Goal: Task Accomplishment & Management: Use online tool/utility

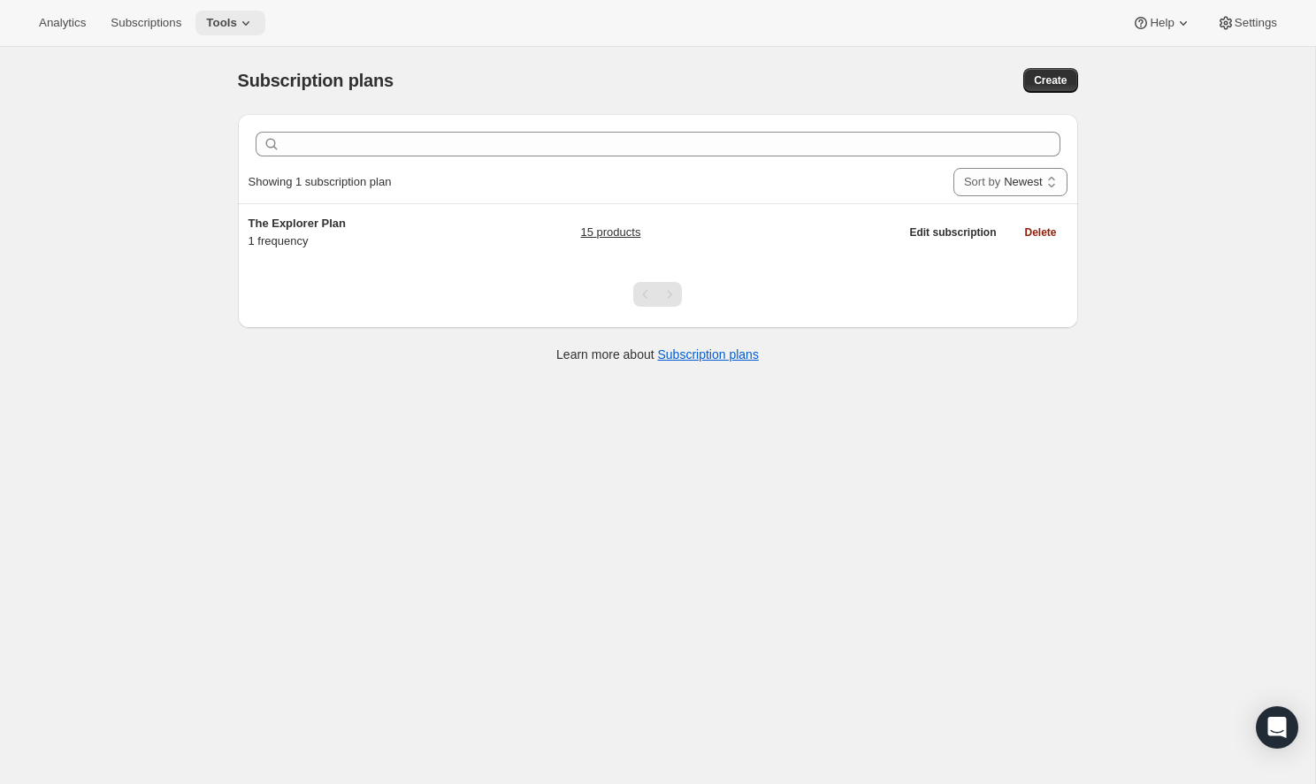
click at [208, 33] on button "Tools" at bounding box center [230, 23] width 70 height 25
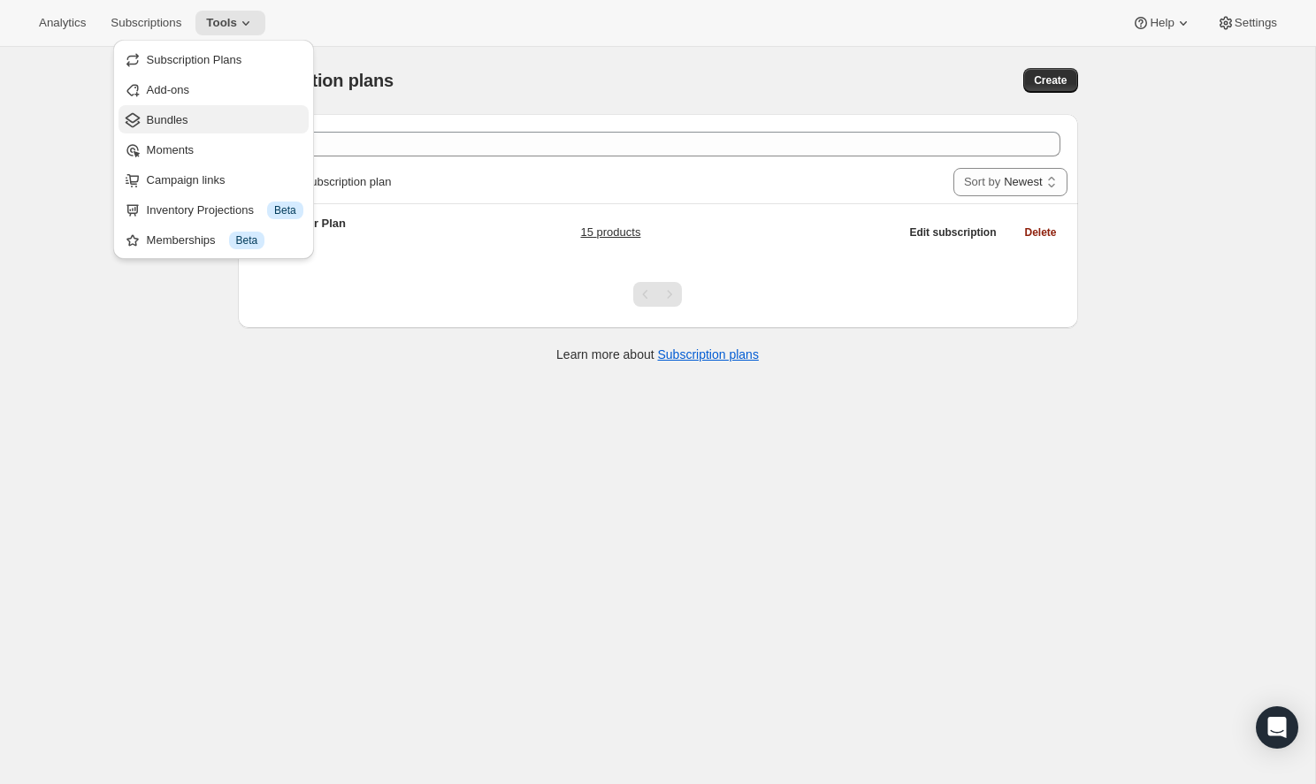
click at [217, 129] on button "Bundles" at bounding box center [213, 119] width 190 height 28
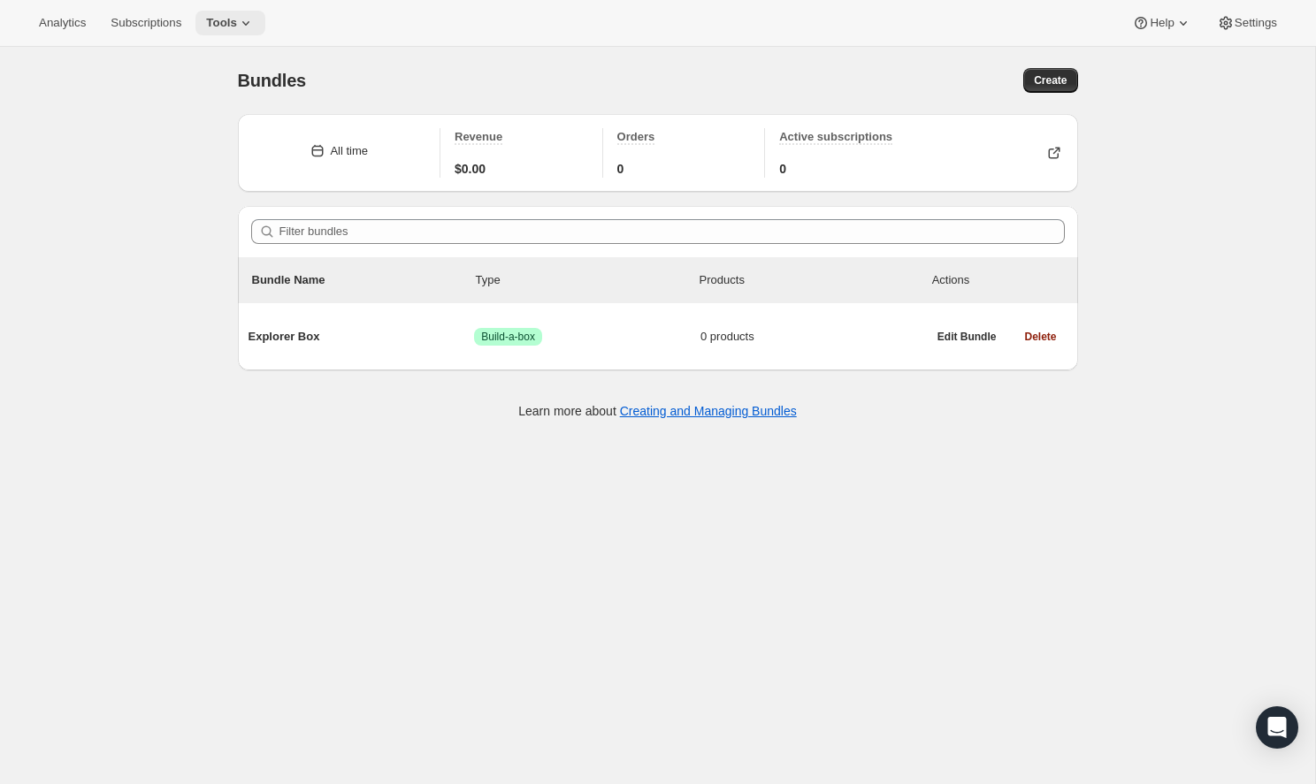
click at [208, 26] on span "Tools" at bounding box center [221, 23] width 31 height 14
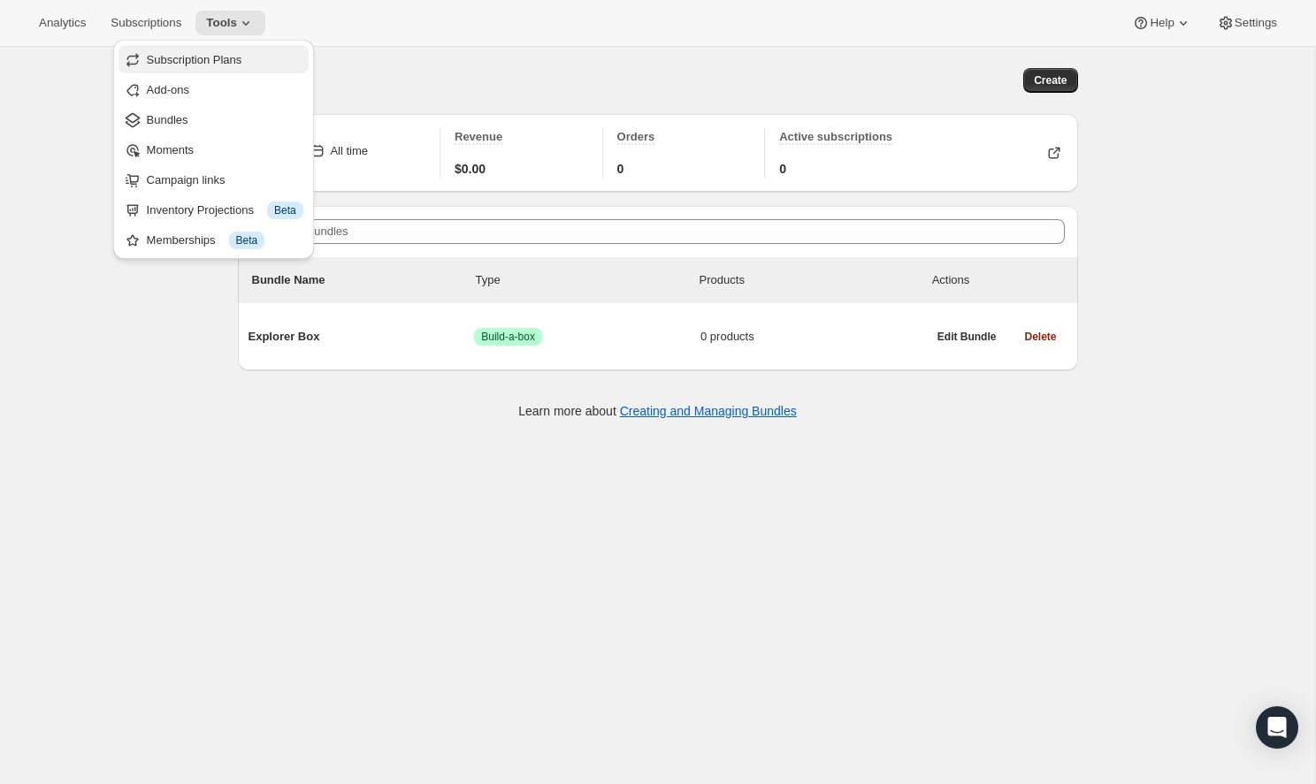
click at [210, 58] on span "Subscription Plans" at bounding box center [194, 59] width 95 height 13
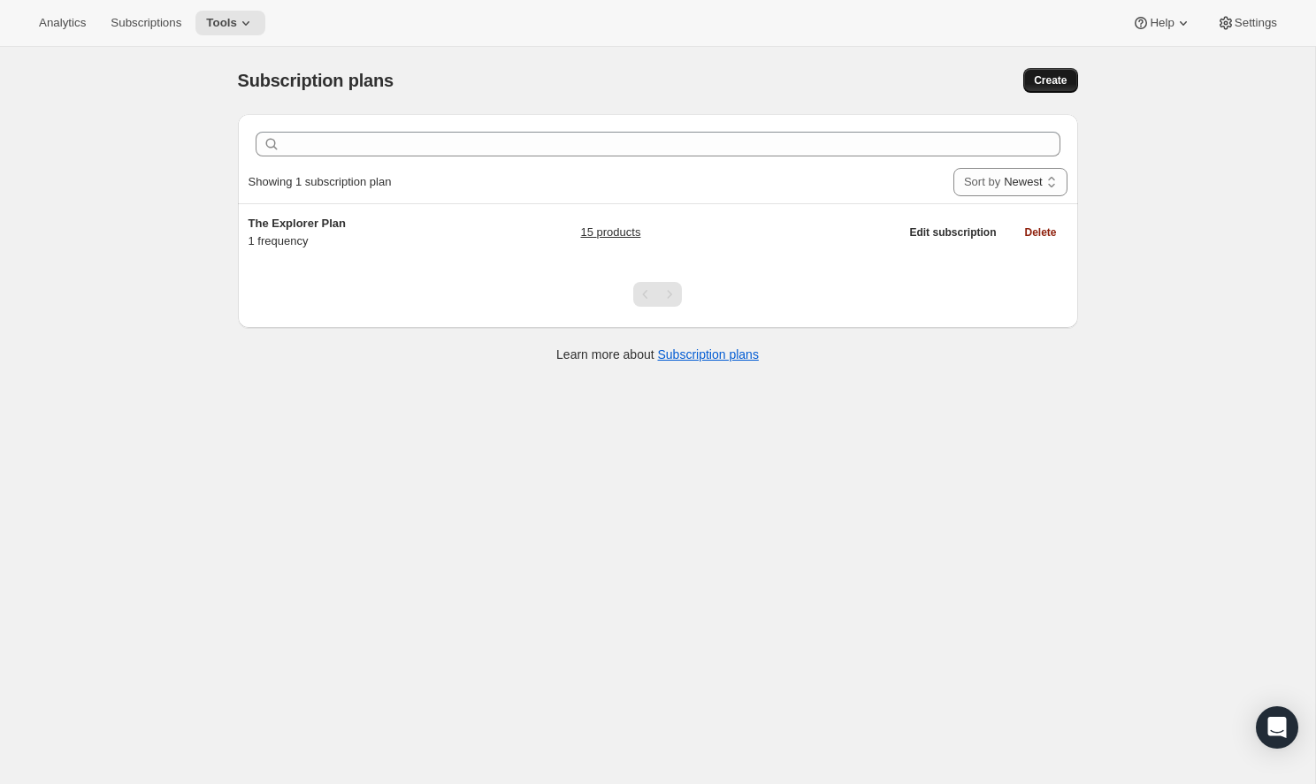
click at [1040, 88] on button "Create" at bounding box center [1050, 80] width 54 height 25
select select "WEEK"
select select "MONTH"
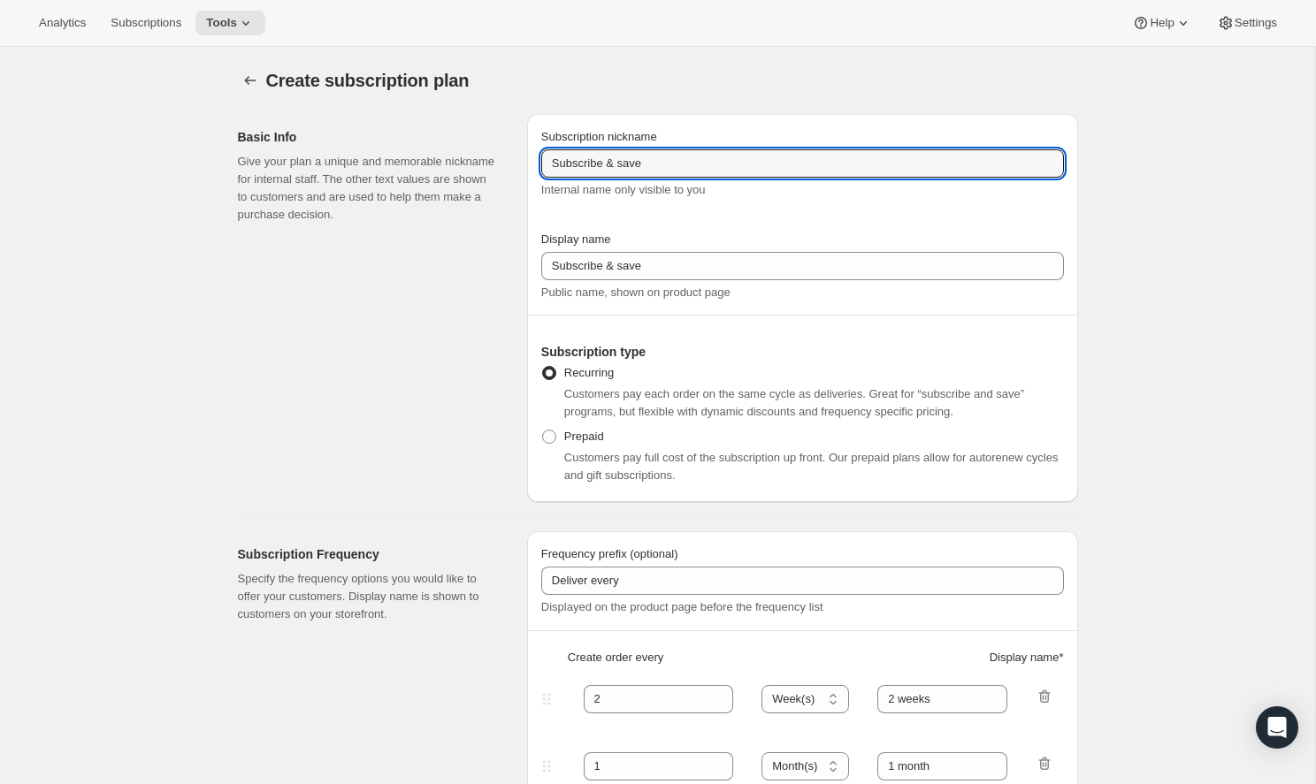
drag, startPoint x: 674, startPoint y: 173, endPoint x: 513, endPoint y: 165, distance: 161.1
click at [513, 165] on div "Basic Info Give your plan a unique and memorable nickname for internal staff. T…" at bounding box center [651, 301] width 854 height 402
type input "The Infinite Box"
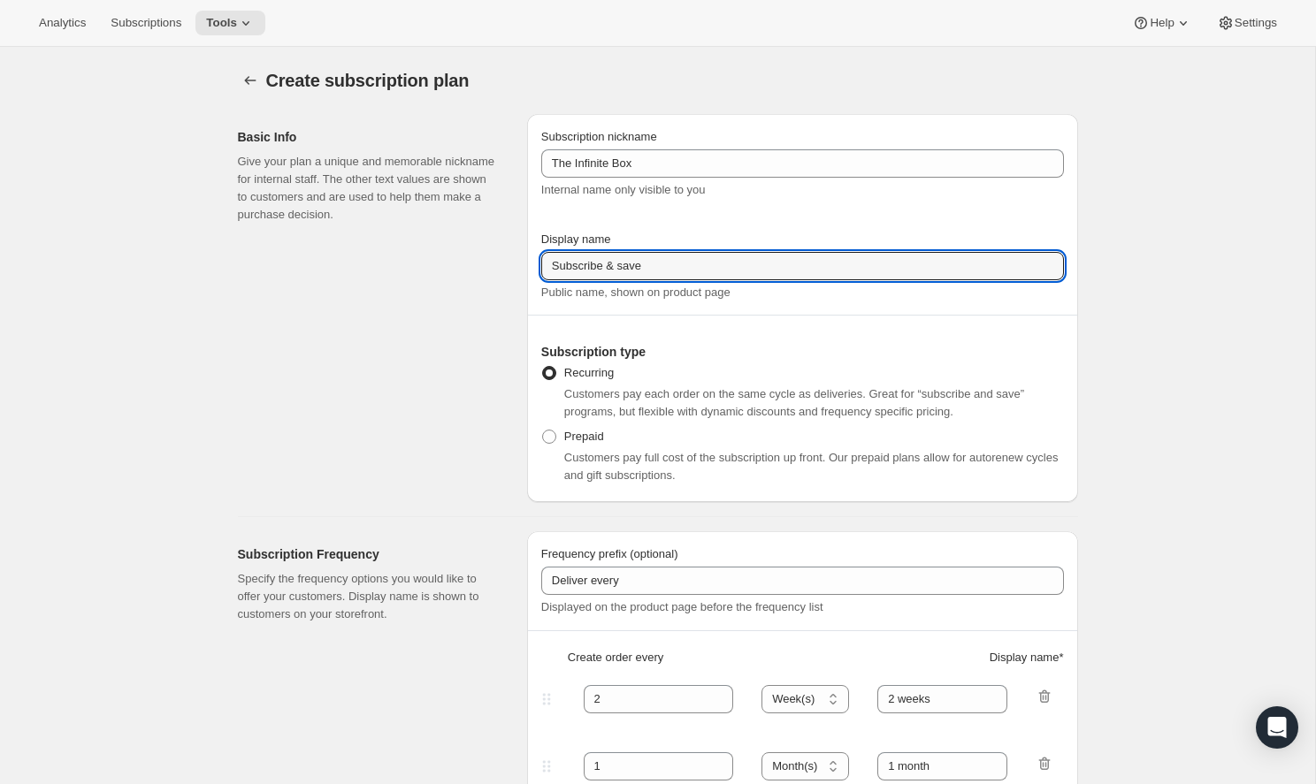
drag, startPoint x: 666, startPoint y: 270, endPoint x: 523, endPoint y: 265, distance: 143.3
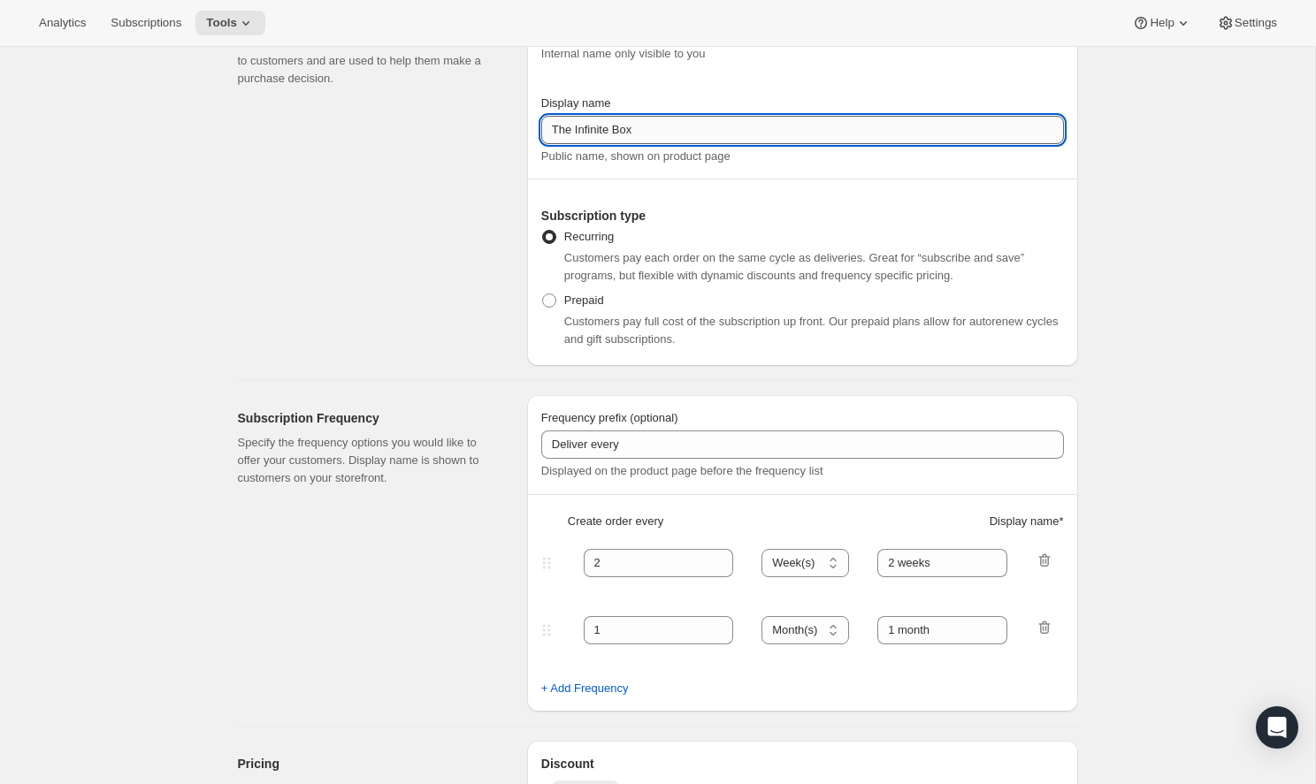
scroll to position [141, 0]
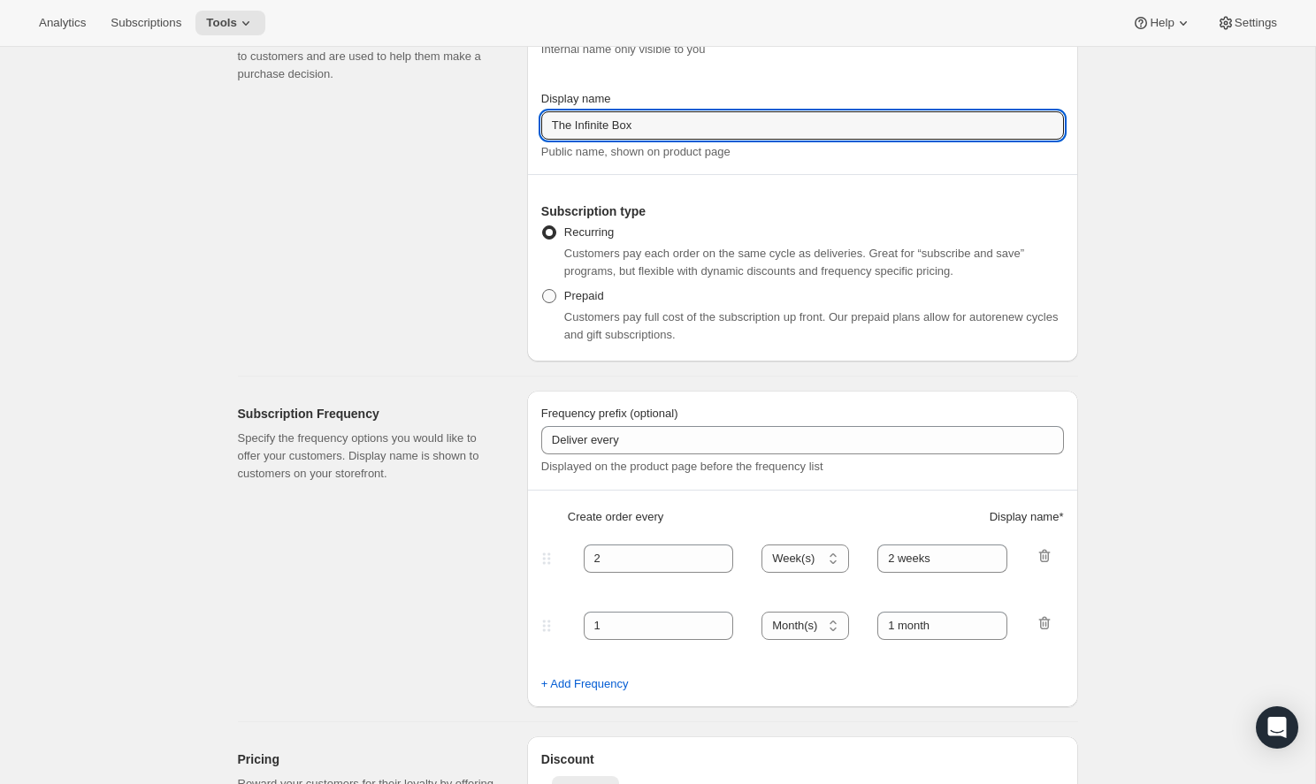
type input "The Infinite Box"
click at [554, 294] on span at bounding box center [549, 296] width 14 height 14
click at [543, 290] on input "Prepaid" at bounding box center [542, 289] width 1 height 1
radio input "true"
select select "MONTH"
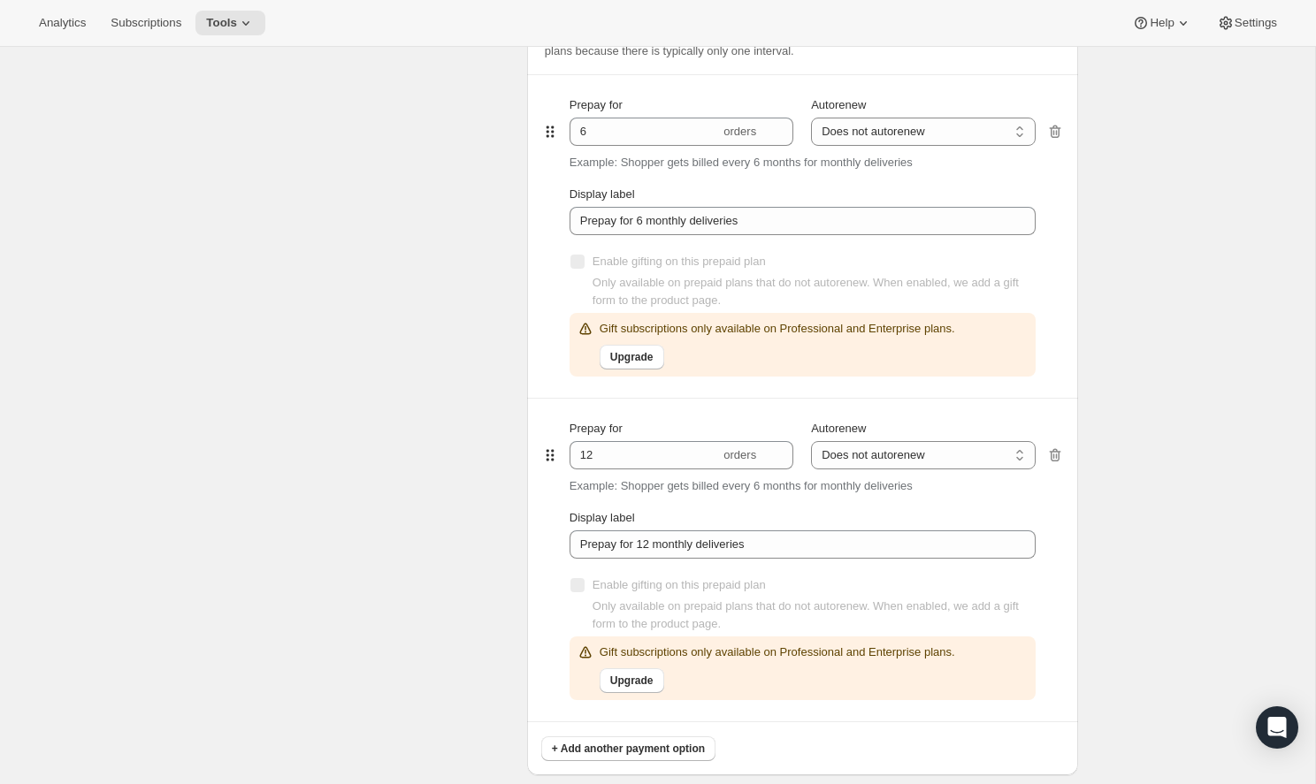
scroll to position [1135, 0]
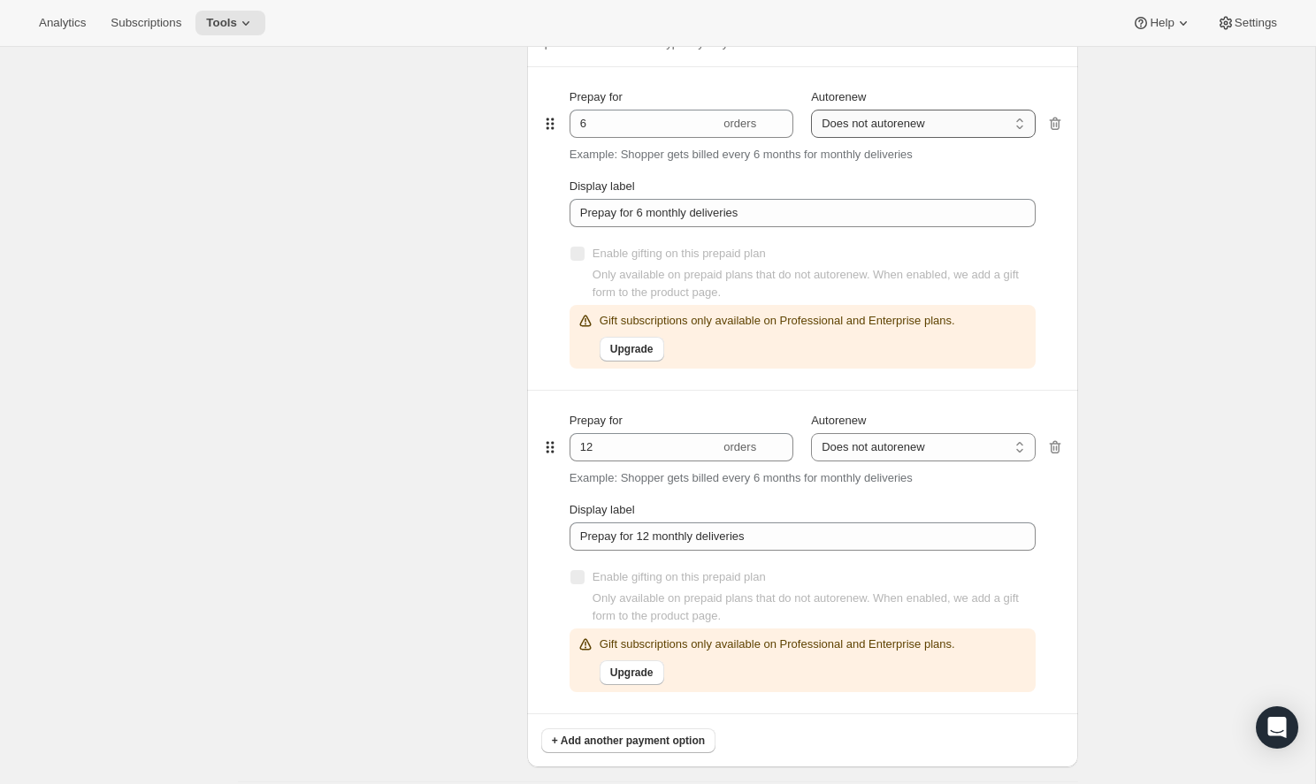
select select "ENABLED"
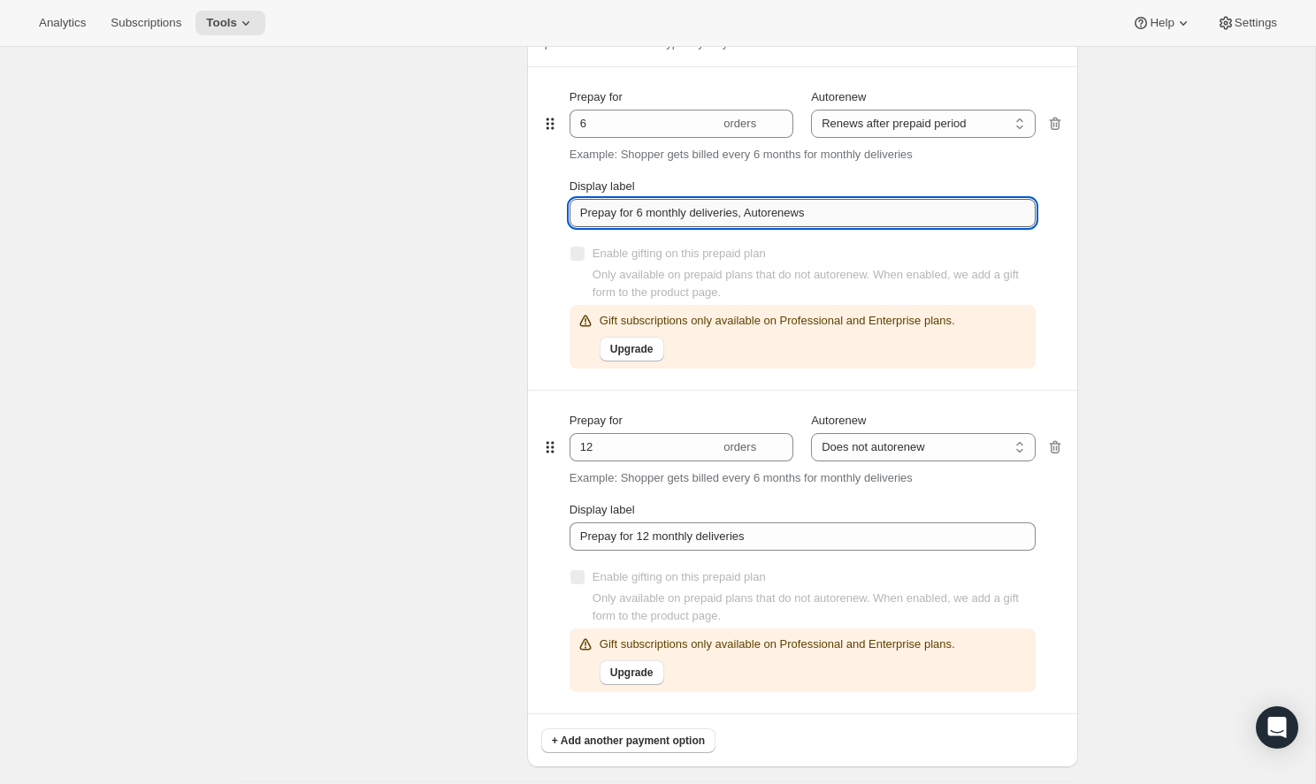
drag, startPoint x: 863, startPoint y: 213, endPoint x: 696, endPoint y: 210, distance: 167.1
click at [696, 210] on input "Prepay for 6 monthly deliveries, Autorenews" at bounding box center [802, 213] width 466 height 28
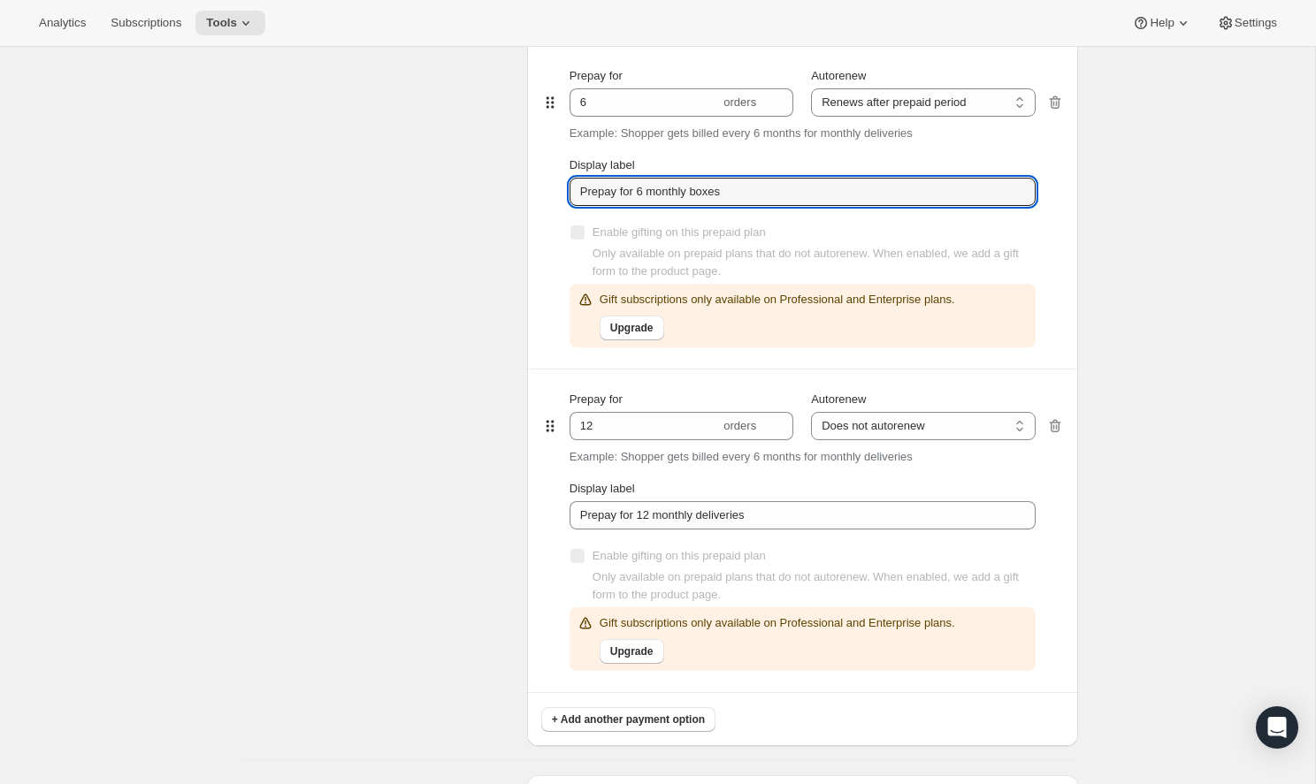
scroll to position [1282, 0]
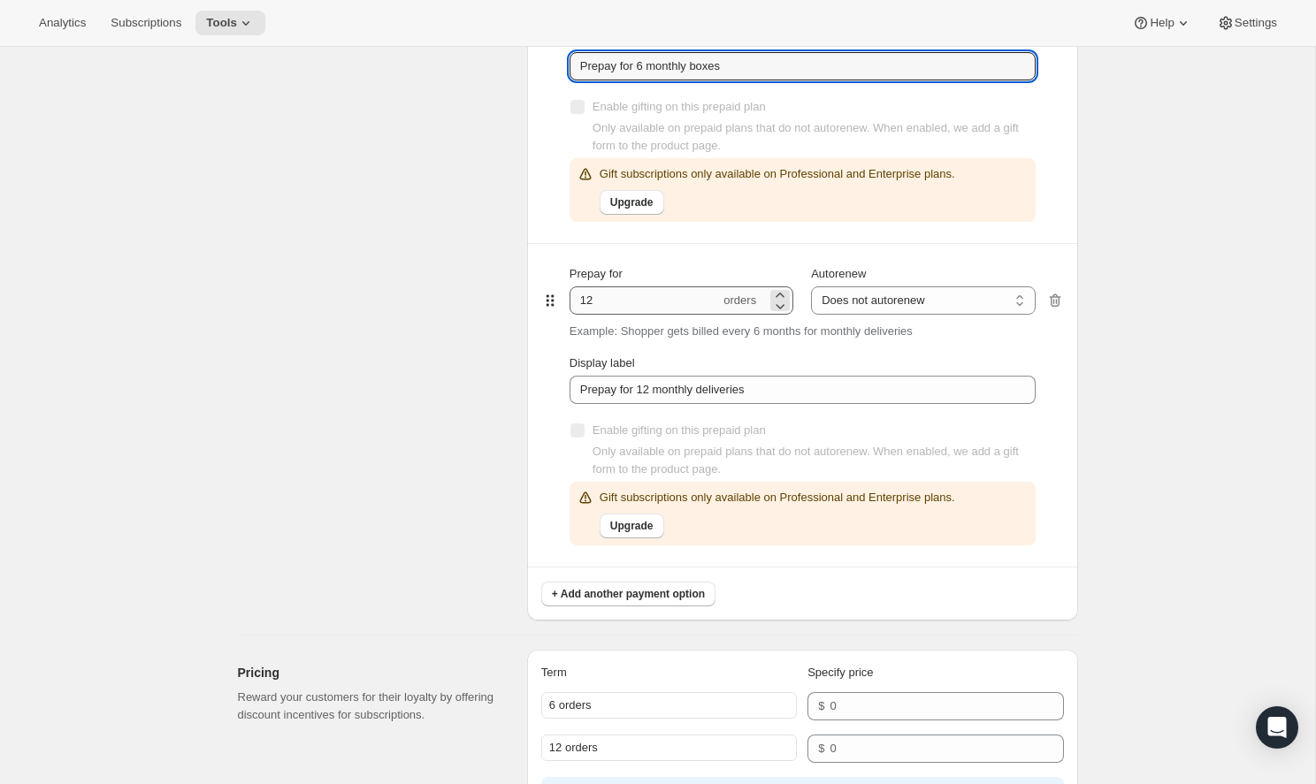
type input "Prepay for 6 monthly boxes"
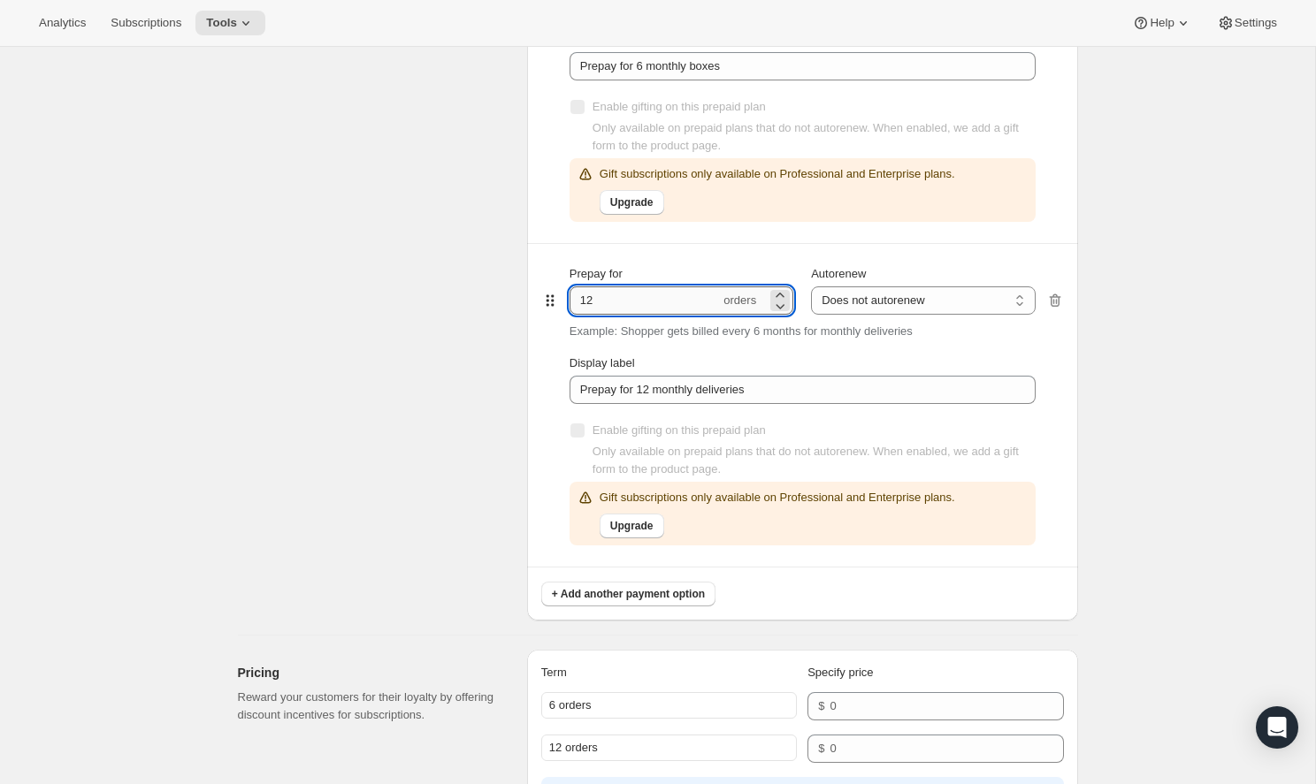
click at [681, 301] on input "12" at bounding box center [644, 300] width 150 height 28
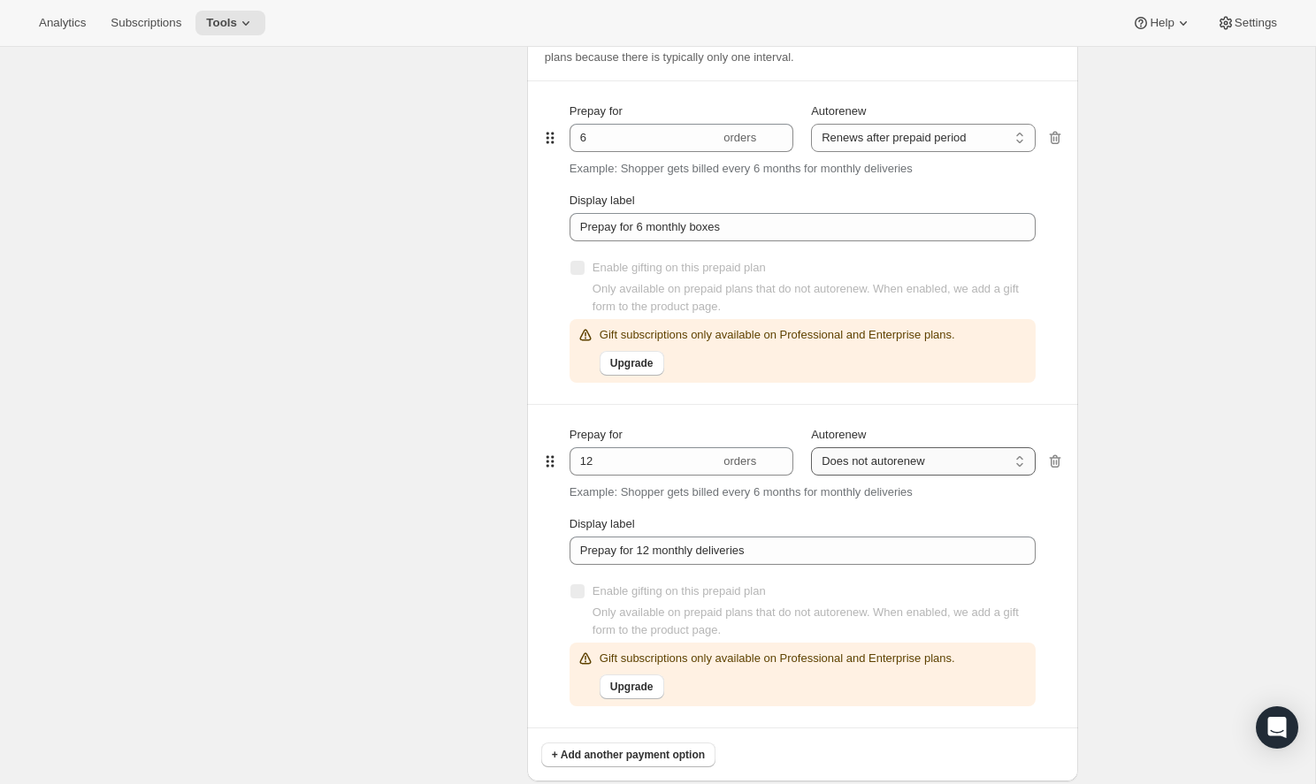
select select "ENABLED"
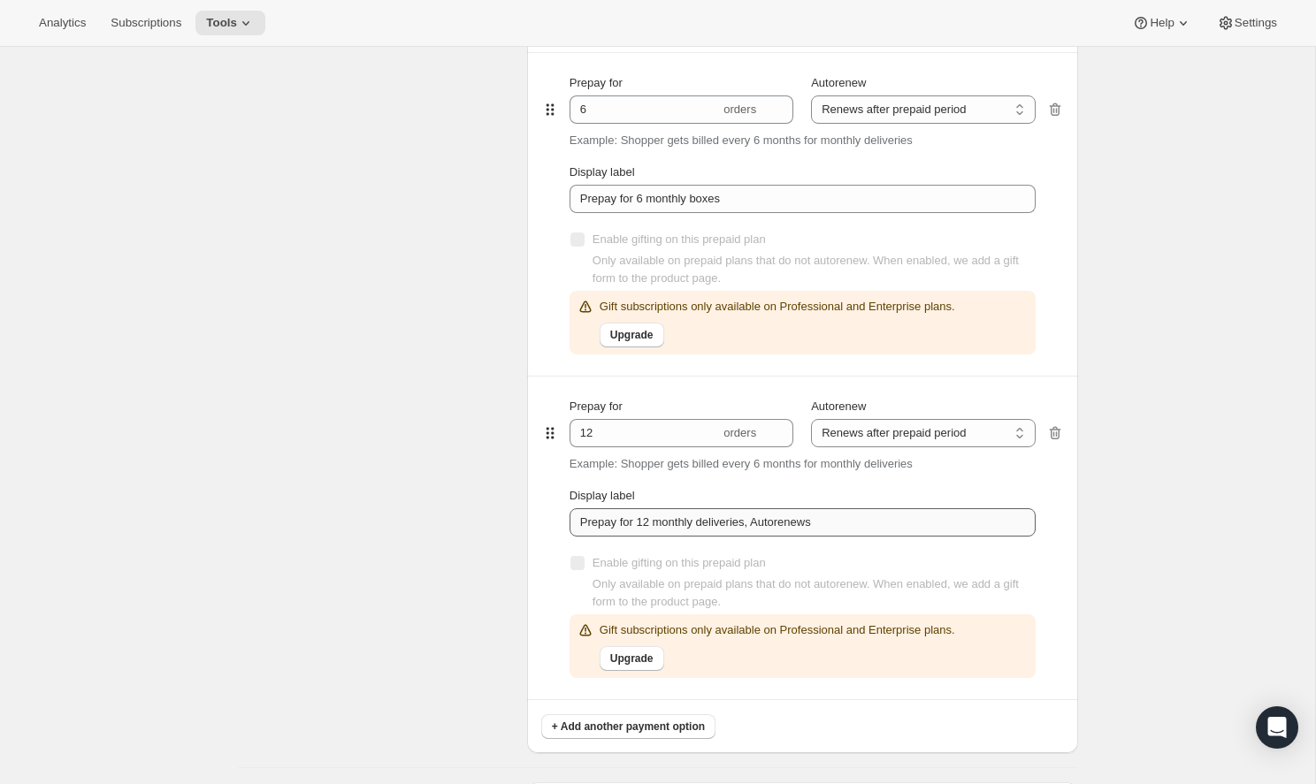
scroll to position [1152, 0]
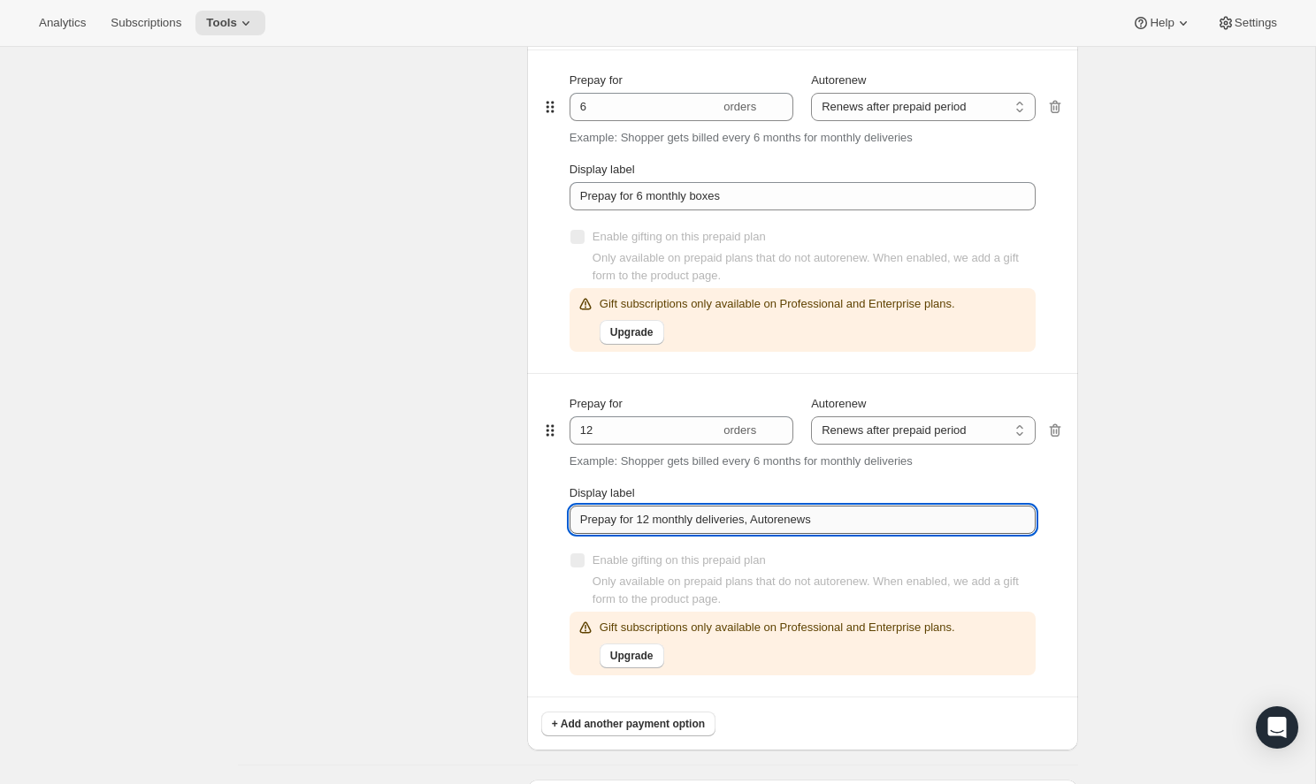
drag, startPoint x: 830, startPoint y: 513, endPoint x: 702, endPoint y: 525, distance: 128.8
click at [702, 525] on input "Prepay for 12 monthly deliveries, Autorenews" at bounding box center [802, 520] width 466 height 28
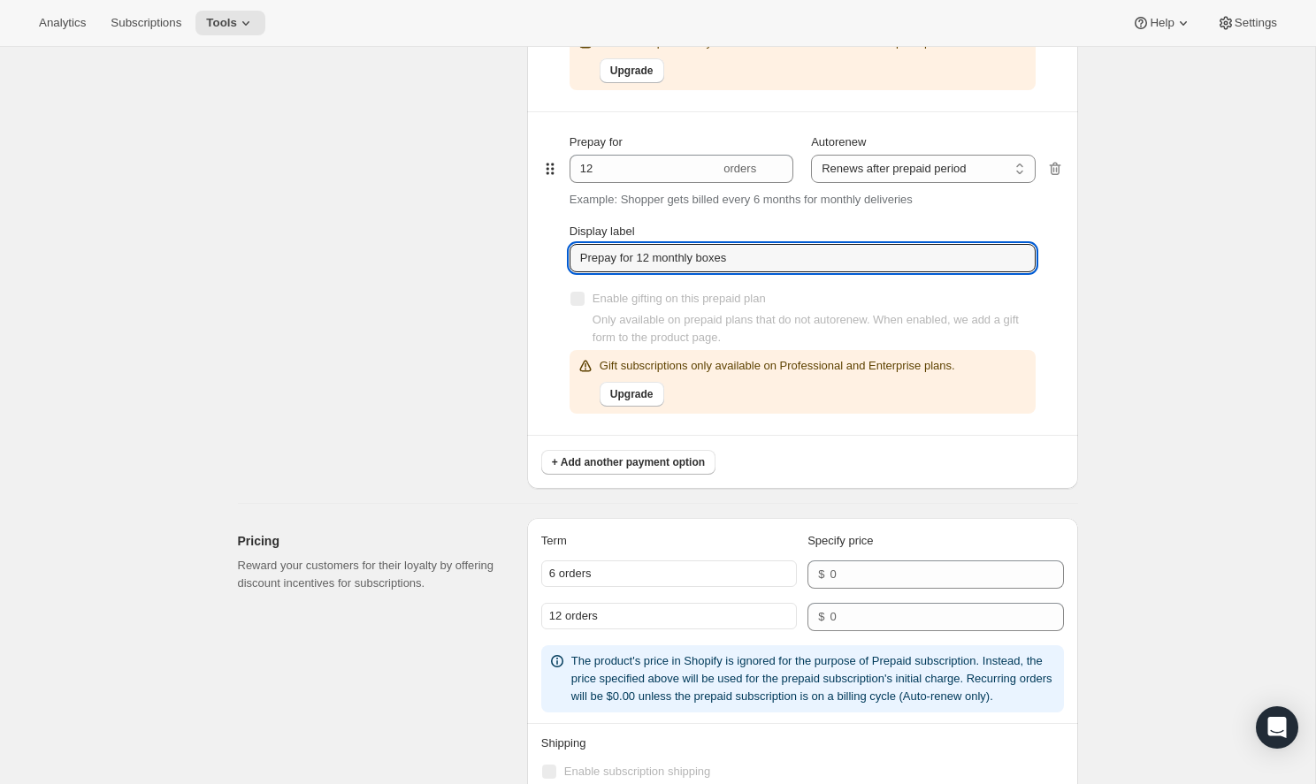
scroll to position [1412, 0]
type input "Prepay for 12 monthly boxes"
click at [453, 324] on div "Prepaid terms Reward your customers for their loyalty by providing discount inc…" at bounding box center [375, 66] width 275 height 850
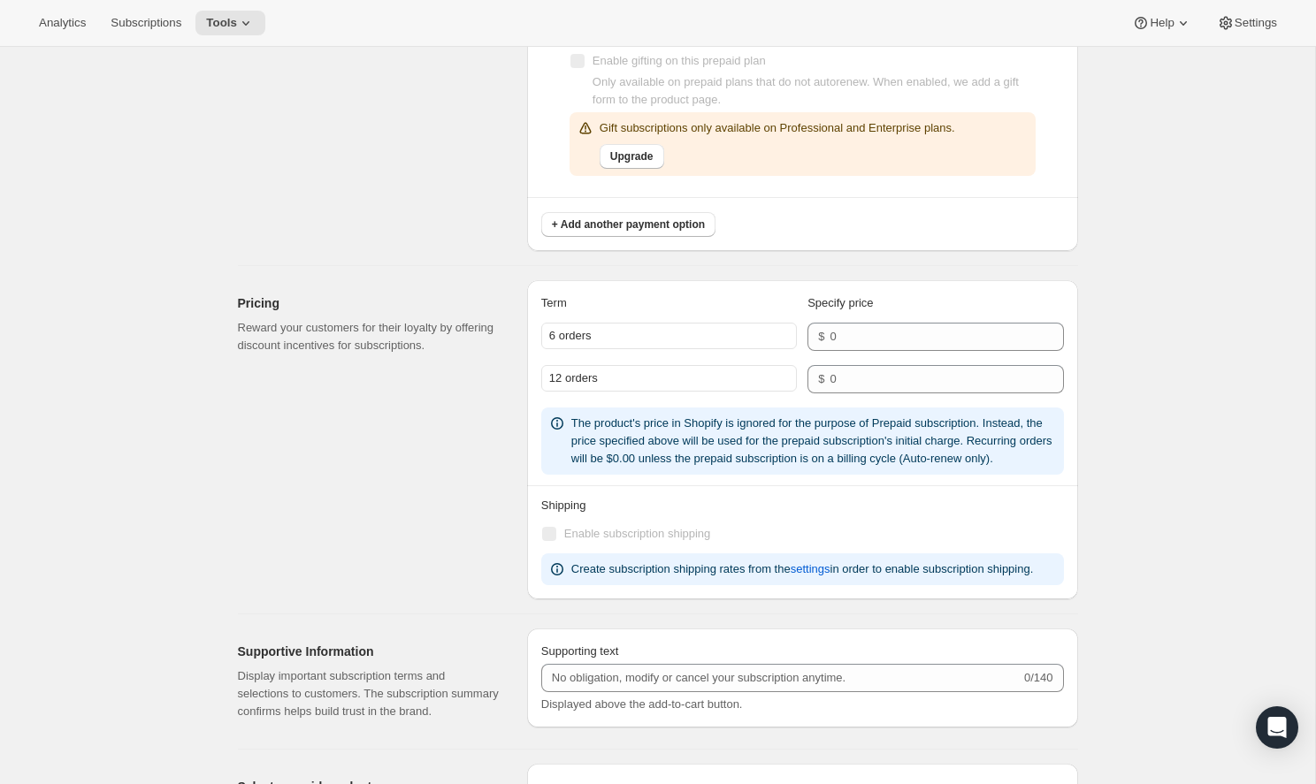
scroll to position [1695, 0]
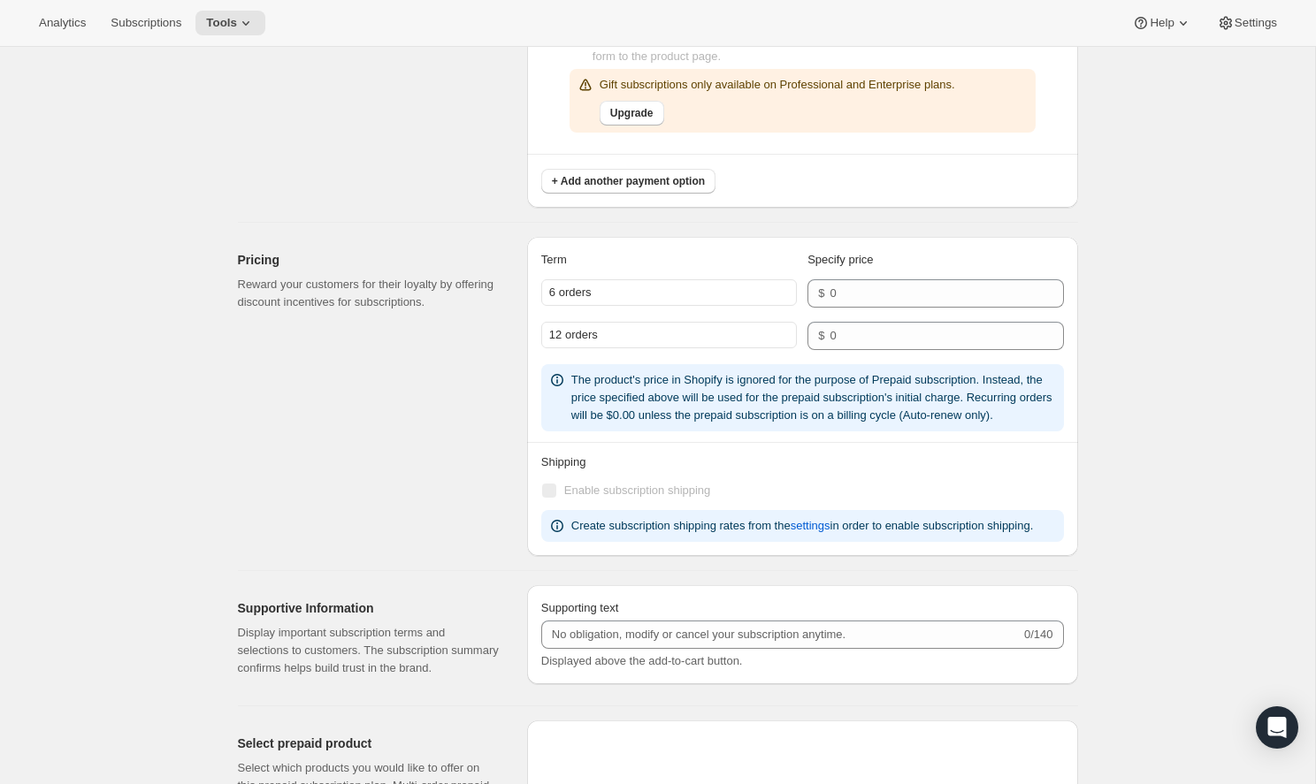
click at [640, 297] on div "6 orders" at bounding box center [669, 292] width 256 height 27
click at [603, 294] on div "6 orders" at bounding box center [669, 292] width 256 height 27
drag, startPoint x: 598, startPoint y: 294, endPoint x: 542, endPoint y: 289, distance: 55.9
click at [542, 289] on div "6 orders" at bounding box center [669, 292] width 256 height 27
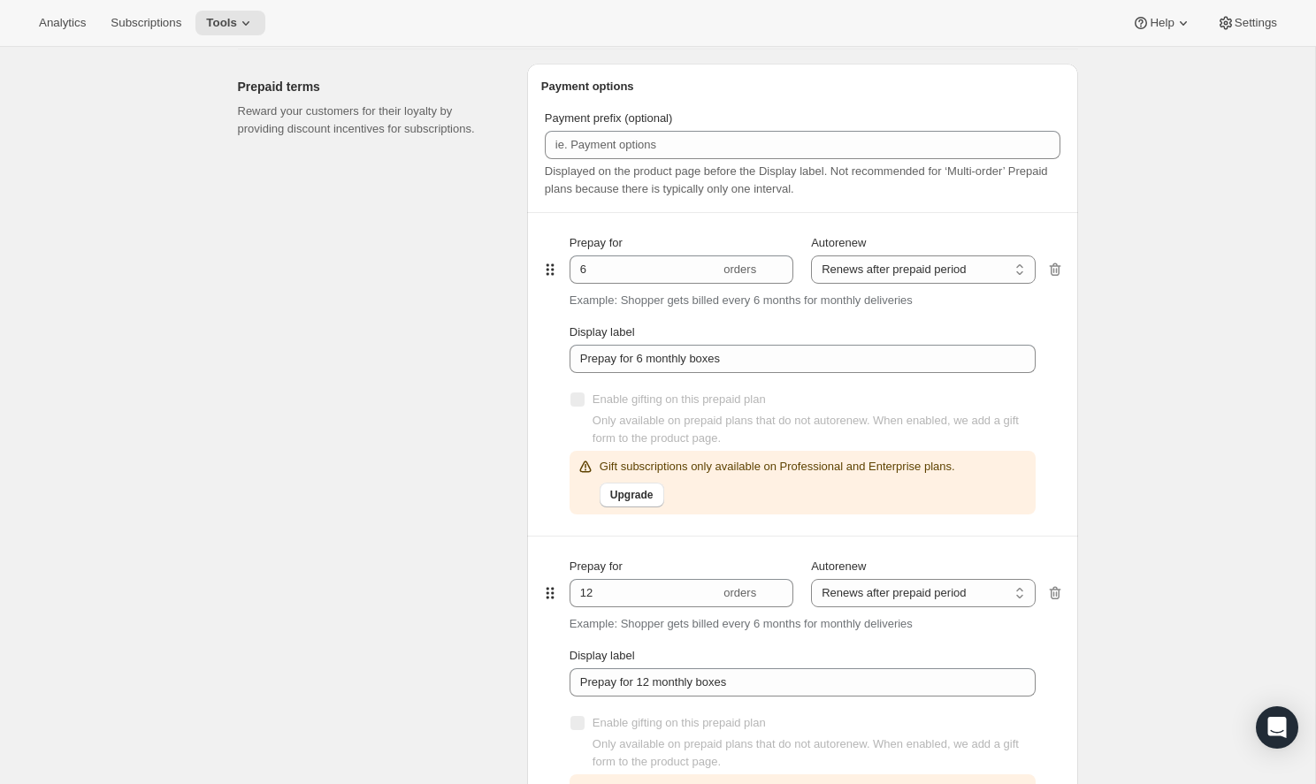
scroll to position [988, 0]
click at [677, 275] on input "6" at bounding box center [644, 271] width 150 height 28
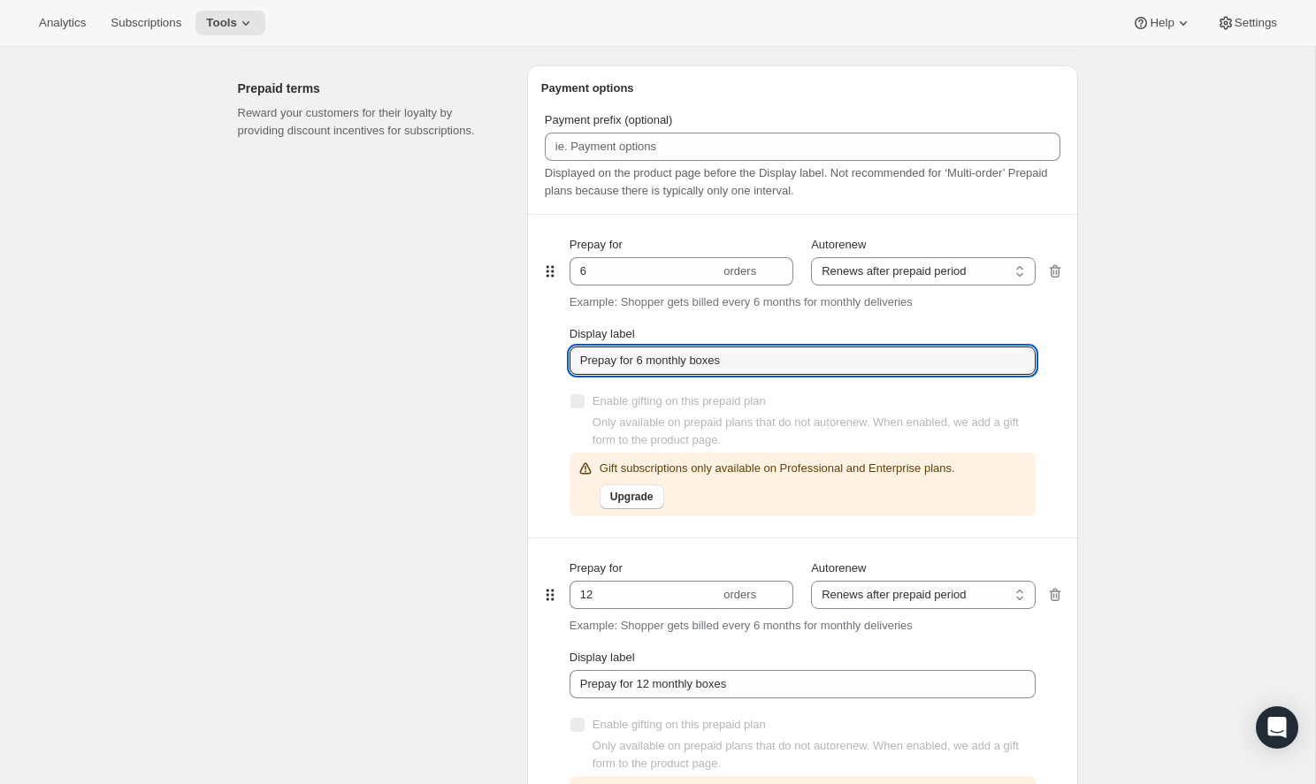
drag, startPoint x: 750, startPoint y: 361, endPoint x: 567, endPoint y: 362, distance: 183.0
click at [567, 362] on div "Prepay for 6 orders Autorenew Does not autorenew Renews after prepaid period Re…" at bounding box center [802, 376] width 523 height 323
type input "2"
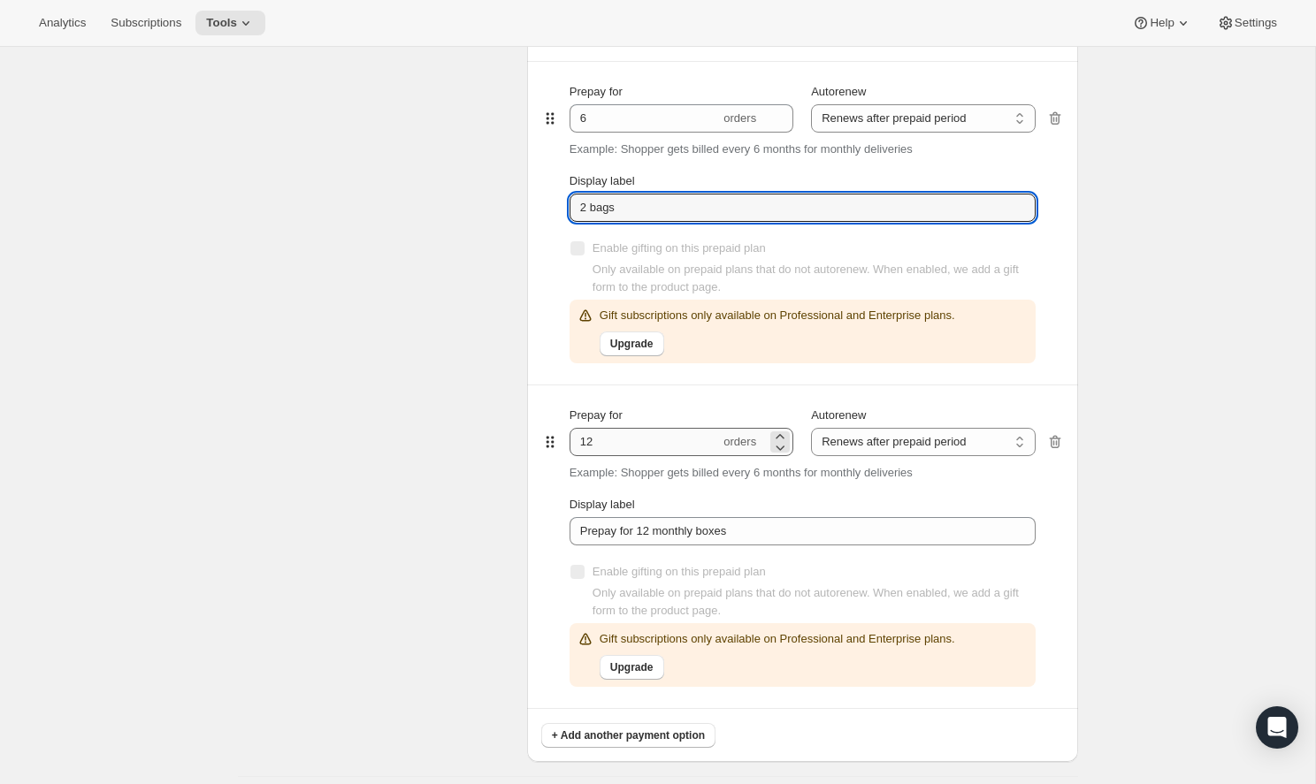
type input "2 bags"
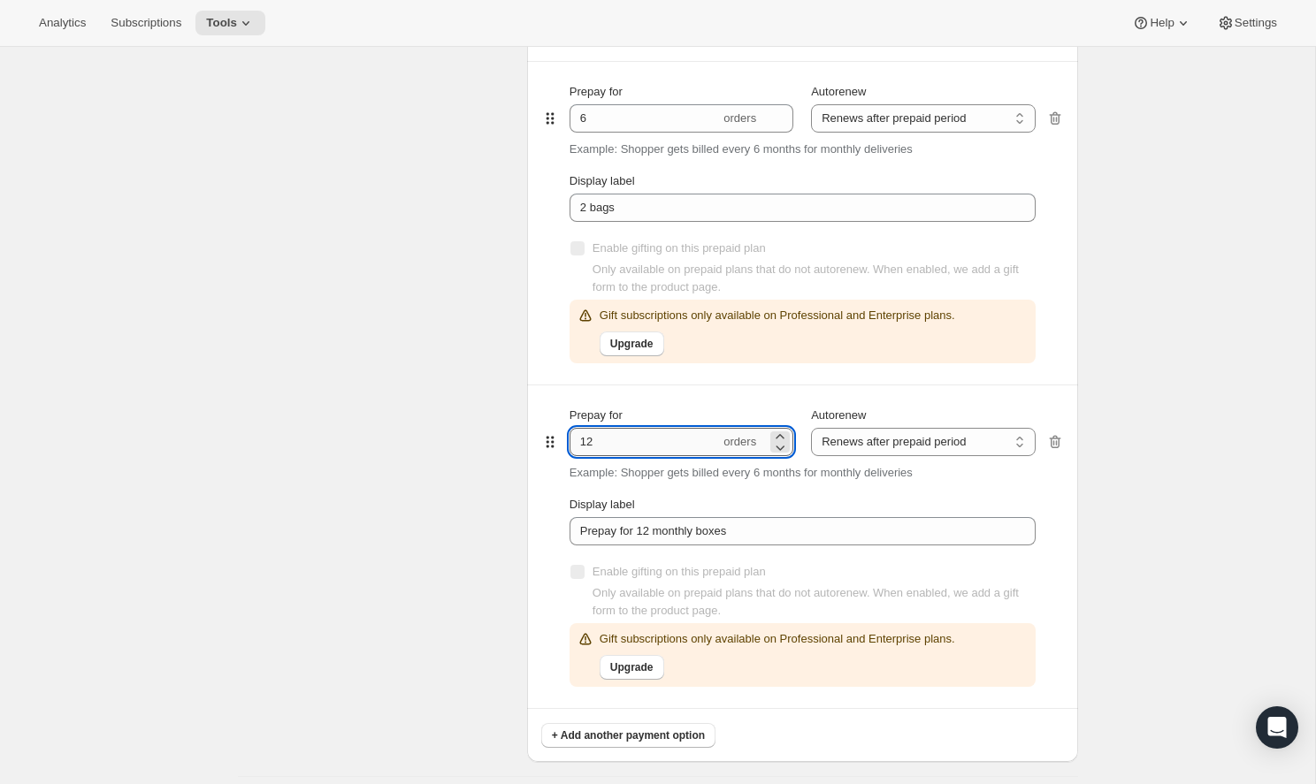
click at [618, 448] on input "12" at bounding box center [644, 442] width 150 height 28
drag, startPoint x: 618, startPoint y: 448, endPoint x: 602, endPoint y: 448, distance: 15.9
click at [602, 448] on input "12" at bounding box center [644, 442] width 150 height 28
type input "6"
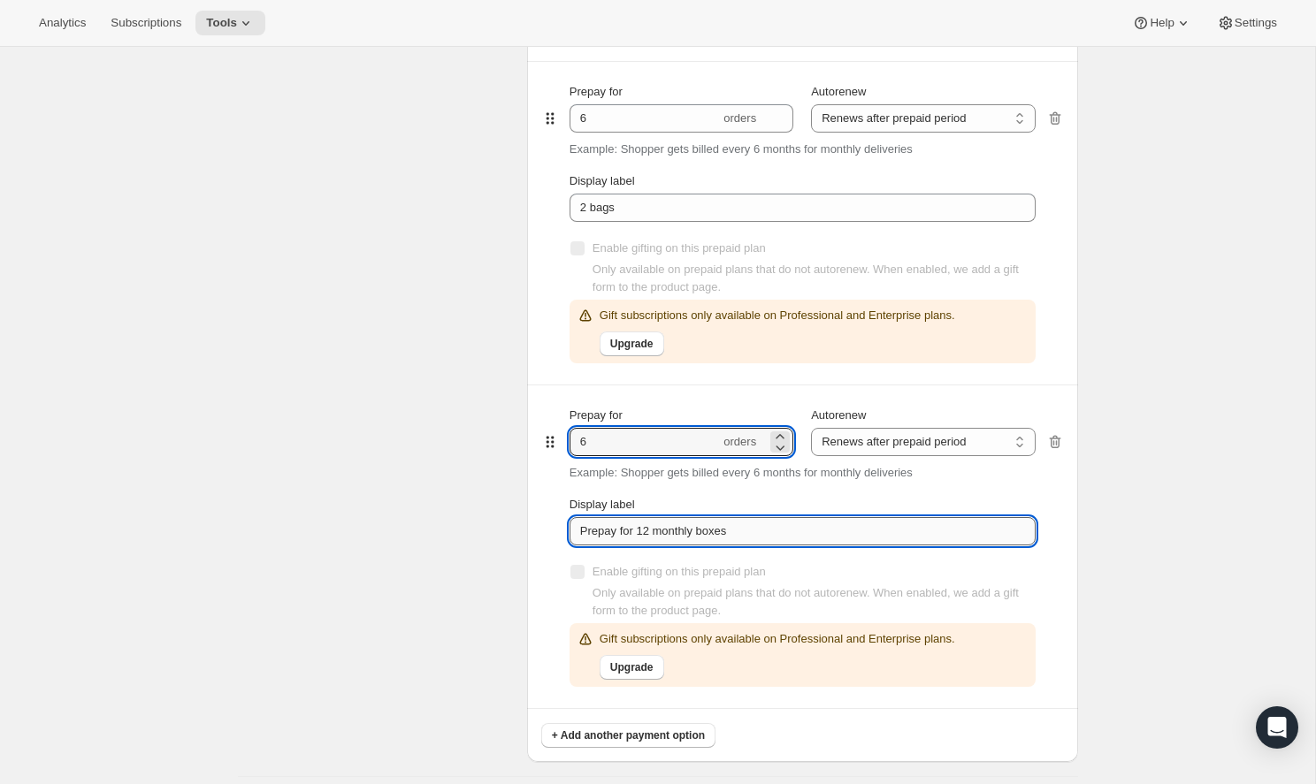
click at [732, 545] on input "Prepay for 12 monthly boxes" at bounding box center [802, 531] width 466 height 28
drag, startPoint x: 736, startPoint y: 538, endPoint x: 549, endPoint y: 531, distance: 187.5
click at [549, 531] on div "Prepay for 6 orders Autorenew Does not autorenew Renews after prepaid period Re…" at bounding box center [802, 546] width 523 height 323
type input "Prepay for 3 Bags"
click at [580, 733] on span "+ Add another payment option" at bounding box center [628, 736] width 153 height 14
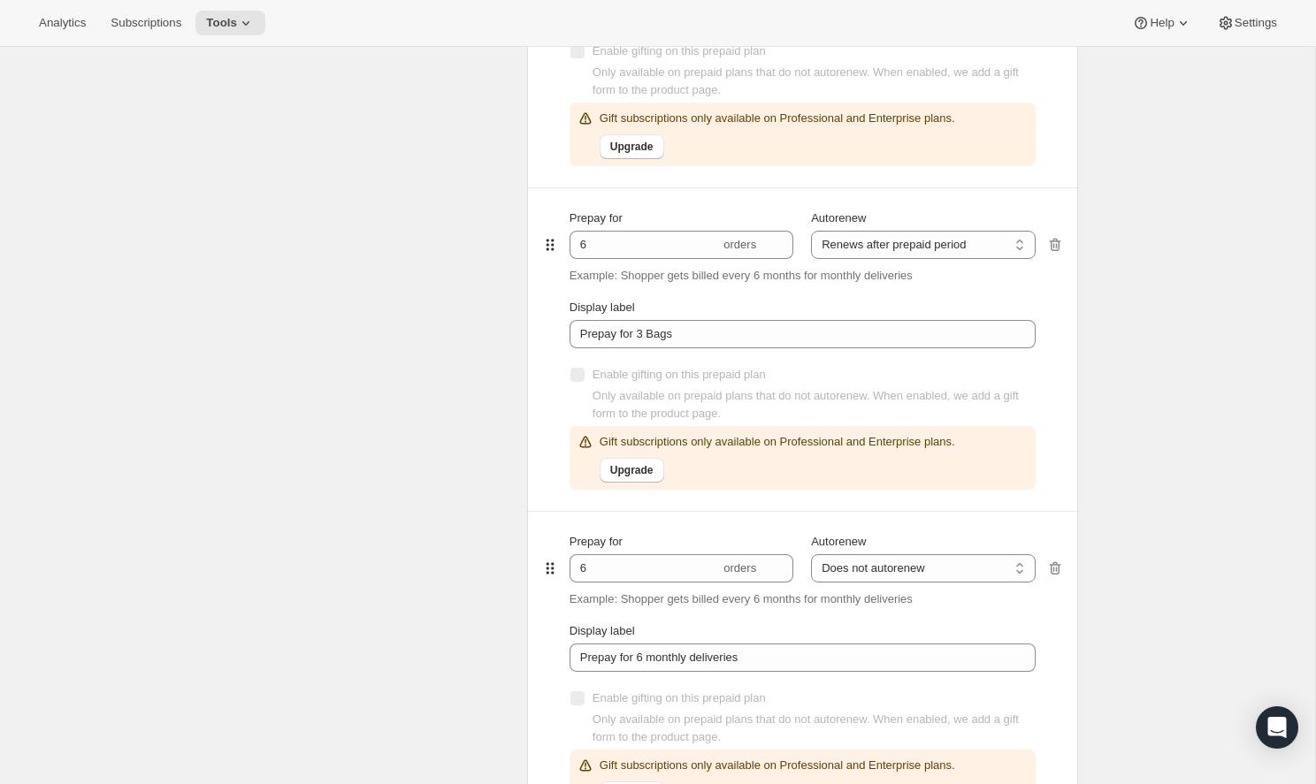
scroll to position [1350, 0]
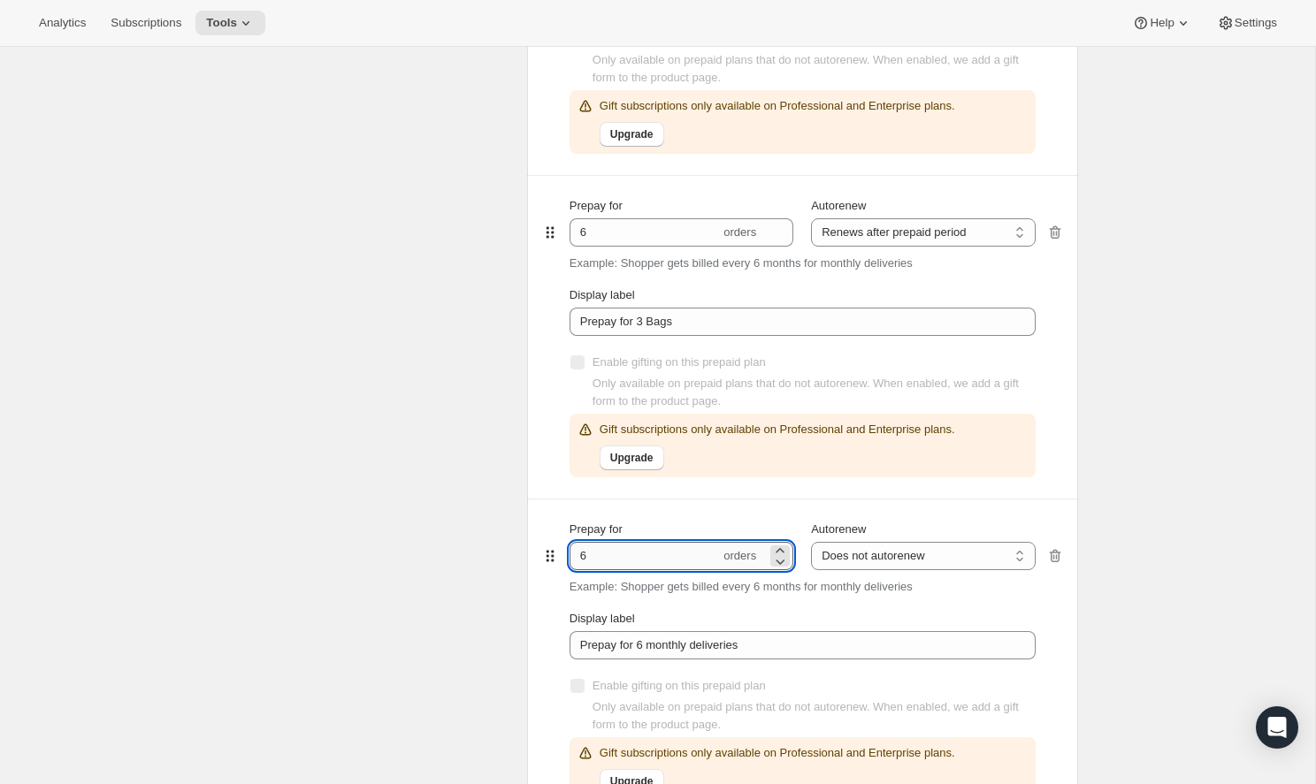
click at [627, 559] on input "6" at bounding box center [644, 556] width 150 height 28
type input "6"
select select "ENABLED"
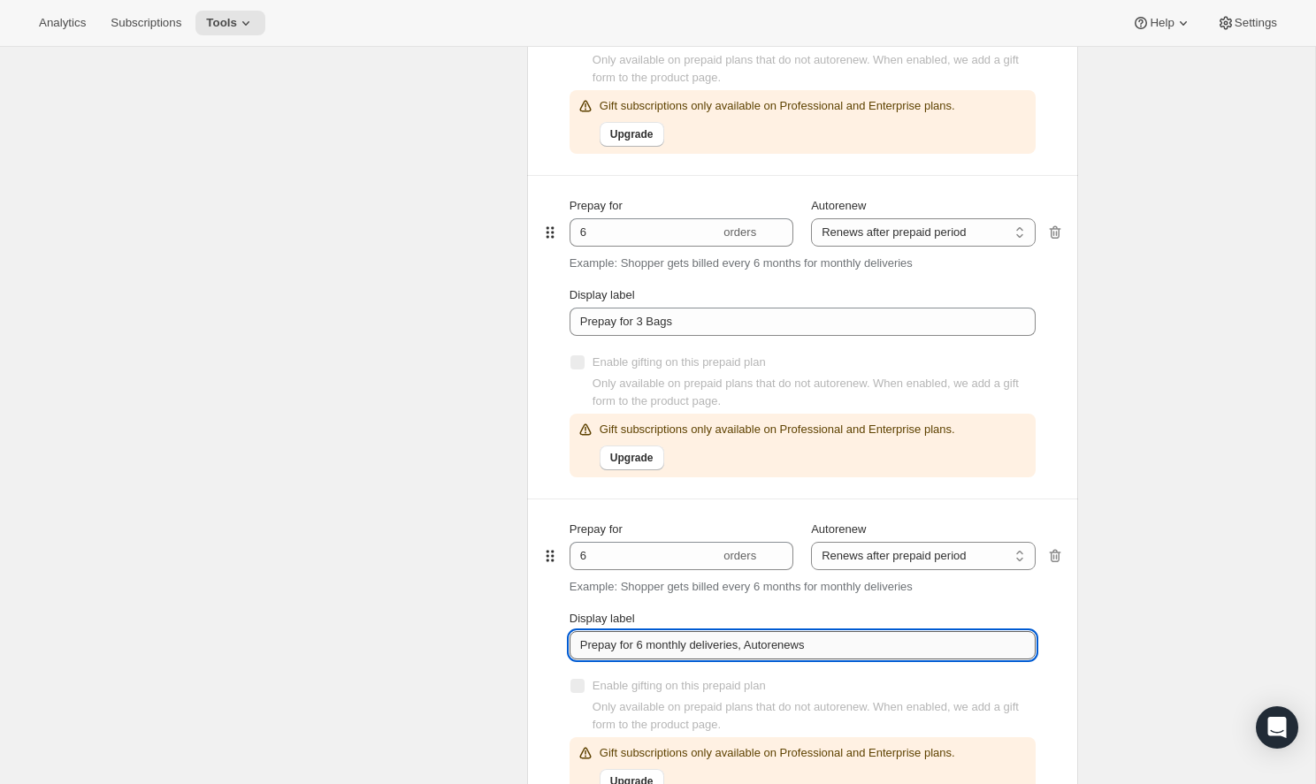
click at [779, 652] on input "Prepay for 6 monthly deliveries, Autorenews" at bounding box center [802, 645] width 466 height 28
drag, startPoint x: 835, startPoint y: 652, endPoint x: 548, endPoint y: 643, distance: 286.6
click at [548, 643] on div "Prepay for 6 orders Autorenew Does not autorenew Renews after prepaid period Re…" at bounding box center [802, 661] width 523 height 323
click at [618, 644] on input "Prepya for 4 bags" at bounding box center [802, 645] width 466 height 28
type input "Prepay for 4 bags"
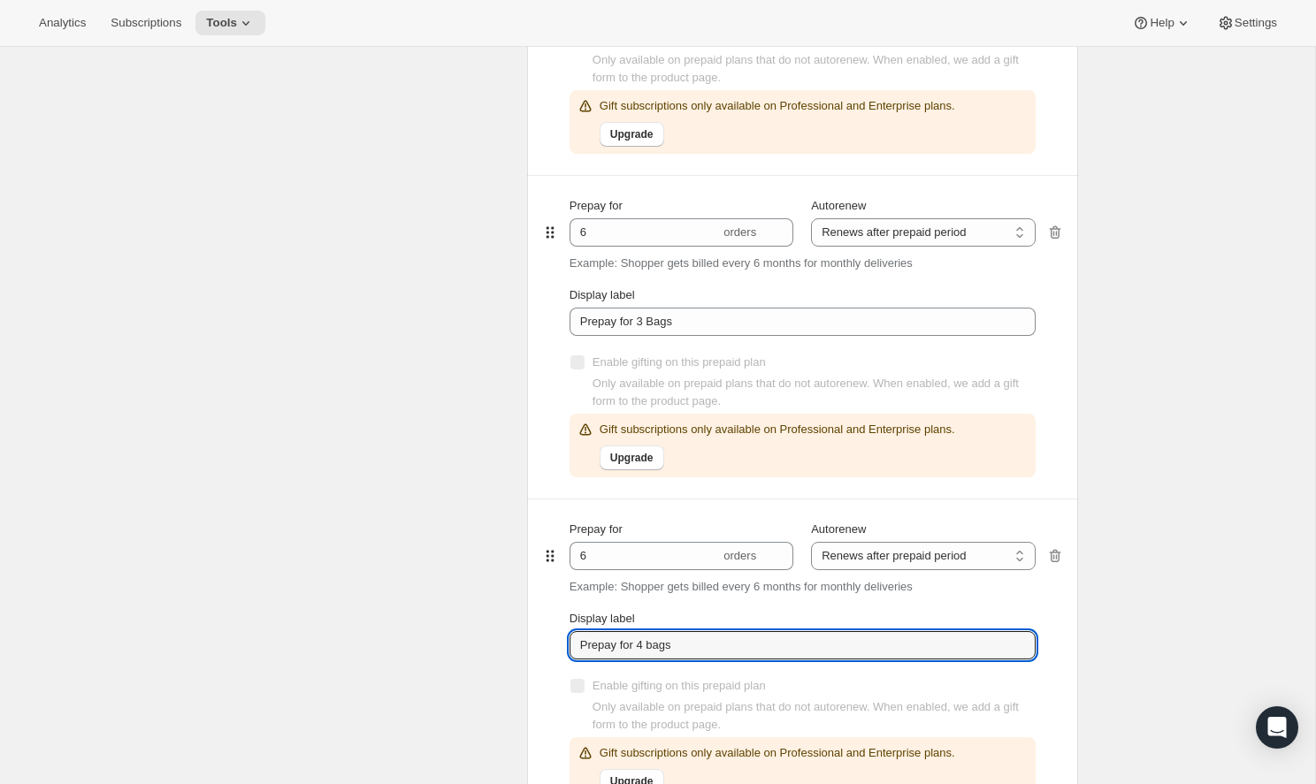
click at [446, 629] on div "Prepaid terms Reward your customers for their loyalty by providing discount inc…" at bounding box center [375, 289] width 275 height 1173
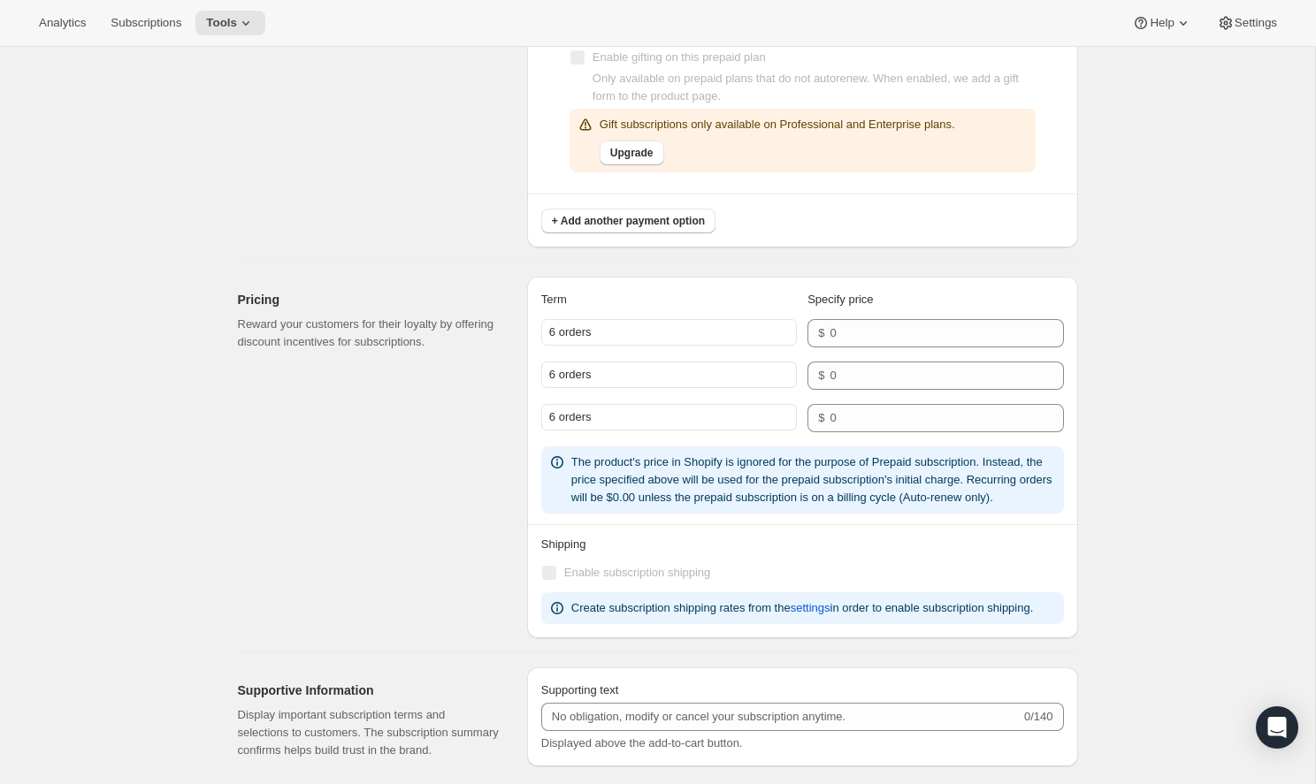
scroll to position [1988, 0]
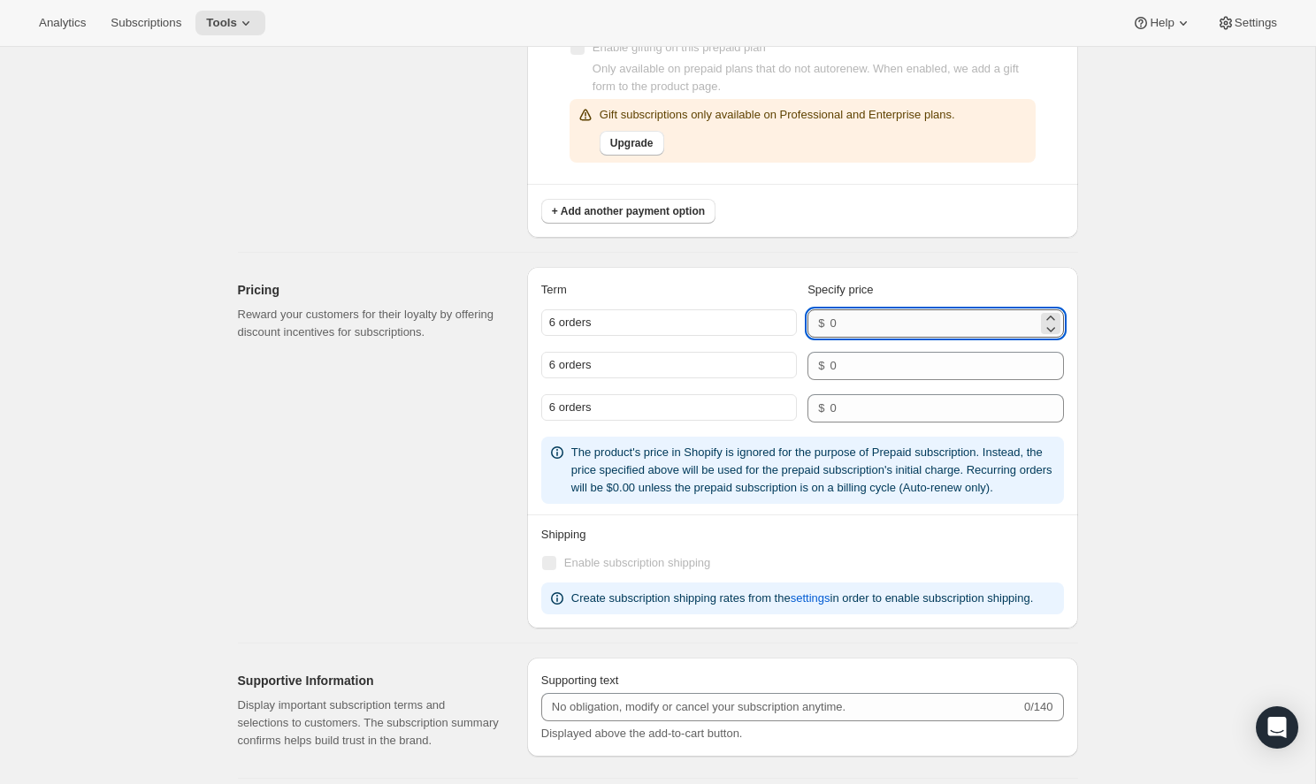
click at [905, 321] on input "number" at bounding box center [932, 323] width 207 height 28
type input "300"
click at [898, 373] on input "number" at bounding box center [932, 366] width 207 height 28
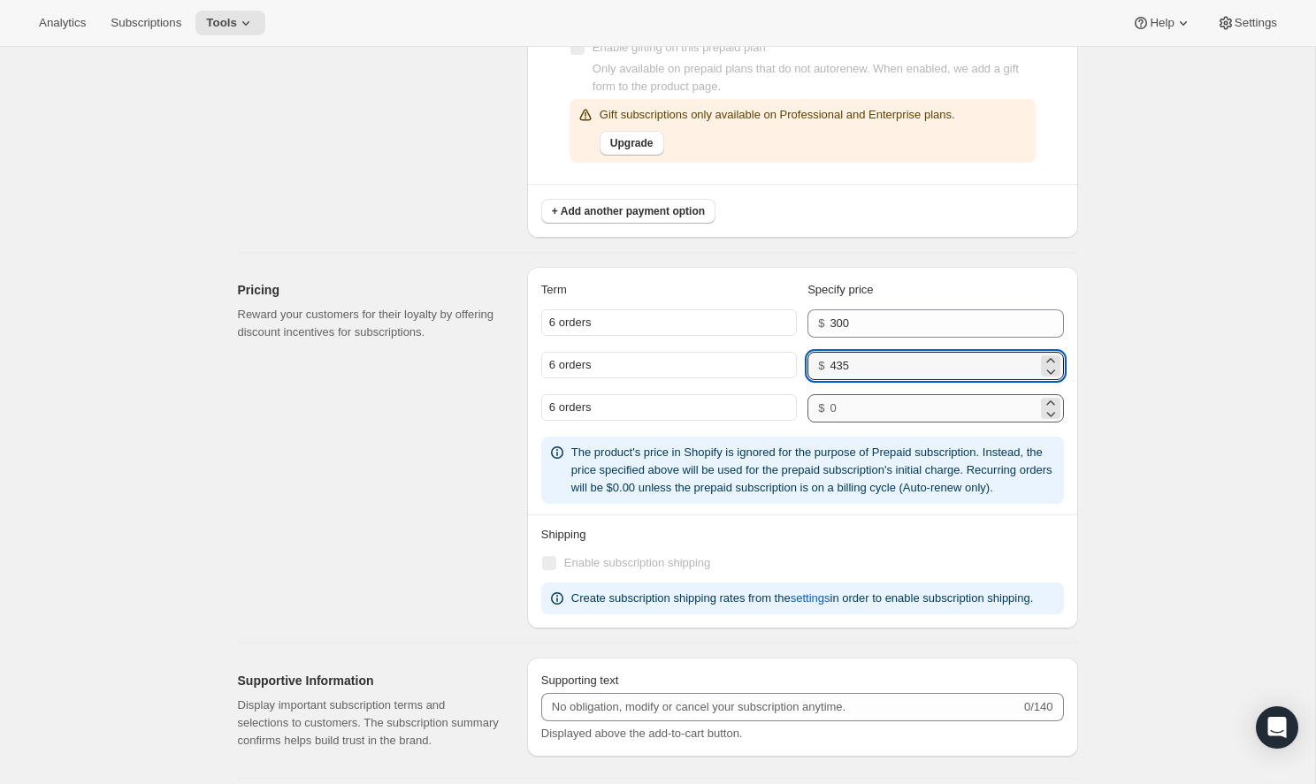
type input "435"
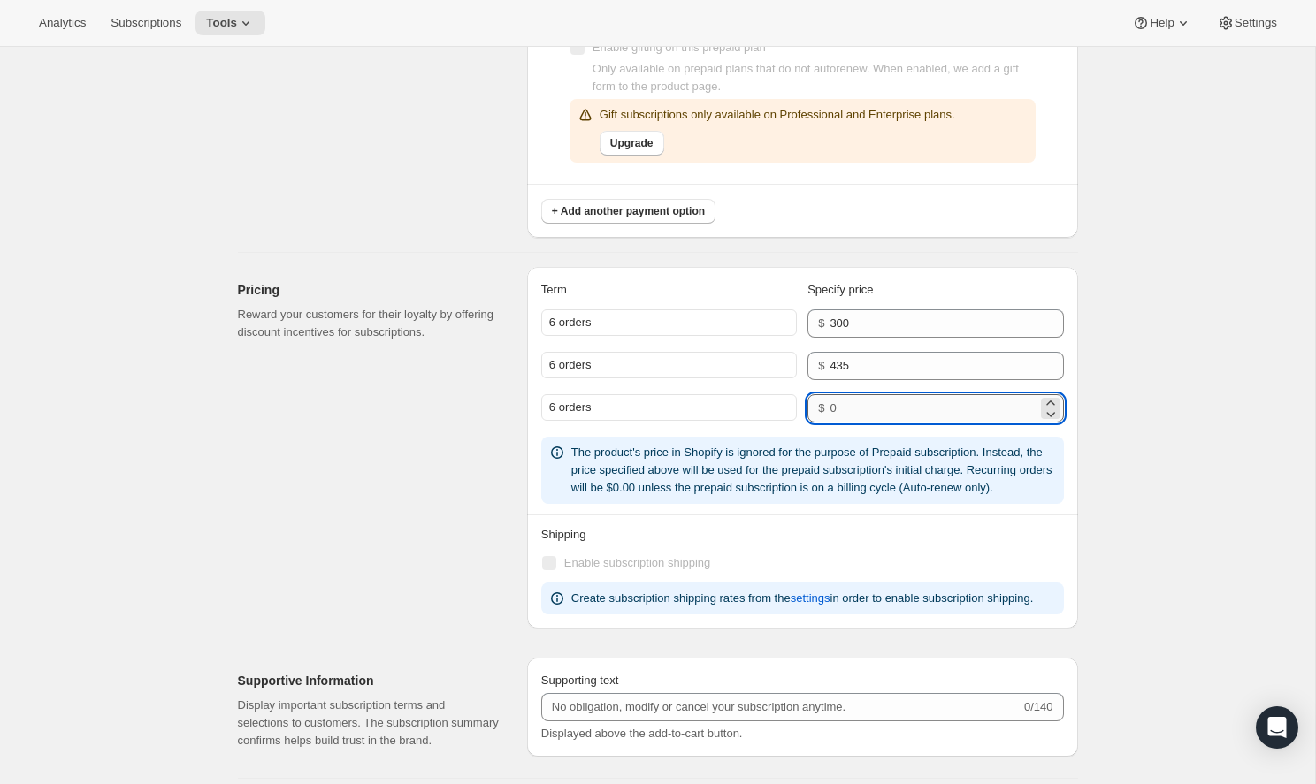
click at [897, 408] on input "number" at bounding box center [932, 408] width 207 height 28
type input "525"
click at [477, 450] on div "Pricing Reward your customers for their loyalty by offering discount incentives…" at bounding box center [375, 448] width 275 height 362
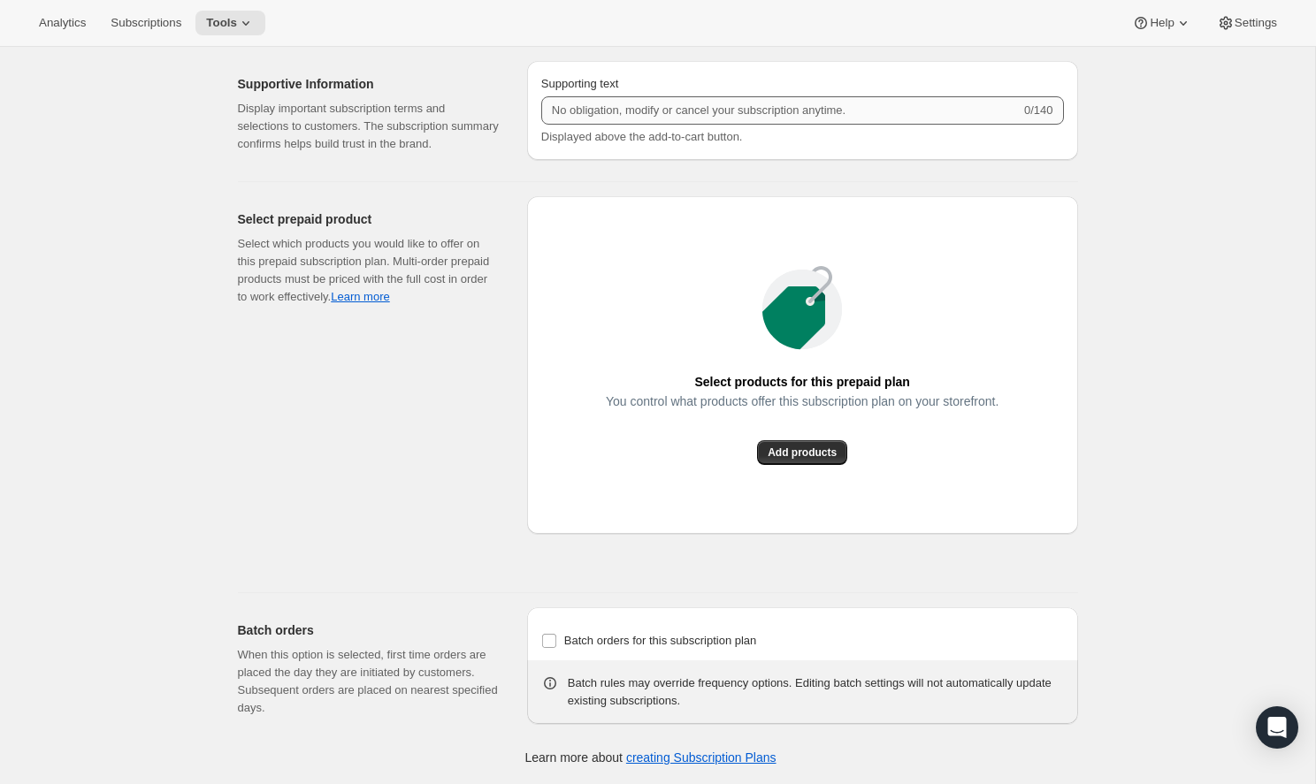
scroll to position [2623, 0]
click at [793, 460] on span "Add products" at bounding box center [801, 453] width 69 height 14
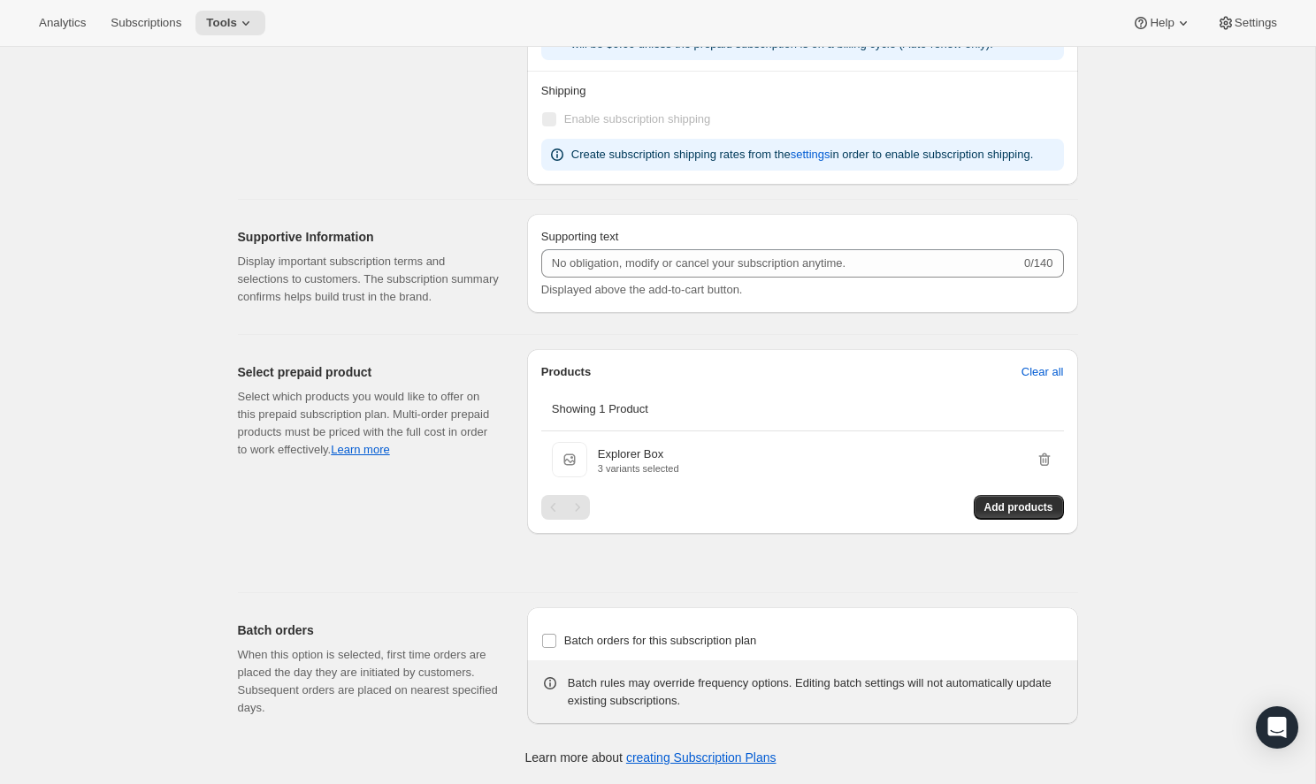
scroll to position [0, 0]
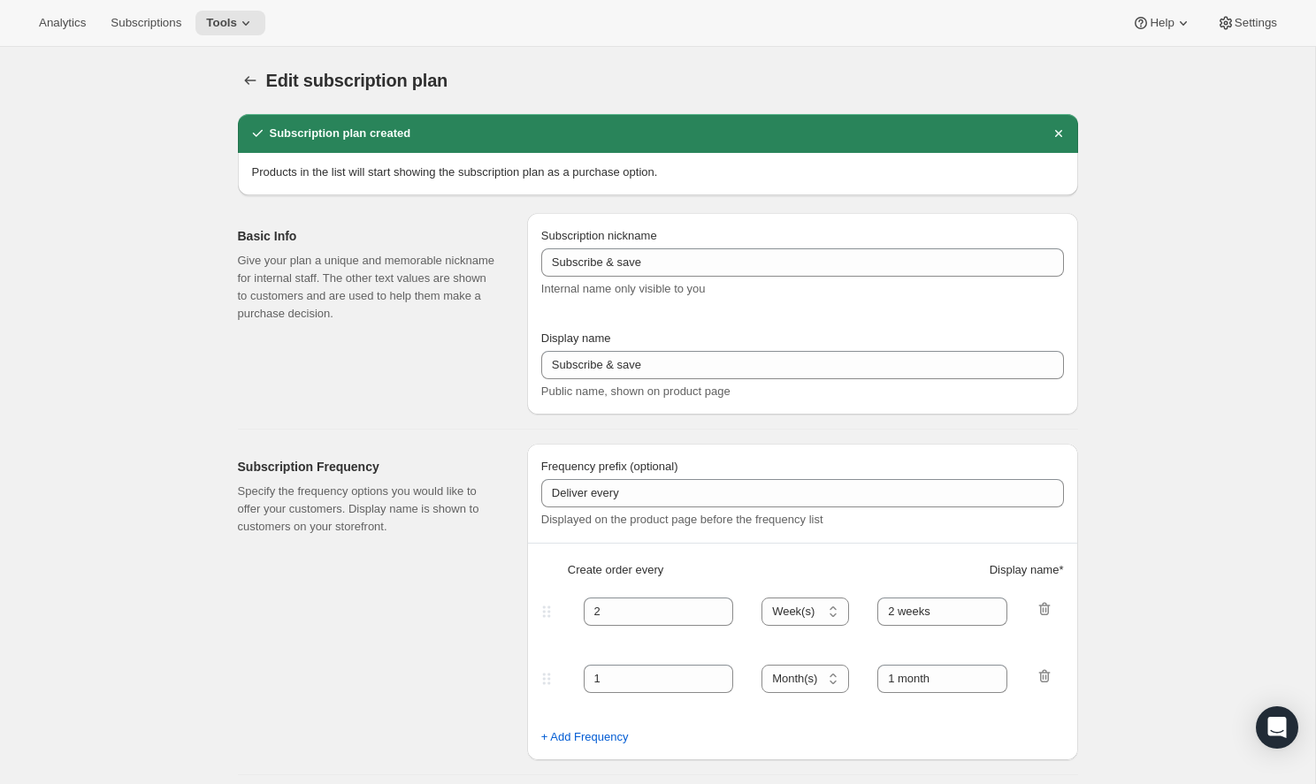
type input "The Infinite Box"
select select "ENABLED"
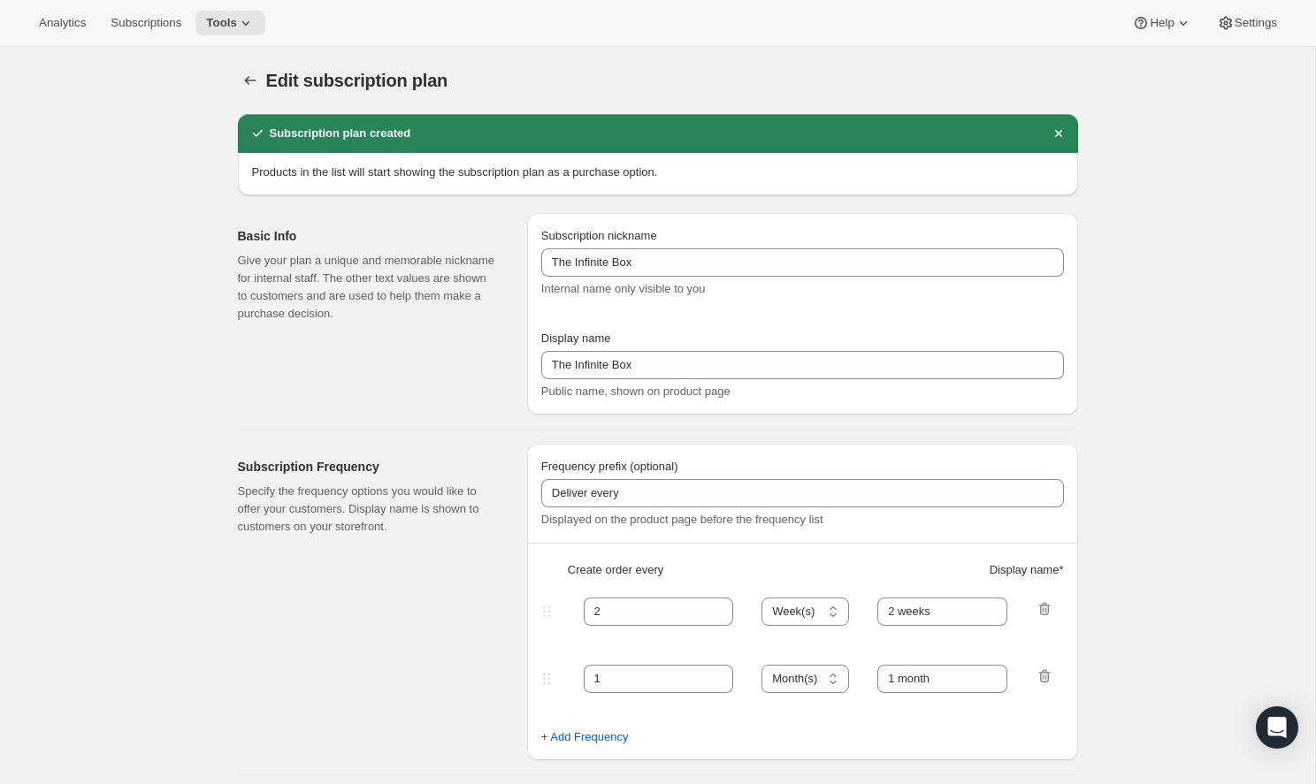
select select "MONTH"
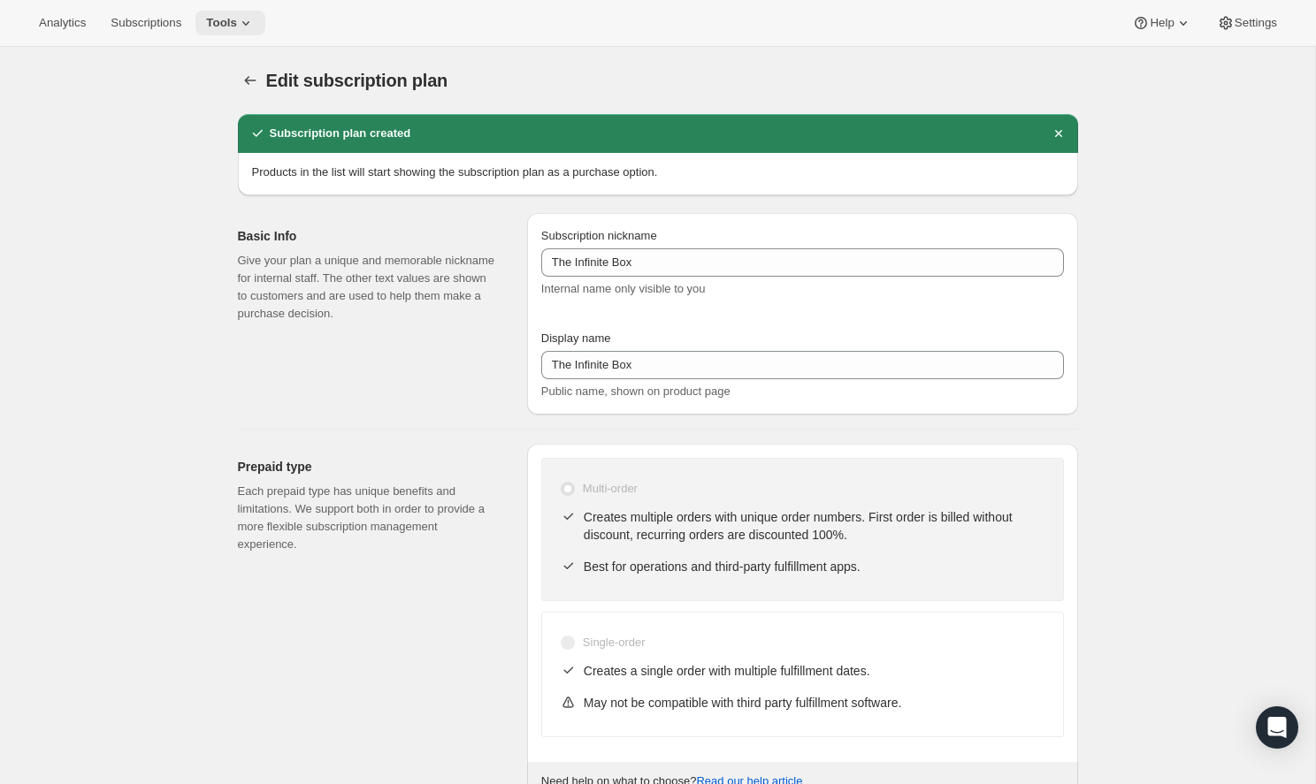
click at [237, 19] on icon at bounding box center [246, 23] width 18 height 18
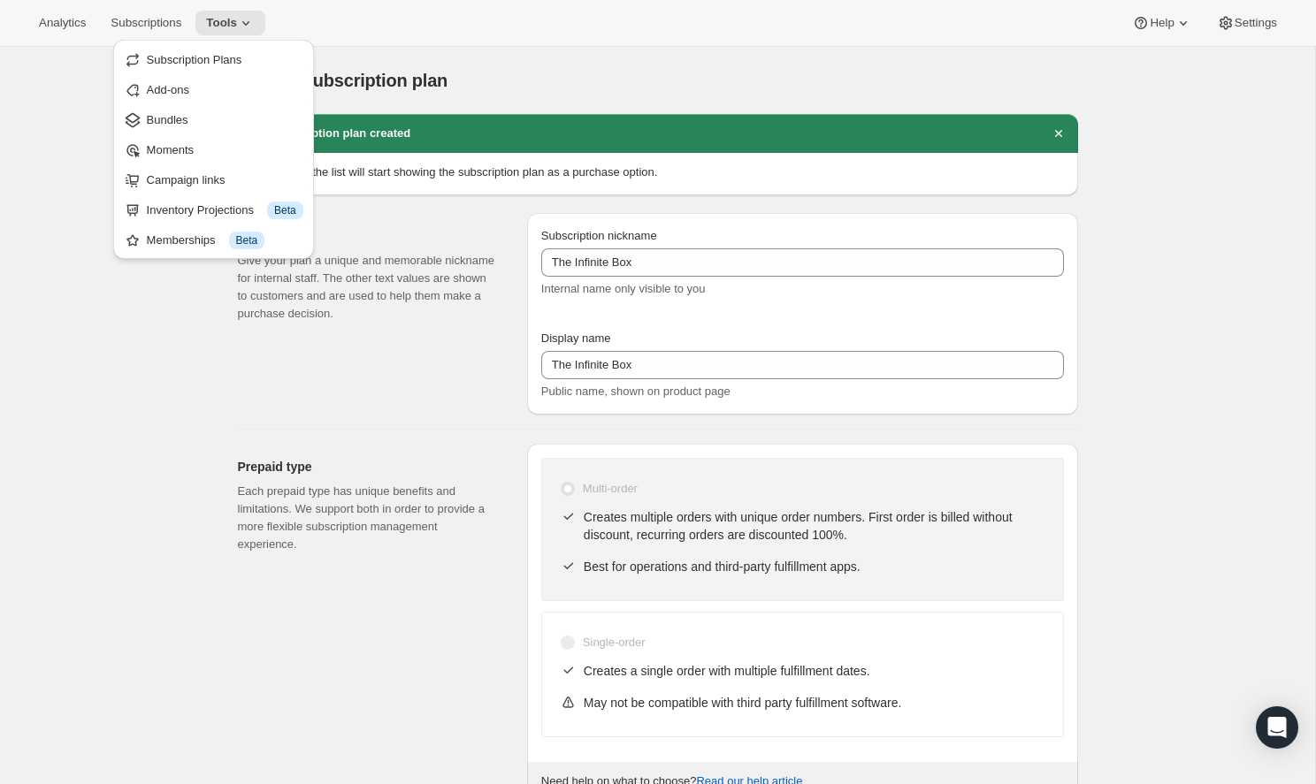
click at [1034, 247] on div "Subscription nickname The Infinite Box Internal name only visible to you" at bounding box center [802, 262] width 523 height 71
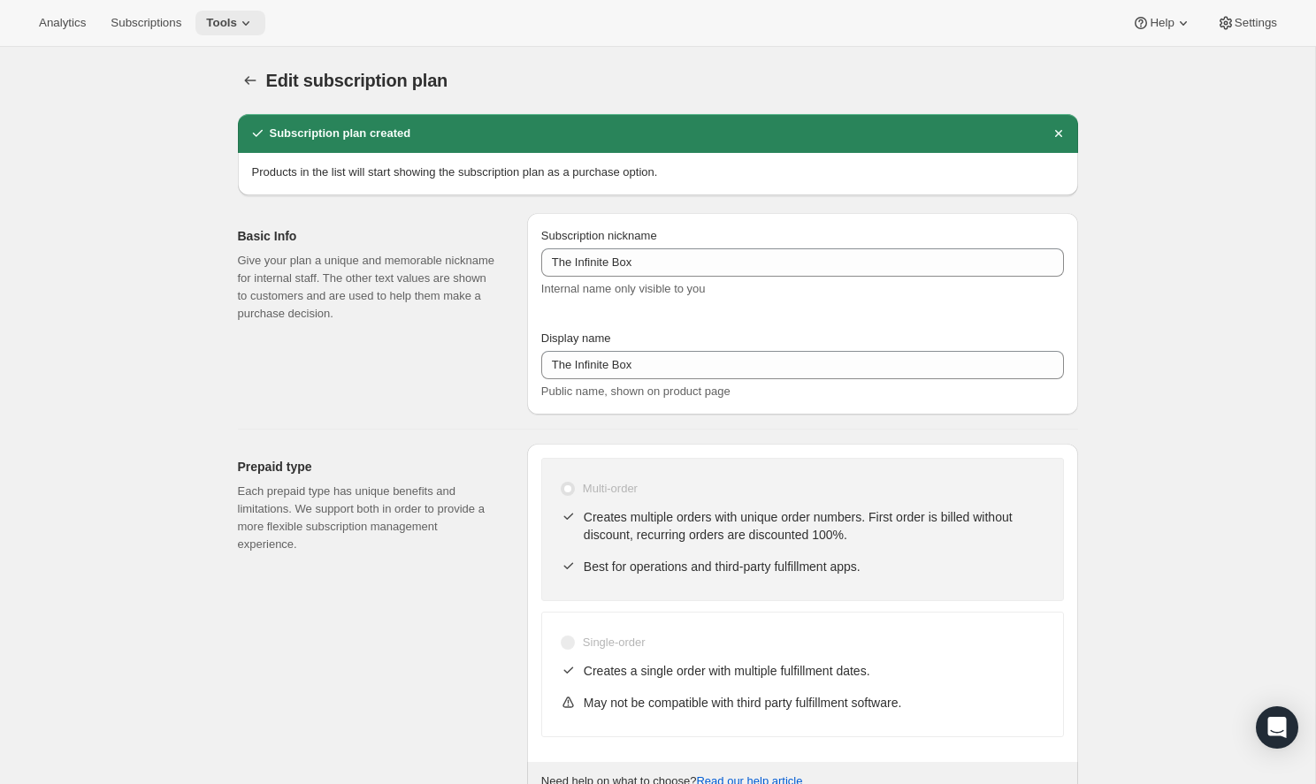
click at [195, 20] on button "Tools" at bounding box center [230, 23] width 70 height 25
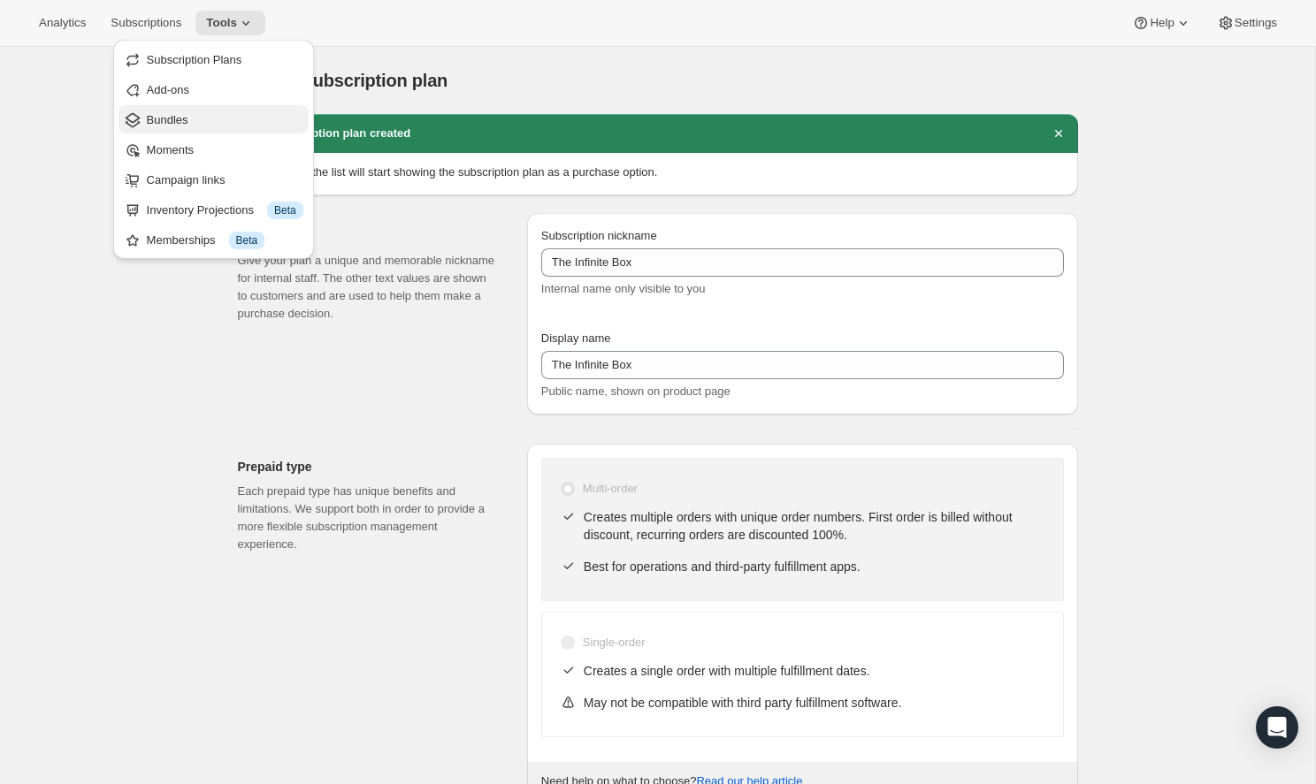
click at [239, 126] on span "Bundles" at bounding box center [225, 120] width 156 height 18
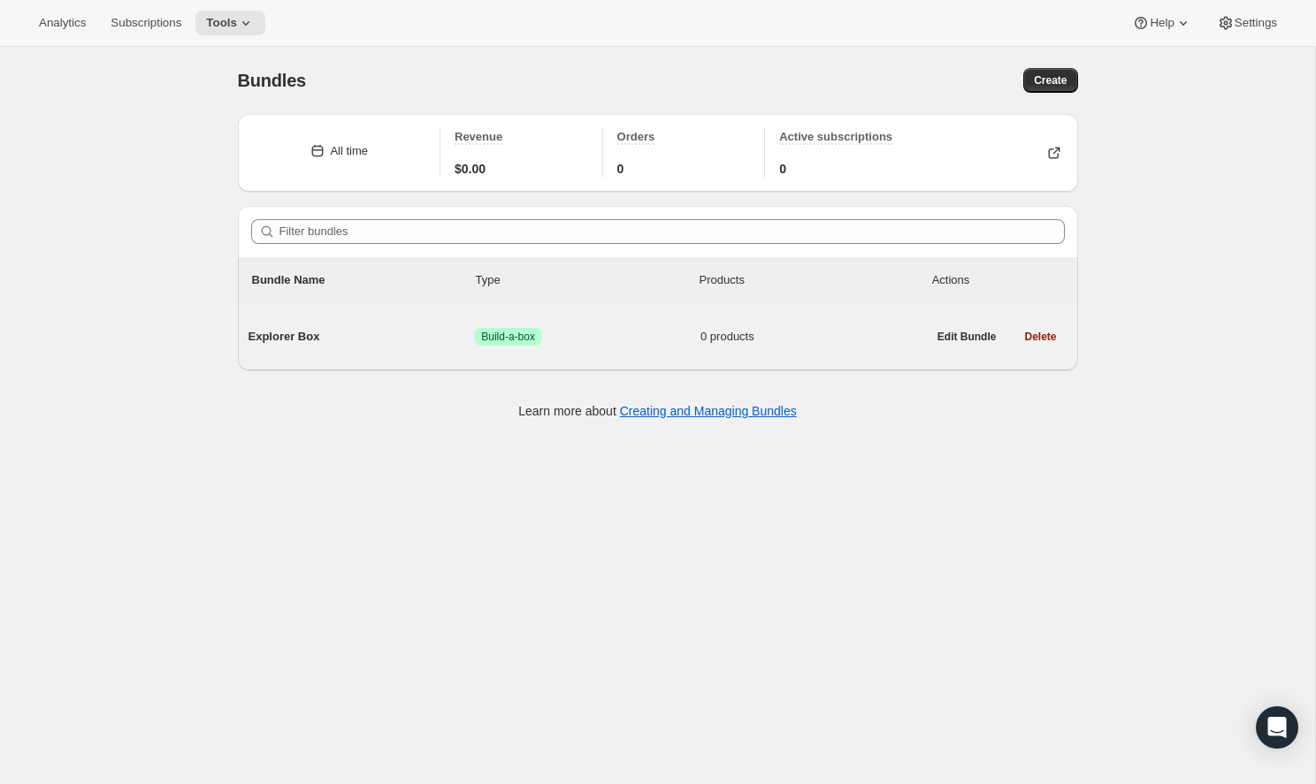
click at [431, 337] on span "Explorer Box" at bounding box center [361, 337] width 226 height 18
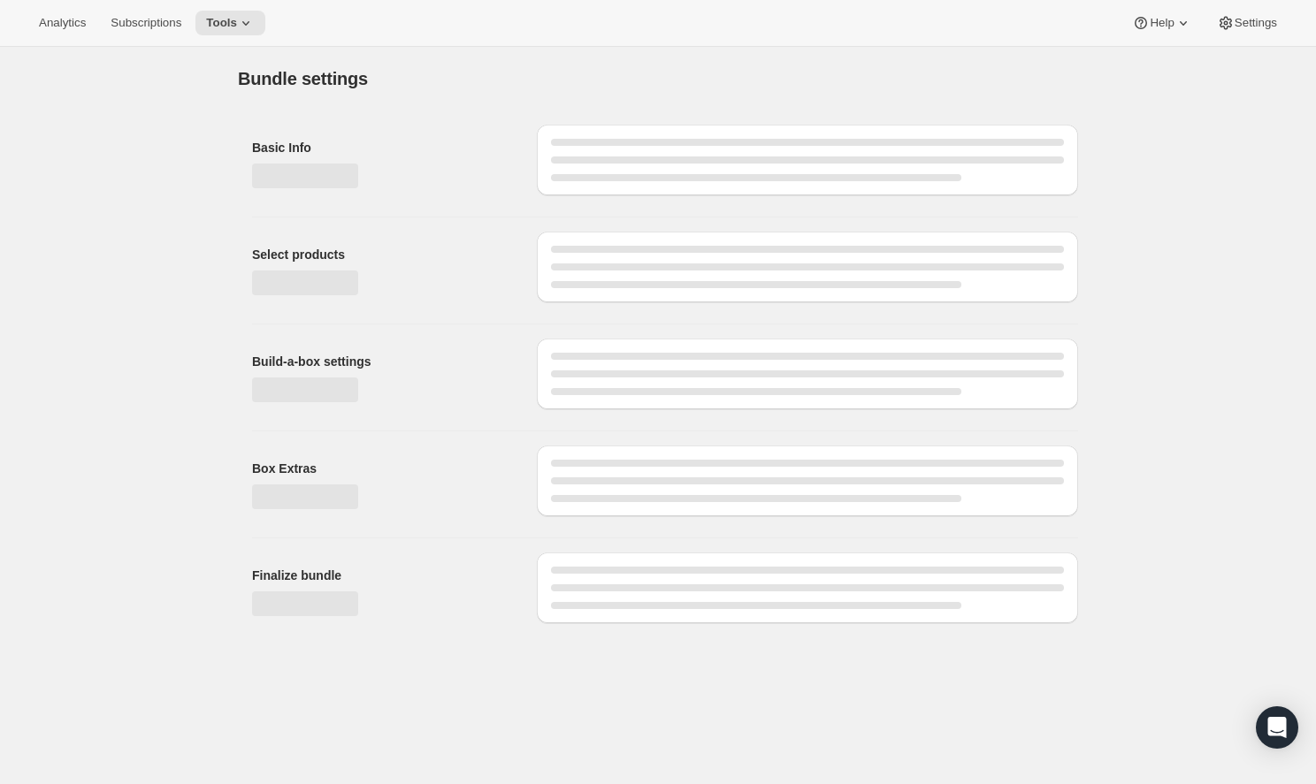
type input "Explorer Box"
radio input "true"
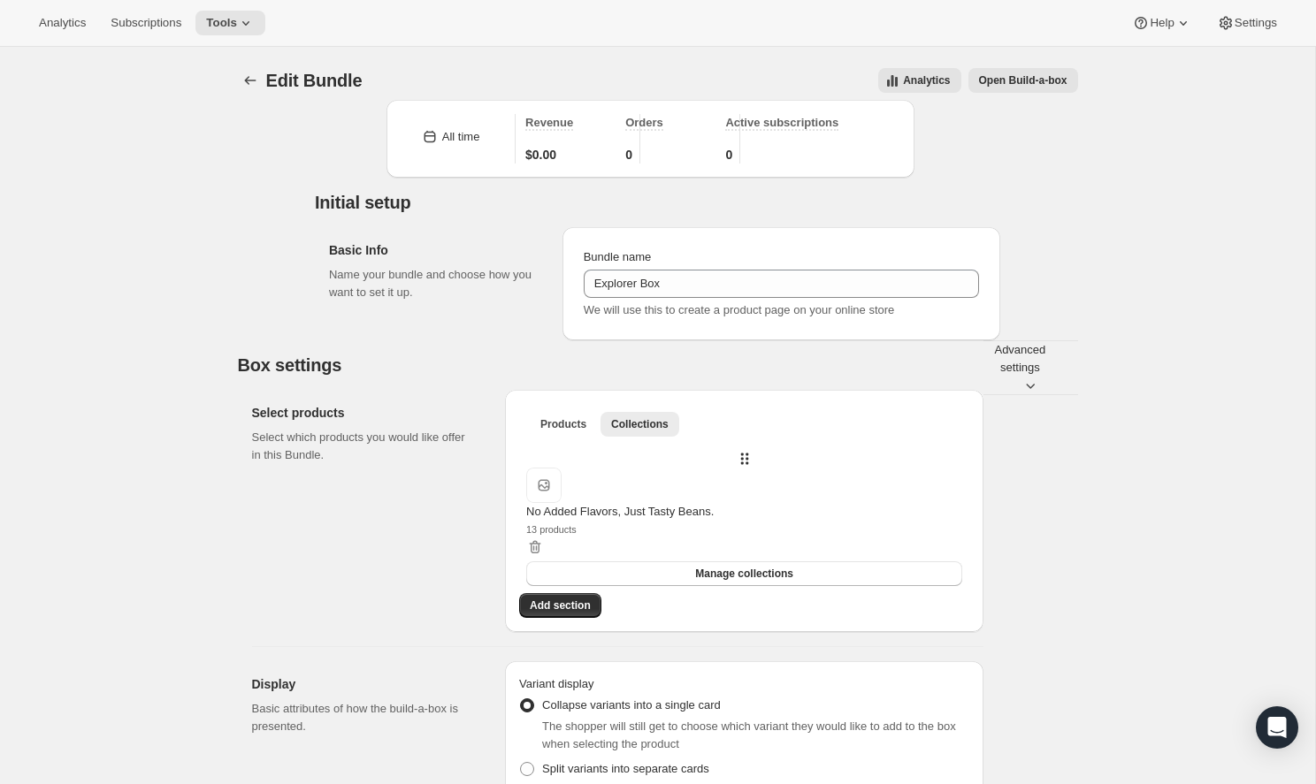
click at [1013, 74] on span "Open Build-a-box" at bounding box center [1023, 80] width 88 height 14
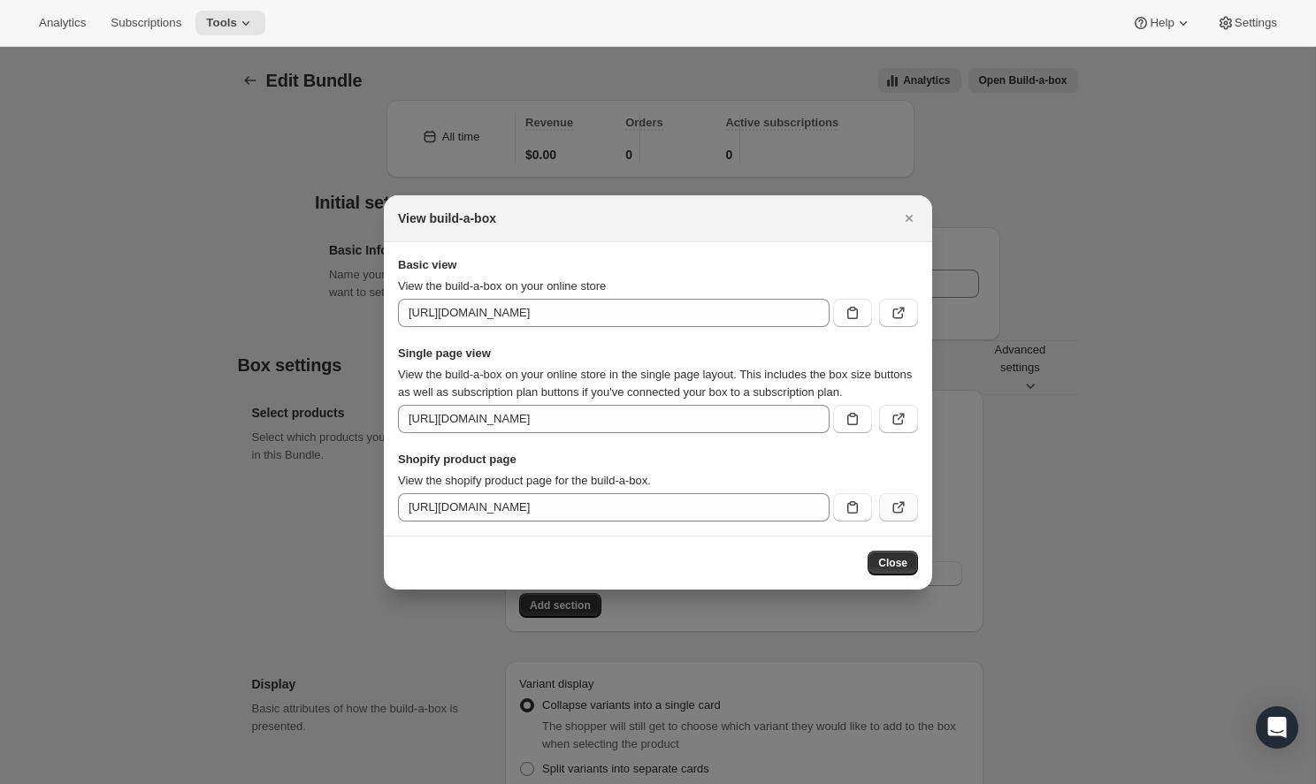
click at [889, 507] on icon ":r6c:" at bounding box center [898, 508] width 18 height 18
click at [904, 210] on icon "Close" at bounding box center [909, 219] width 18 height 18
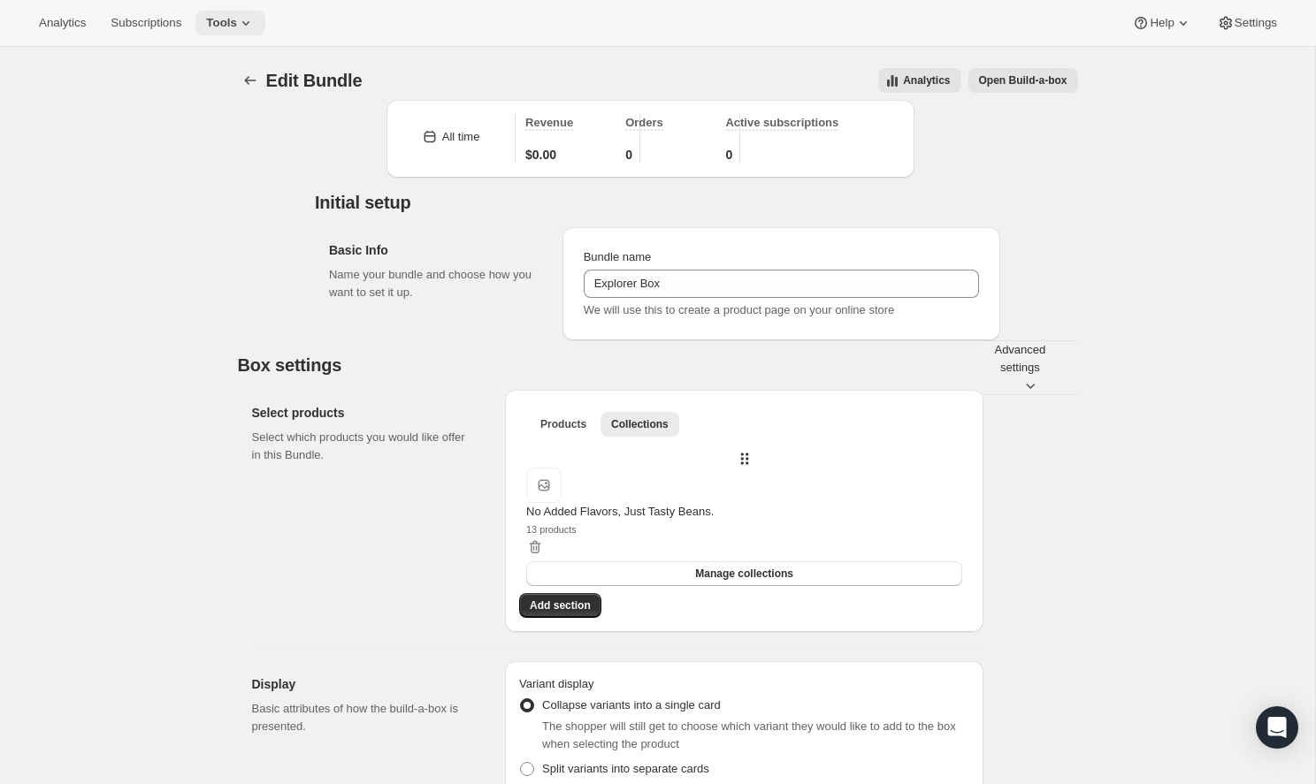
click at [217, 26] on span "Tools" at bounding box center [221, 23] width 31 height 14
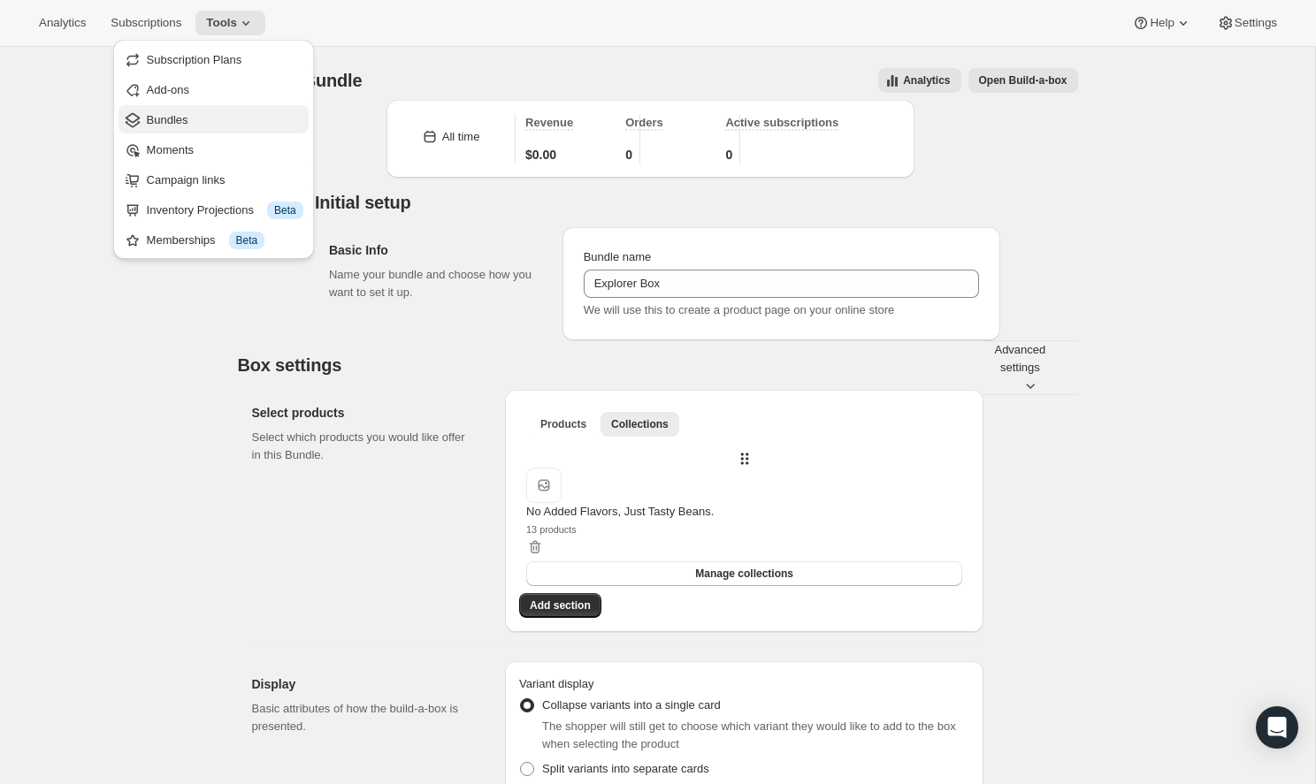
click at [203, 118] on span "Bundles" at bounding box center [225, 120] width 156 height 18
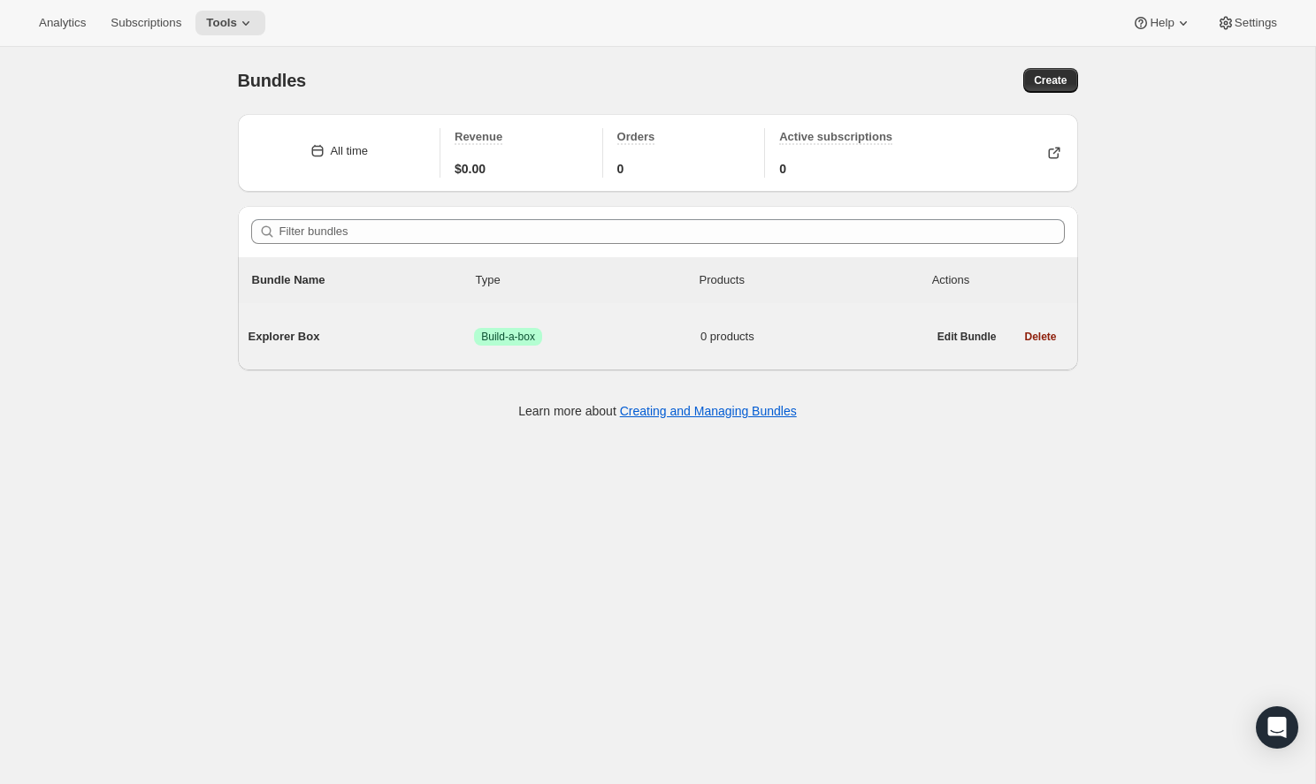
click at [324, 327] on div "Explorer Box Success Build-a-box 0 products" at bounding box center [587, 337] width 678 height 46
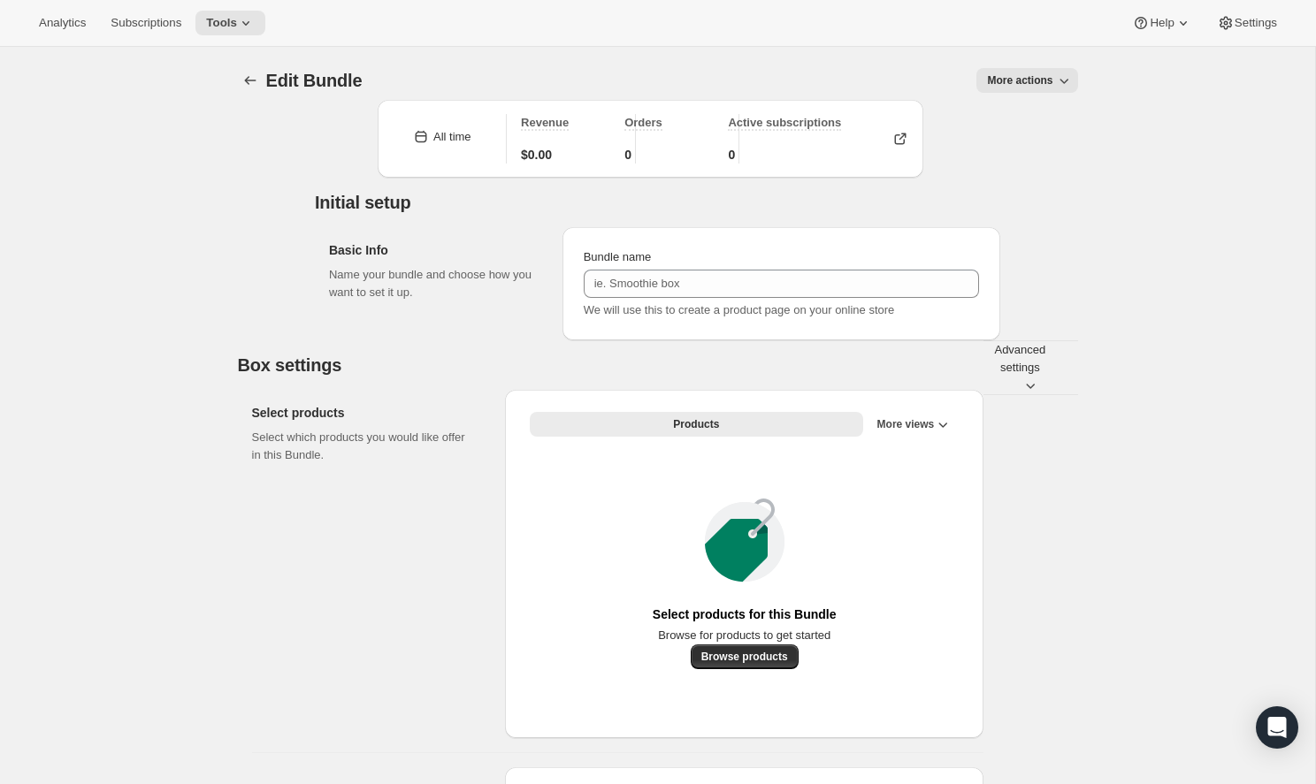
type input "Explorer Box"
radio input "true"
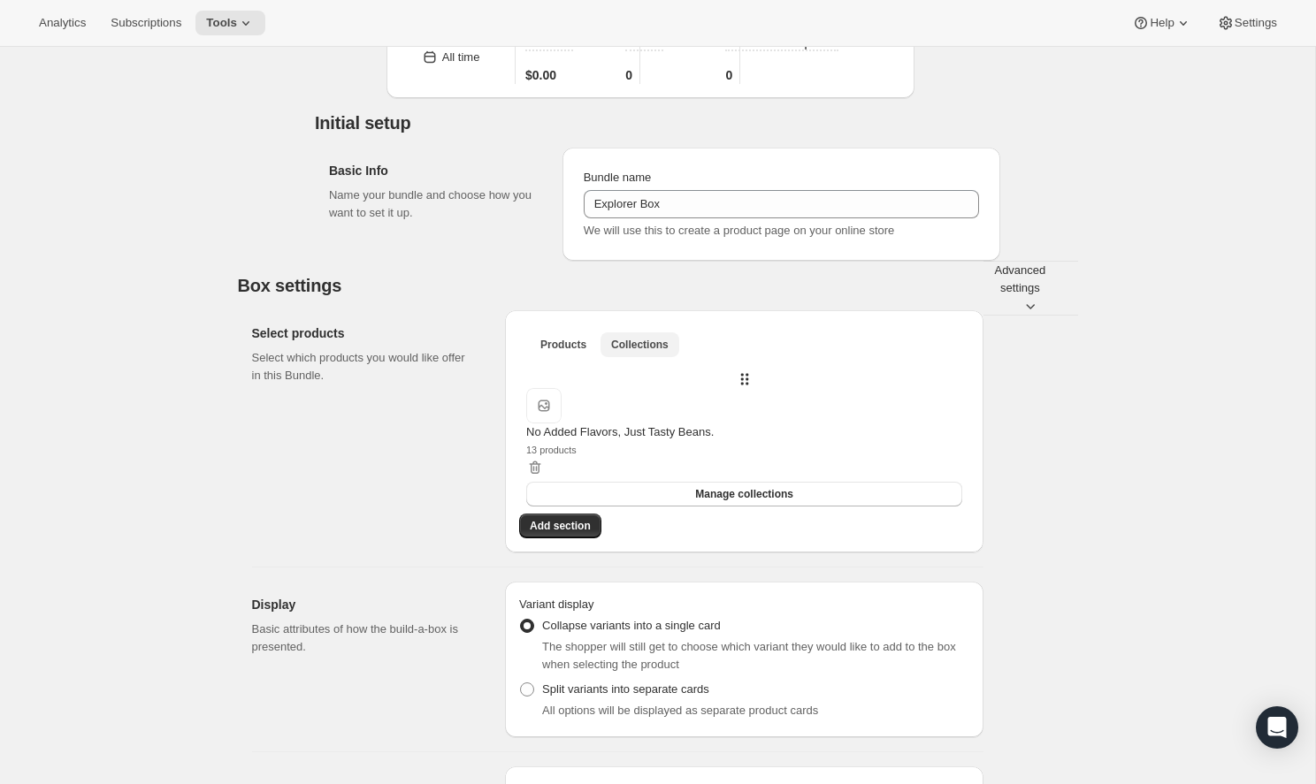
scroll to position [92, 0]
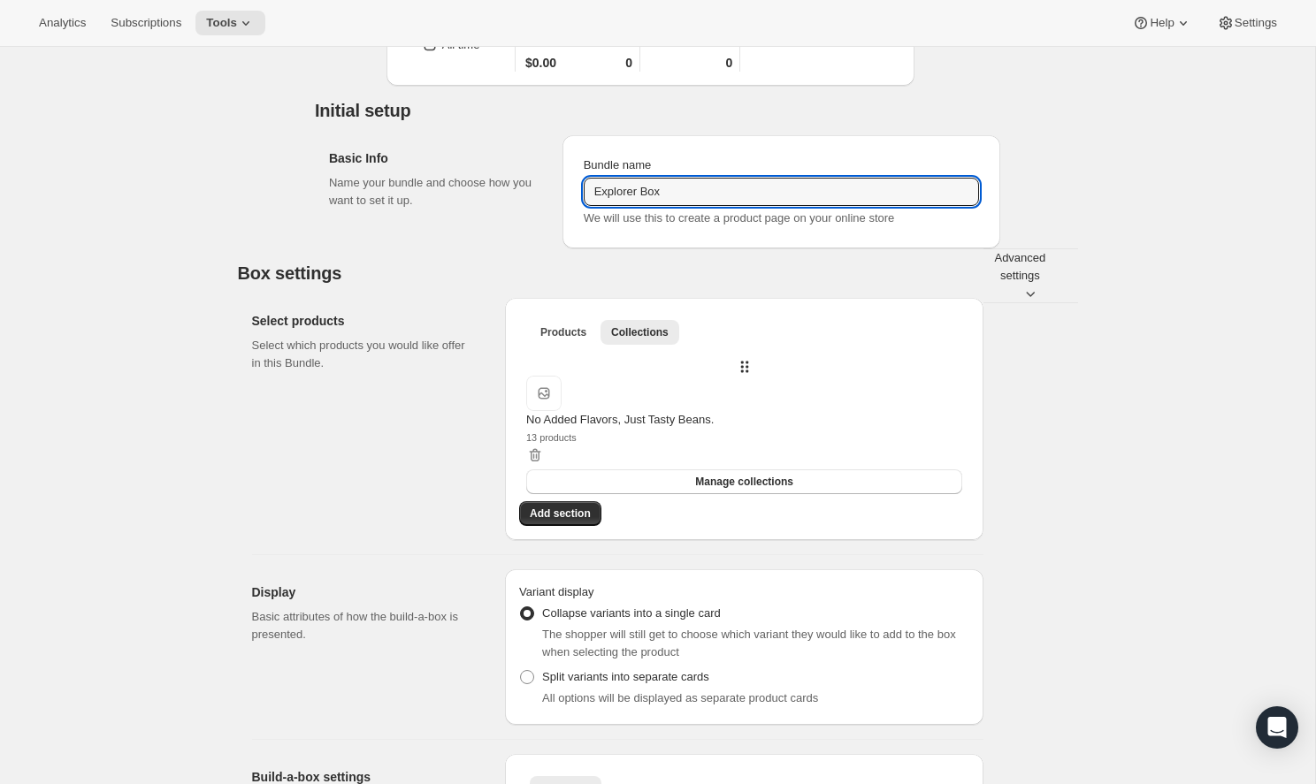
drag, startPoint x: 659, startPoint y: 217, endPoint x: 519, endPoint y: 204, distance: 140.3
click at [519, 204] on div "Basic Info Name your bundle and choose how you want to set it up. Bundle name E…" at bounding box center [657, 184] width 685 height 127
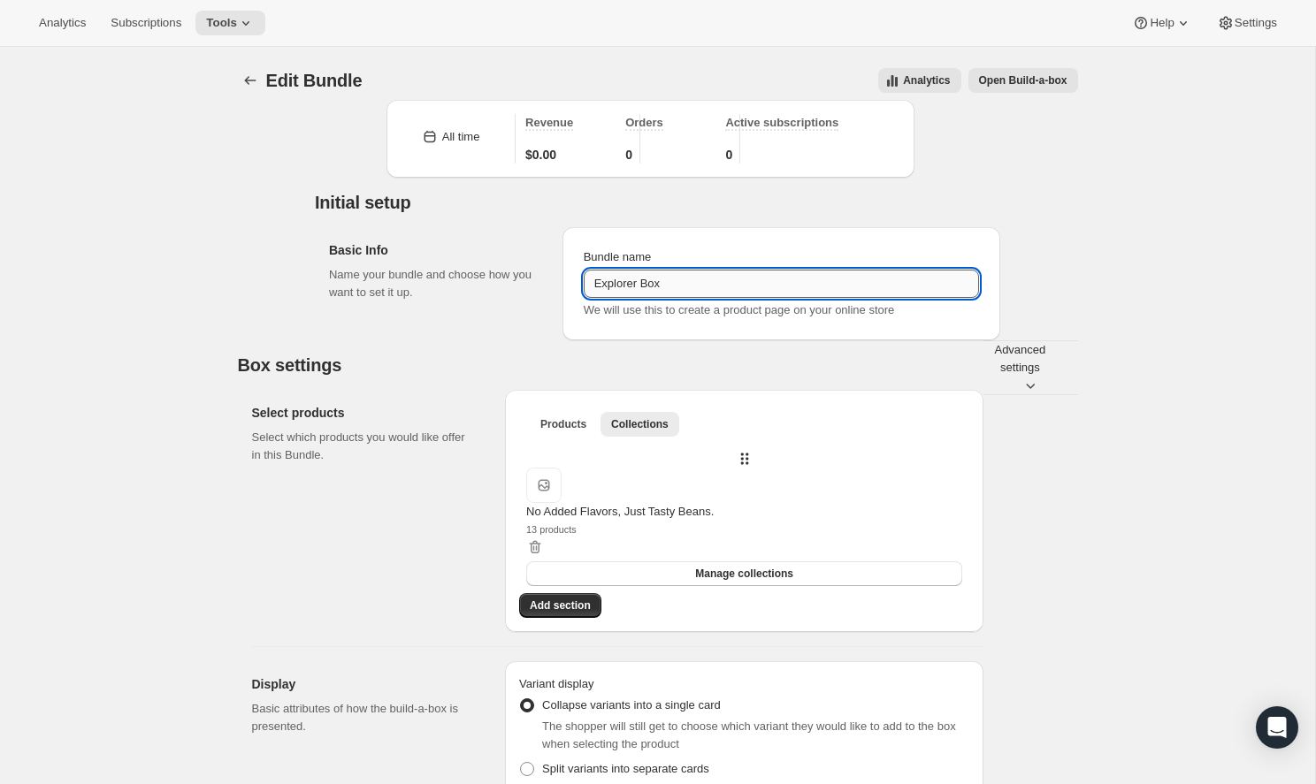
scroll to position [0, 0]
drag, startPoint x: 643, startPoint y: 317, endPoint x: 523, endPoint y: 306, distance: 119.9
click at [523, 306] on div "Basic Info Name your bundle and choose how you want to set it up. Bundle name E…" at bounding box center [657, 276] width 685 height 127
type input "Omega's Black Box"
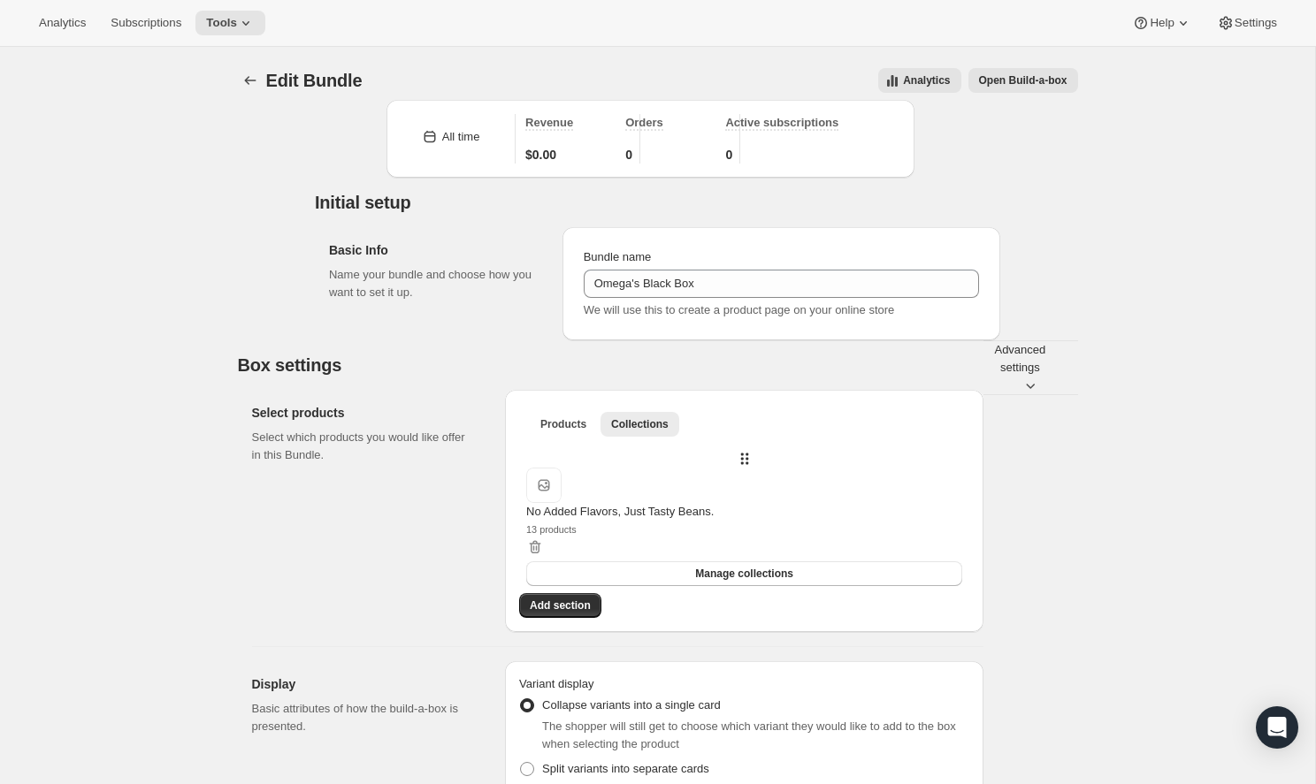
click at [1026, 81] on span "Open Build-a-box" at bounding box center [1023, 80] width 88 height 14
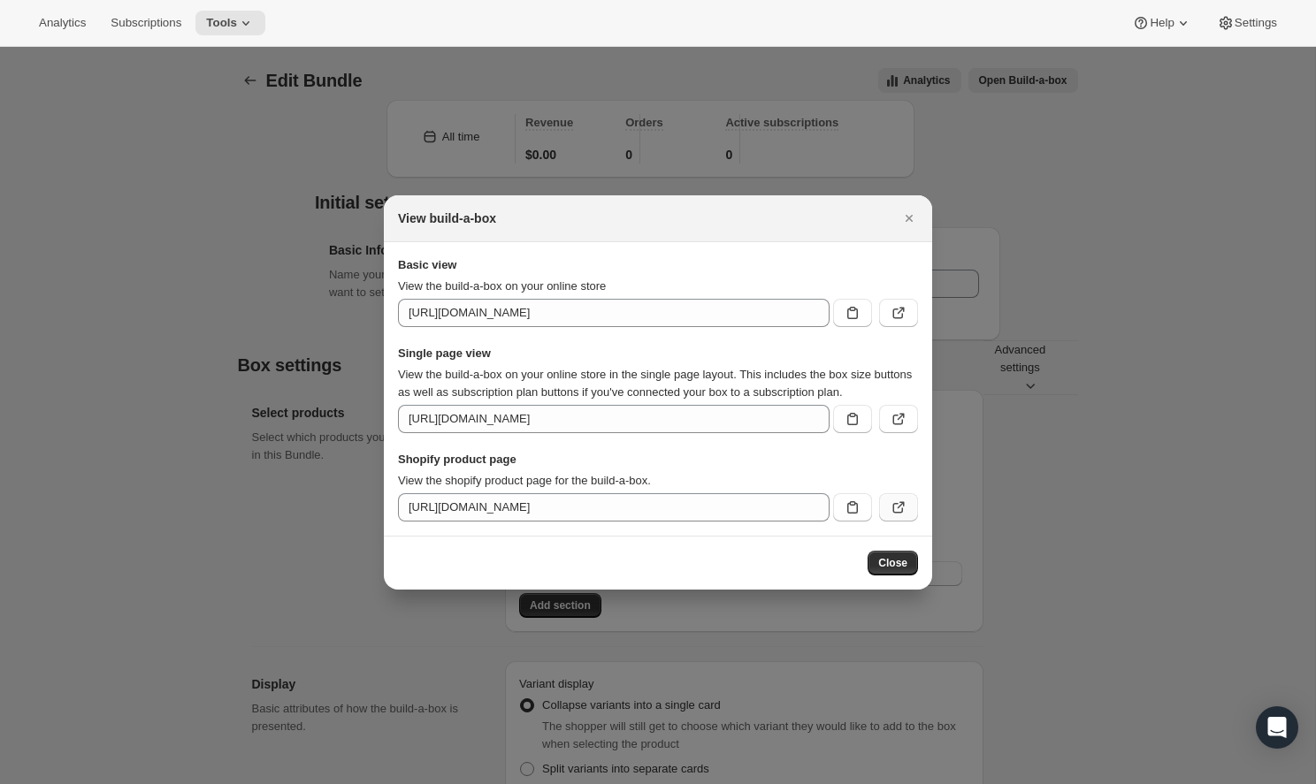
click at [893, 510] on icon ":r9n:" at bounding box center [898, 508] width 11 height 11
click at [918, 206] on button "Close" at bounding box center [909, 218] width 25 height 25
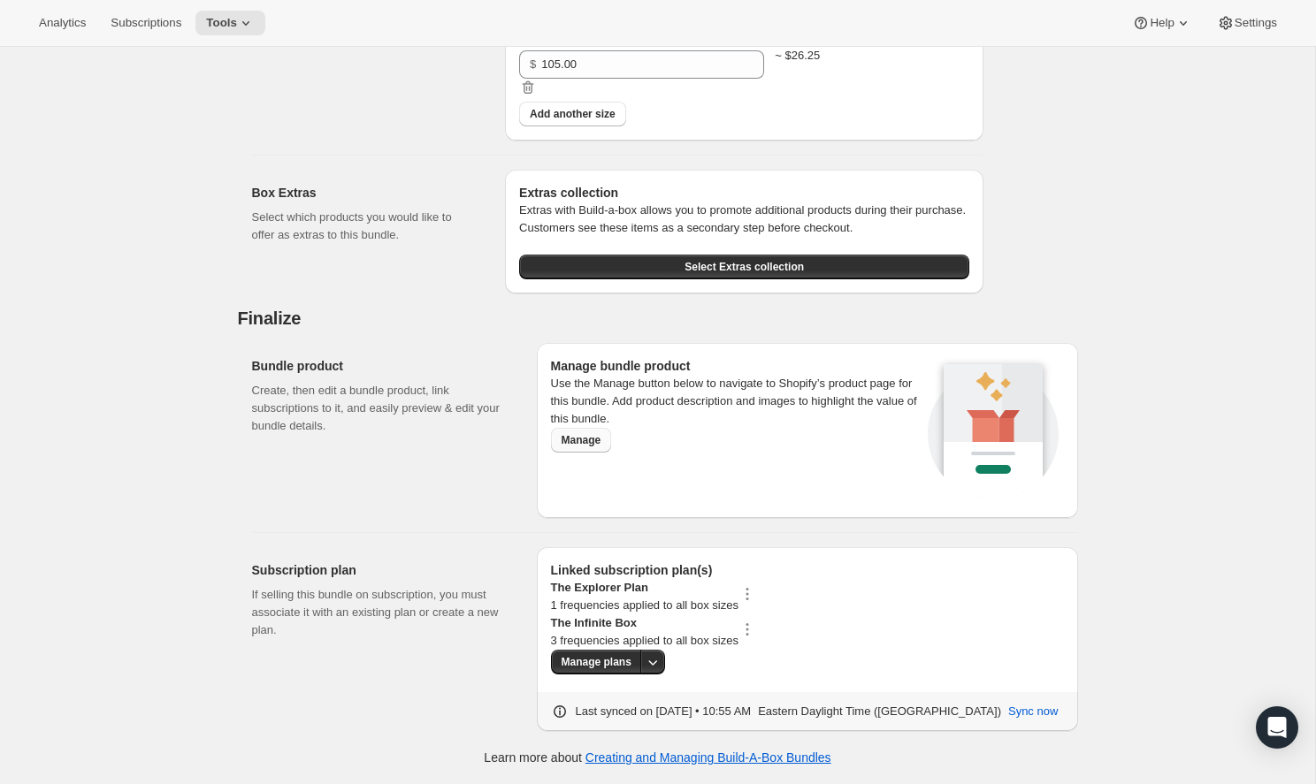
scroll to position [1477, 0]
click at [663, 614] on p "The Infinite Box" at bounding box center [644, 623] width 187 height 18
click at [756, 623] on div "The Infinite Box 3 frequencies applied to all box sizes" at bounding box center [653, 631] width 205 height 35
click at [756, 614] on div "The Infinite Box 3 frequencies applied to all box sizes" at bounding box center [653, 631] width 205 height 35
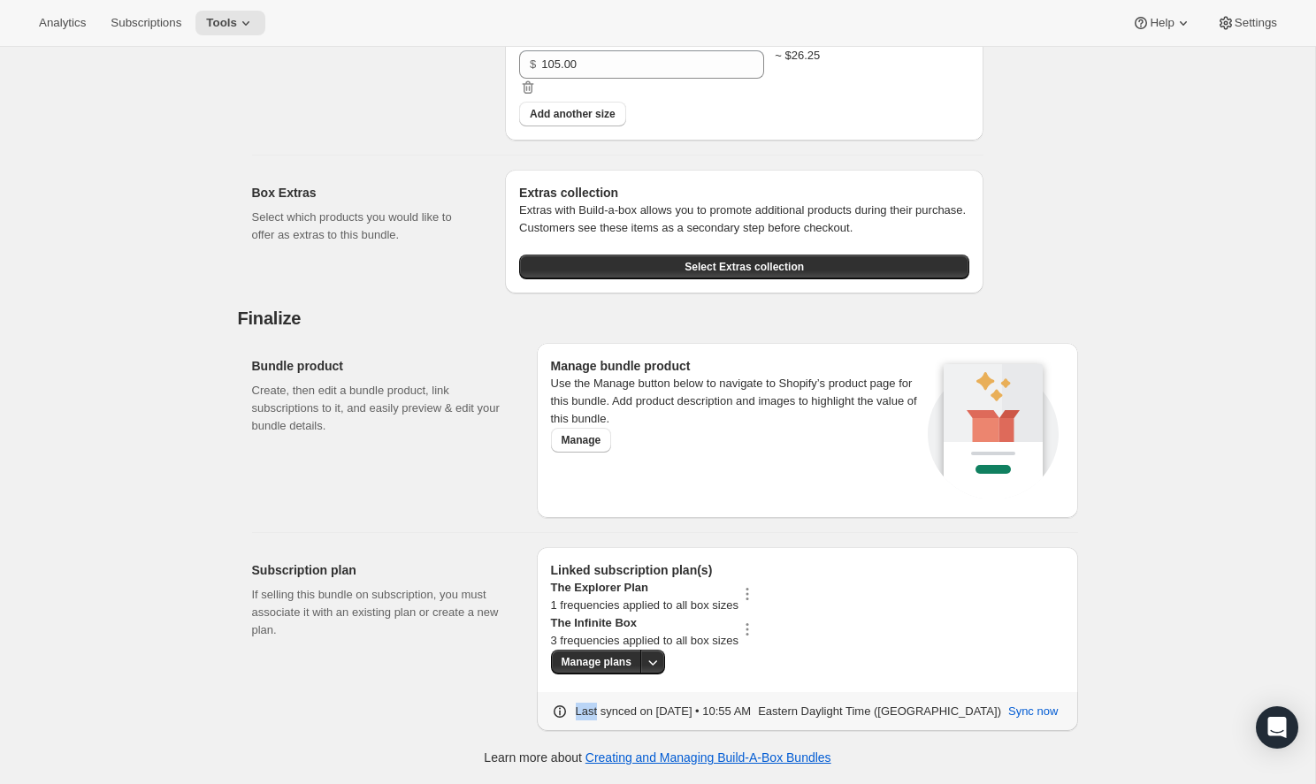
click at [756, 614] on div "The Infinite Box 3 frequencies applied to all box sizes" at bounding box center [653, 631] width 205 height 35
click at [756, 621] on icon "button" at bounding box center [747, 630] width 18 height 18
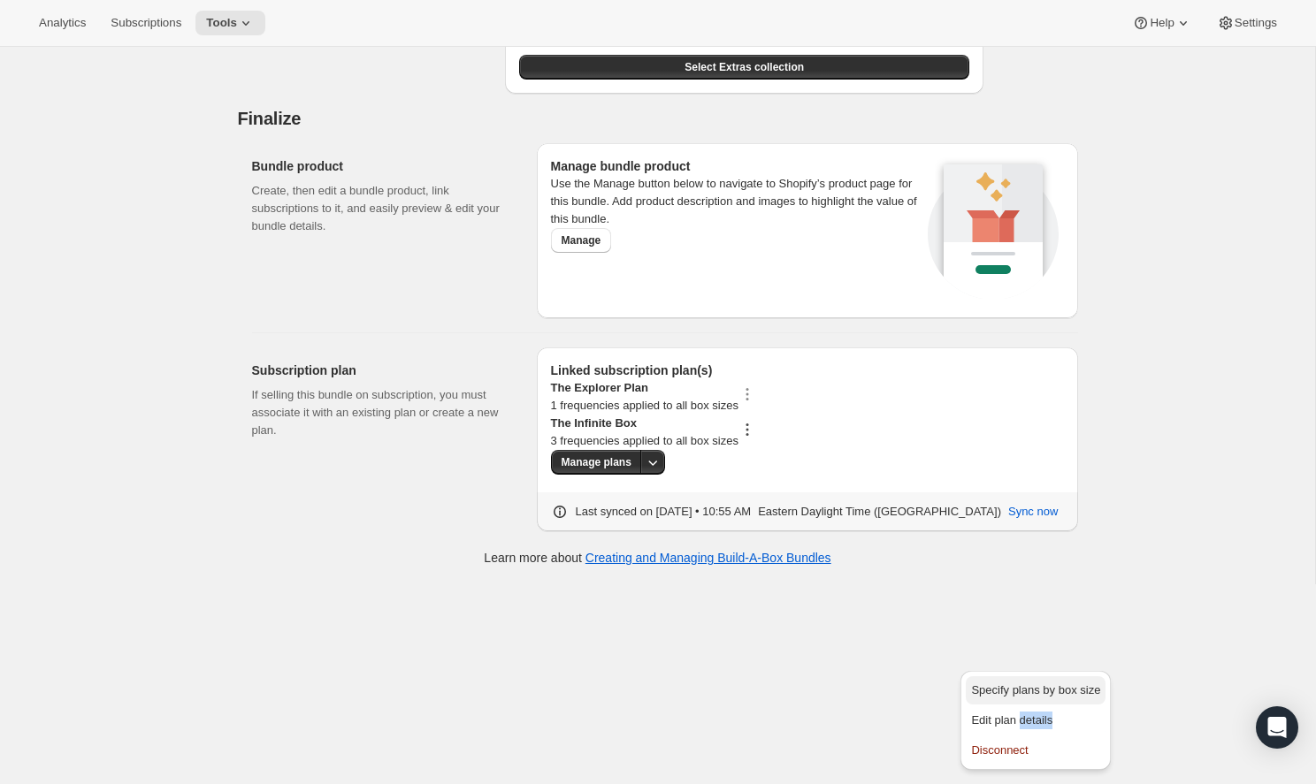
click at [1036, 683] on span "Specify plans by box size" at bounding box center [1035, 689] width 129 height 13
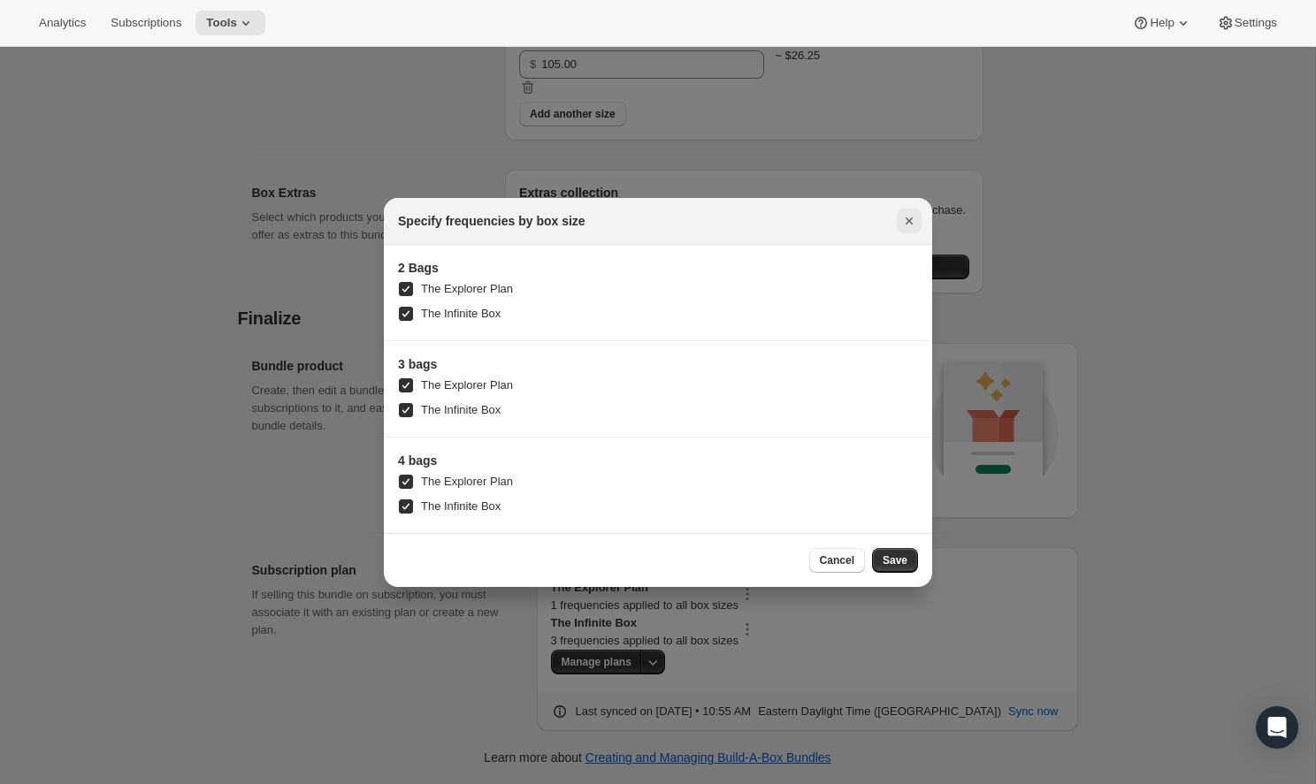
click at [912, 217] on icon "Close" at bounding box center [909, 221] width 18 height 18
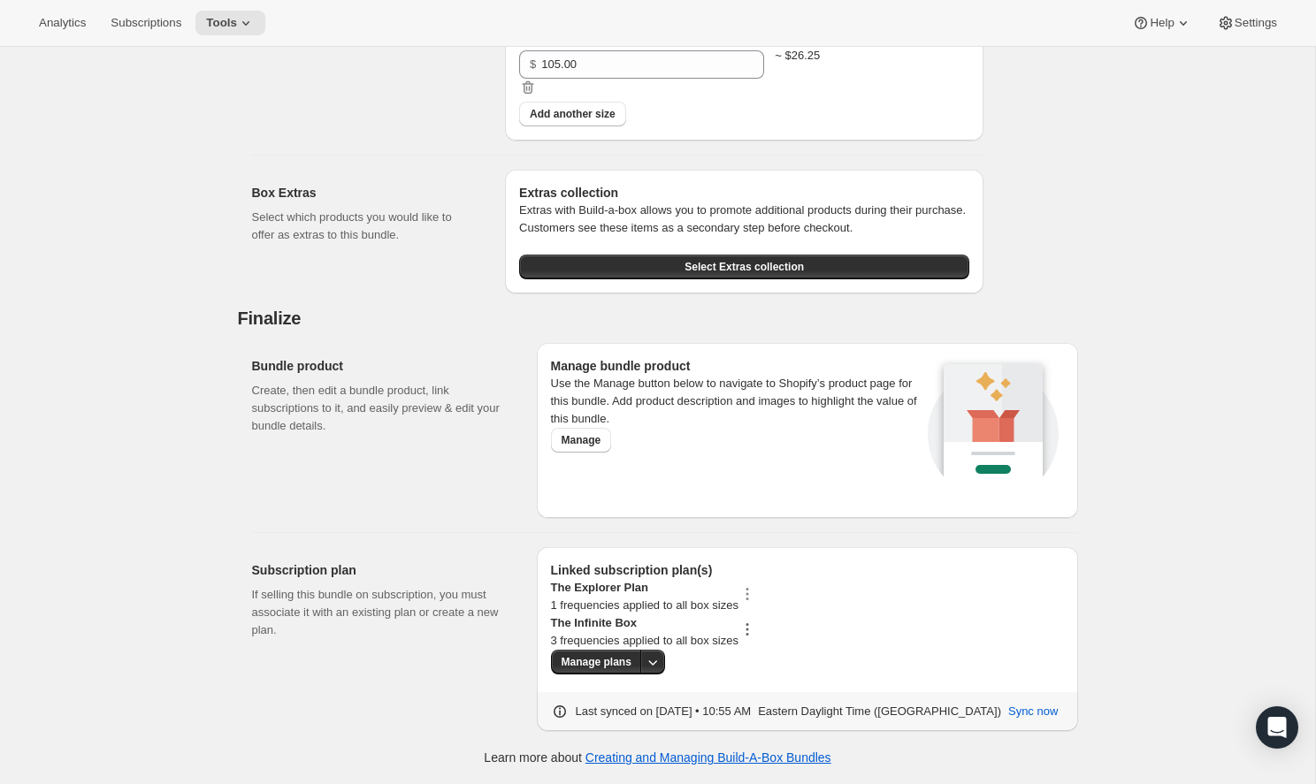
click at [748, 629] on icon "button" at bounding box center [746, 630] width 3 height 3
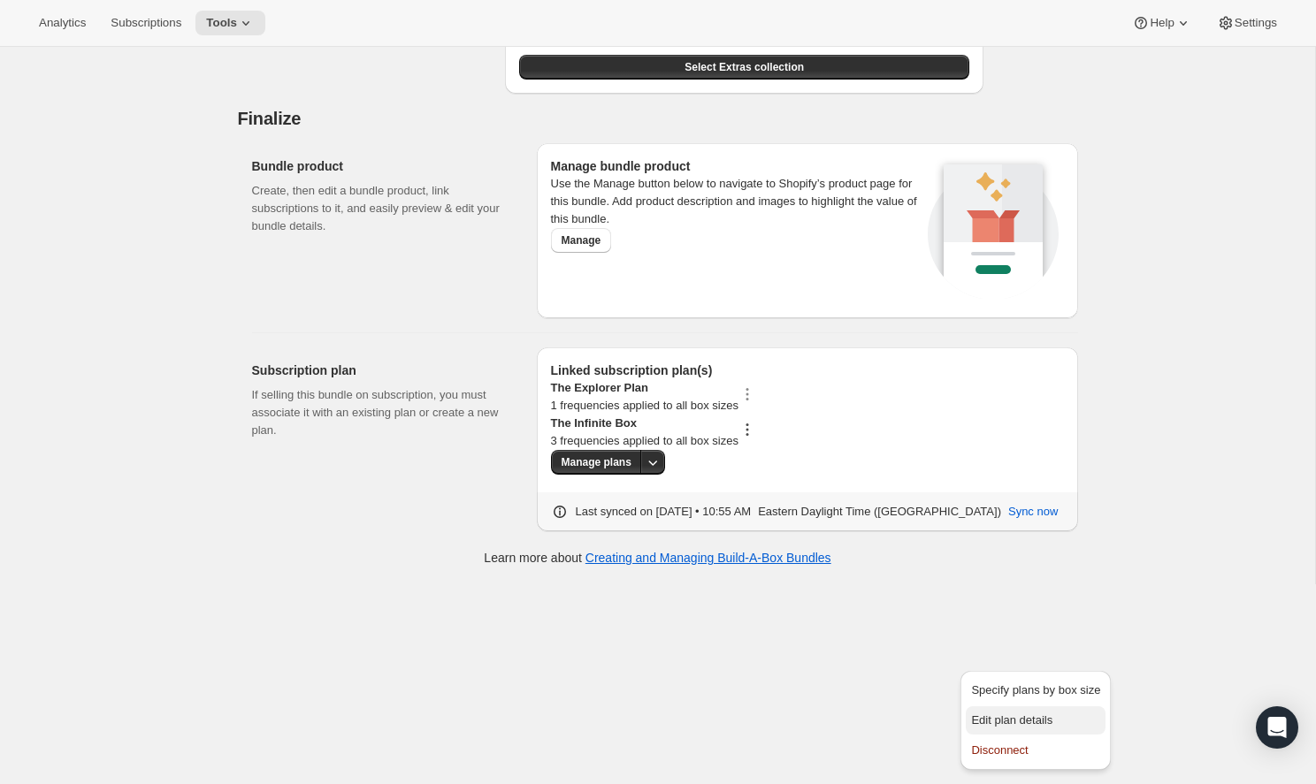
click at [1032, 714] on span "Edit plan details" at bounding box center [1011, 720] width 81 height 13
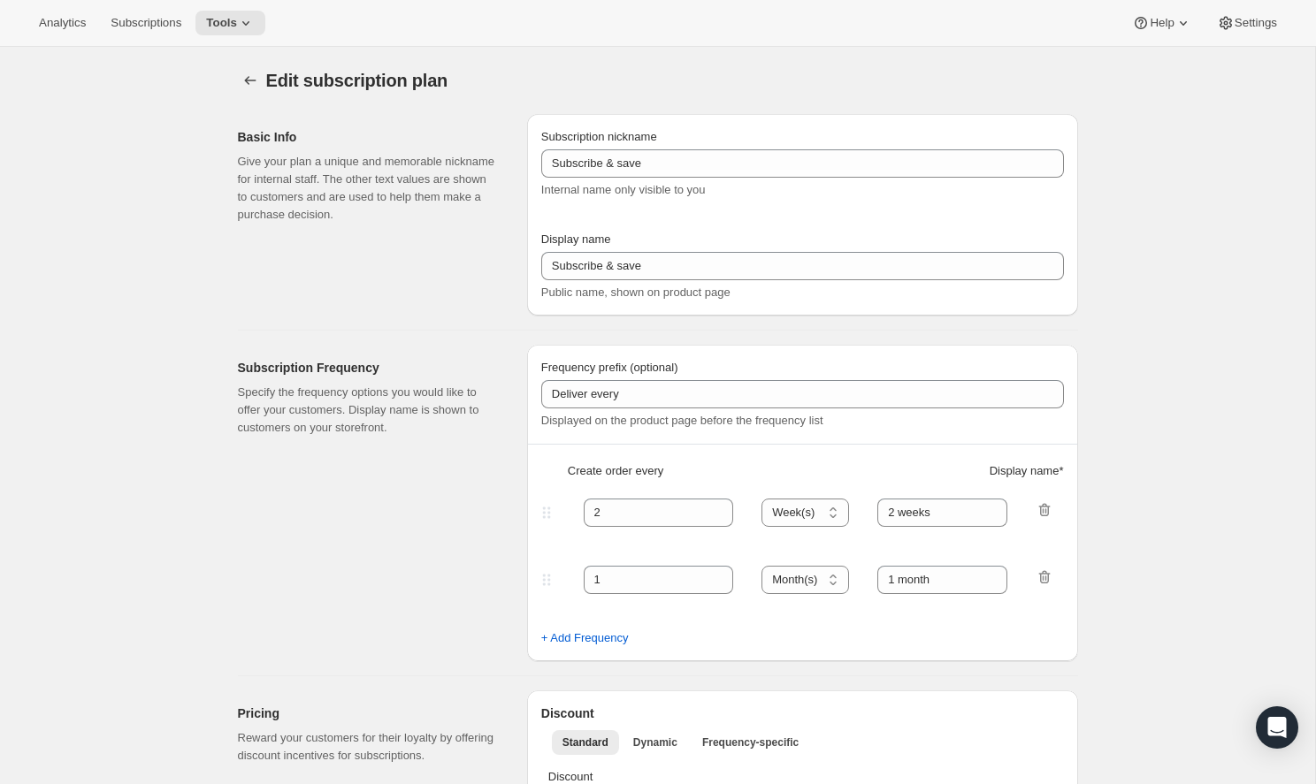
type input "The Infinite Box"
select select "ENABLED"
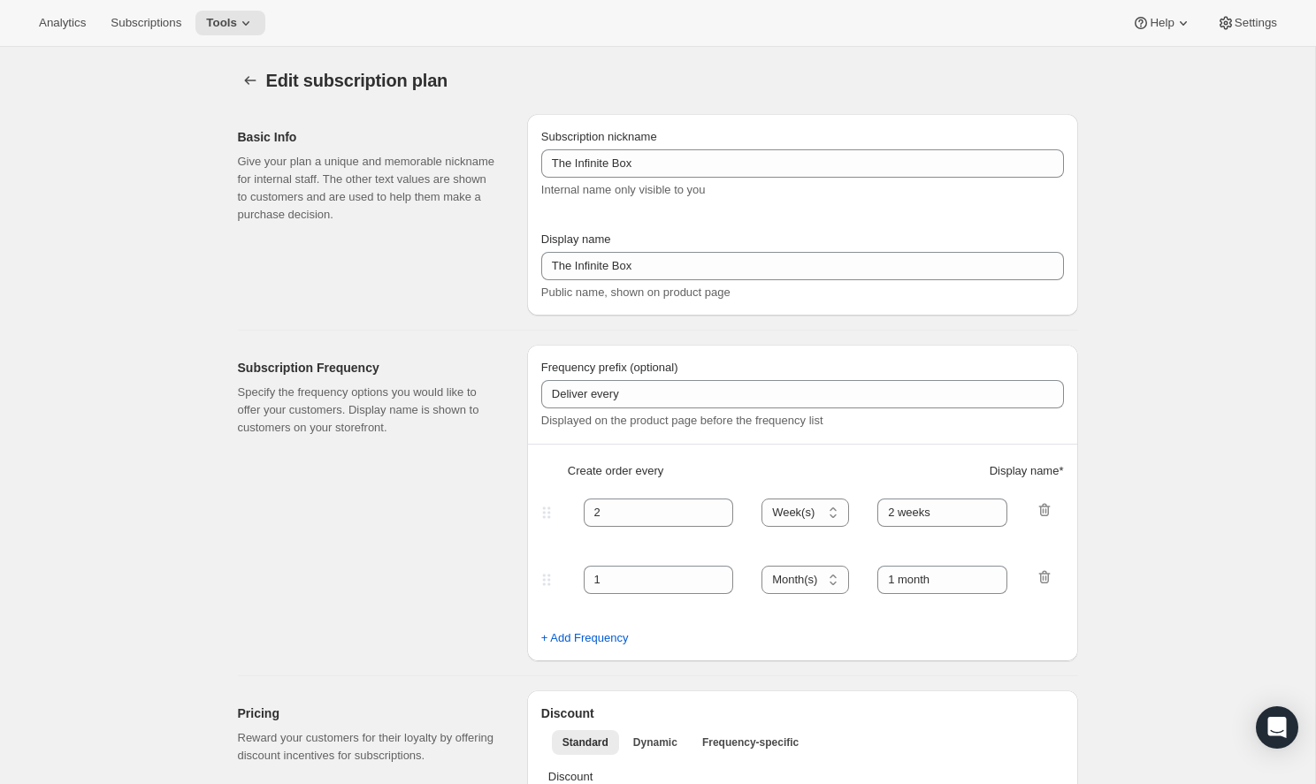
select select "MONTH"
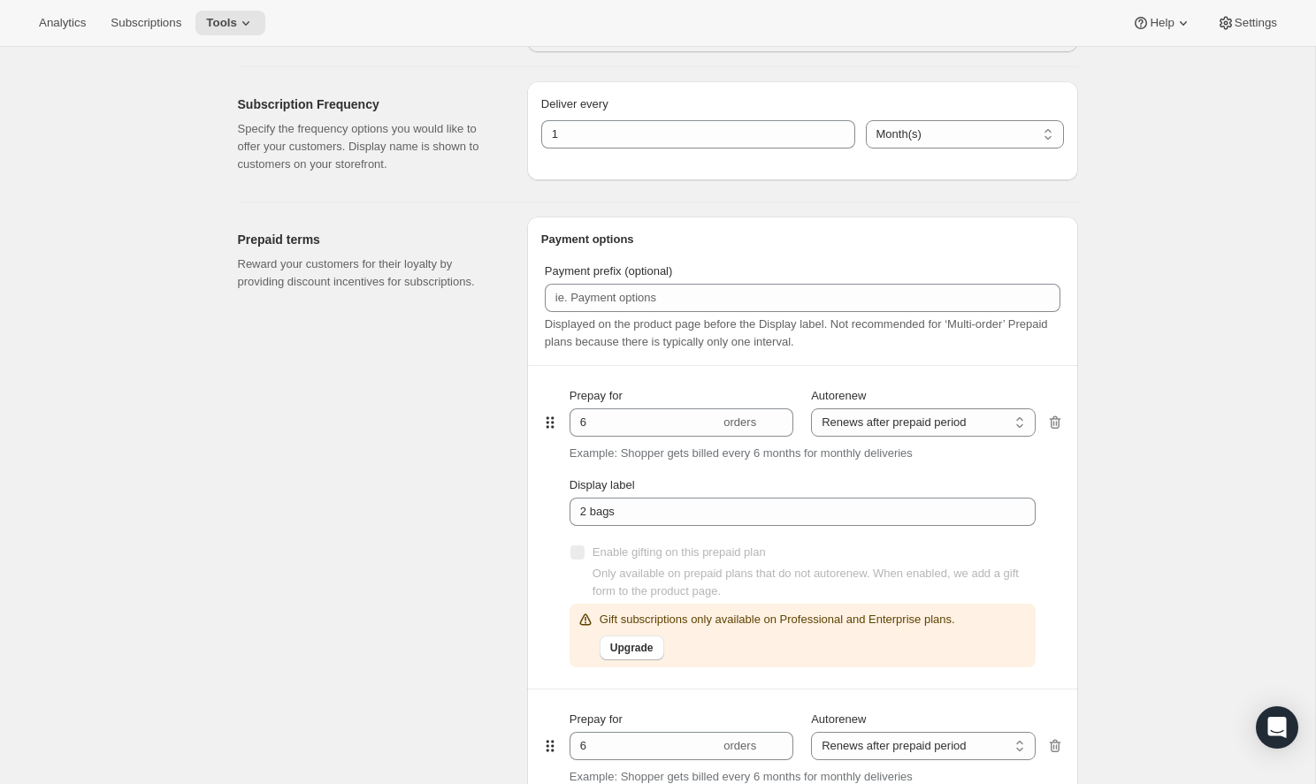
scroll to position [667, 0]
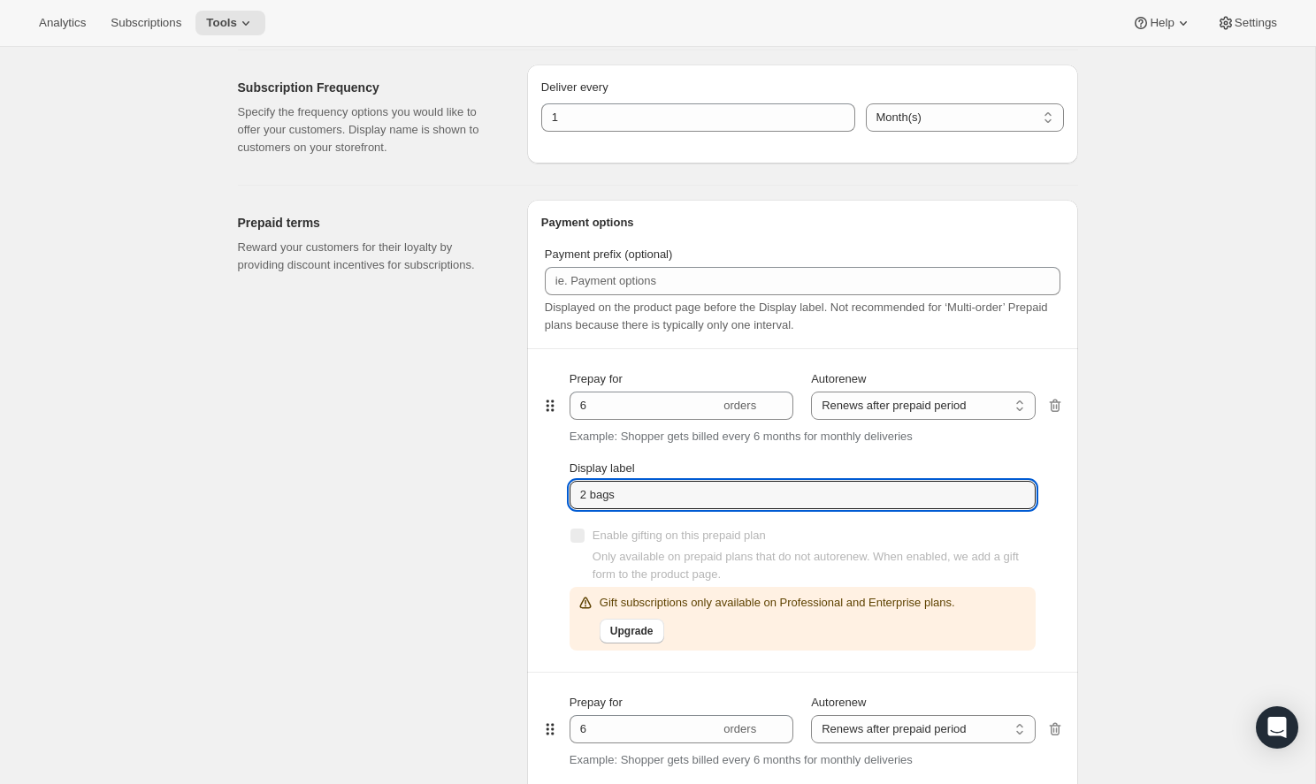
drag, startPoint x: 698, startPoint y: 500, endPoint x: 546, endPoint y: 492, distance: 152.3
click at [546, 492] on div "Prepay for 6 orders Autorenew Does not autorenew Renews after prepaid period Re…" at bounding box center [802, 510] width 523 height 323
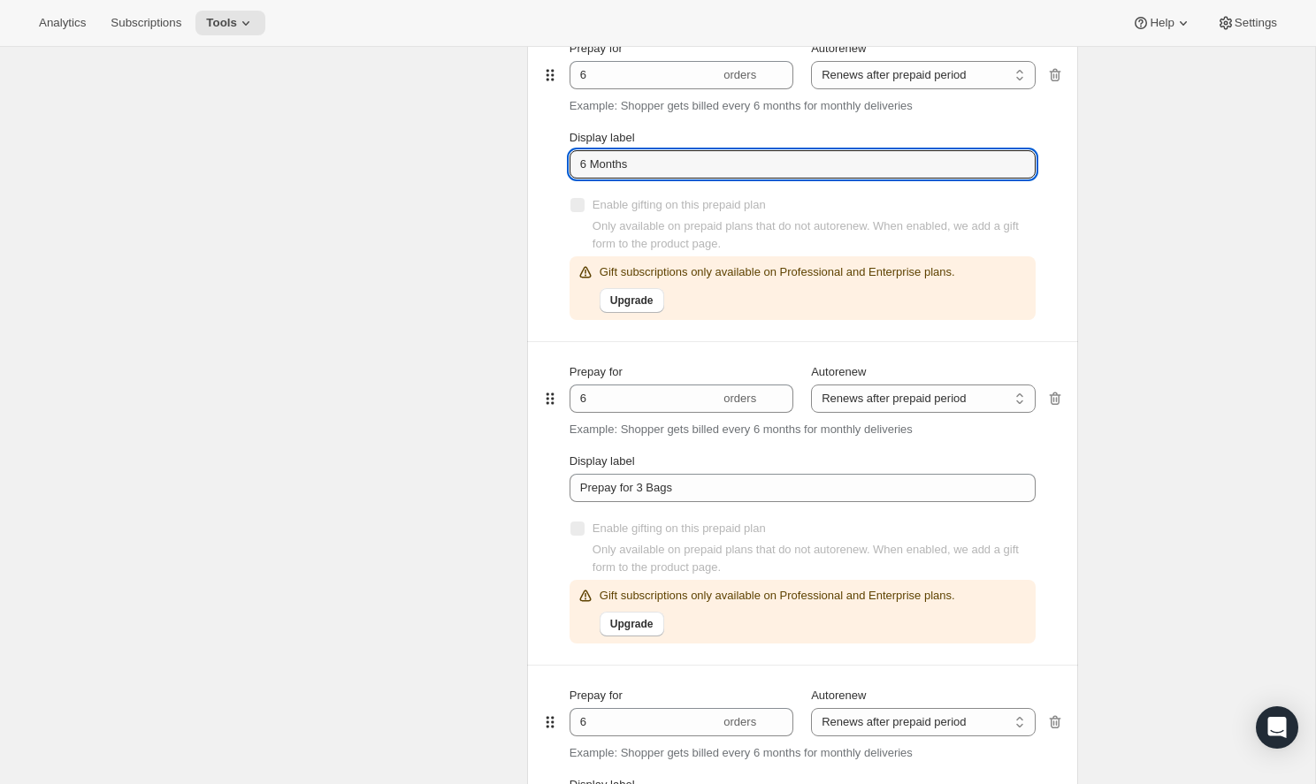
scroll to position [1016, 0]
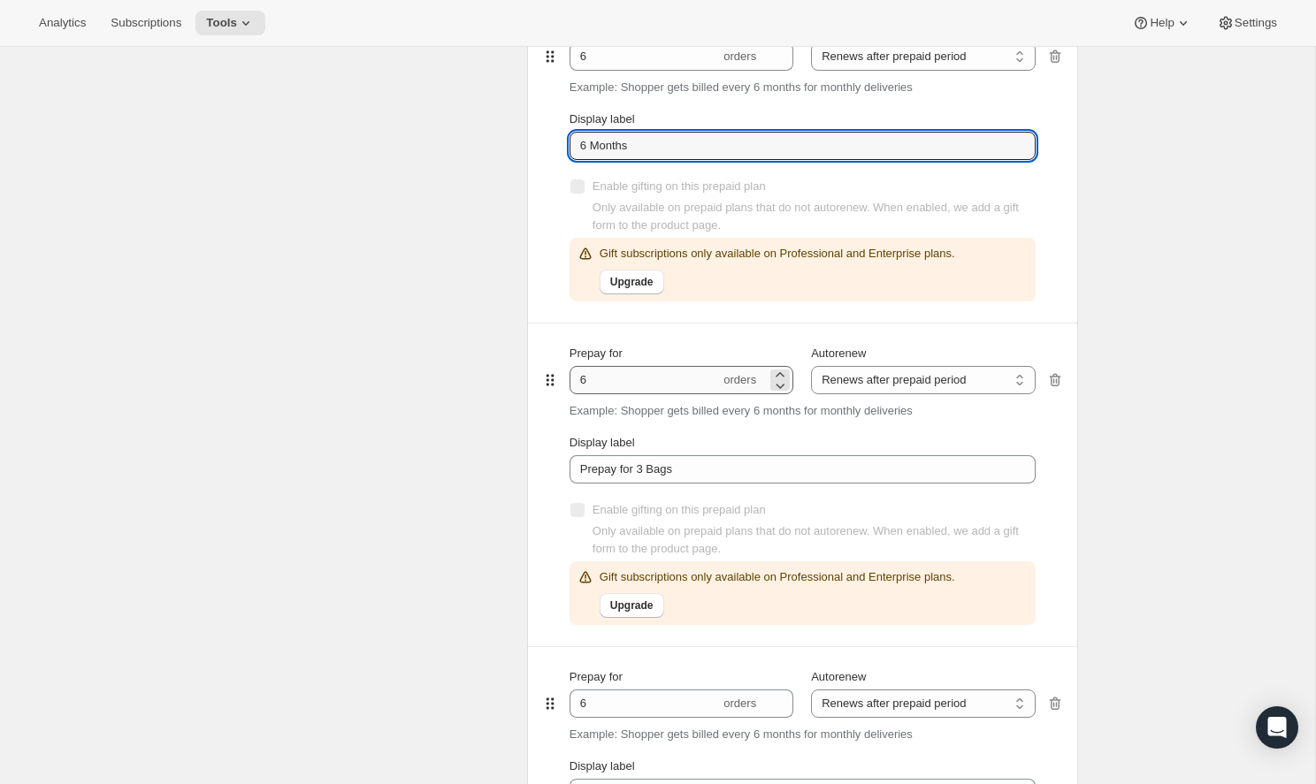
type input "6 Months"
click at [597, 382] on input "6" at bounding box center [644, 380] width 150 height 28
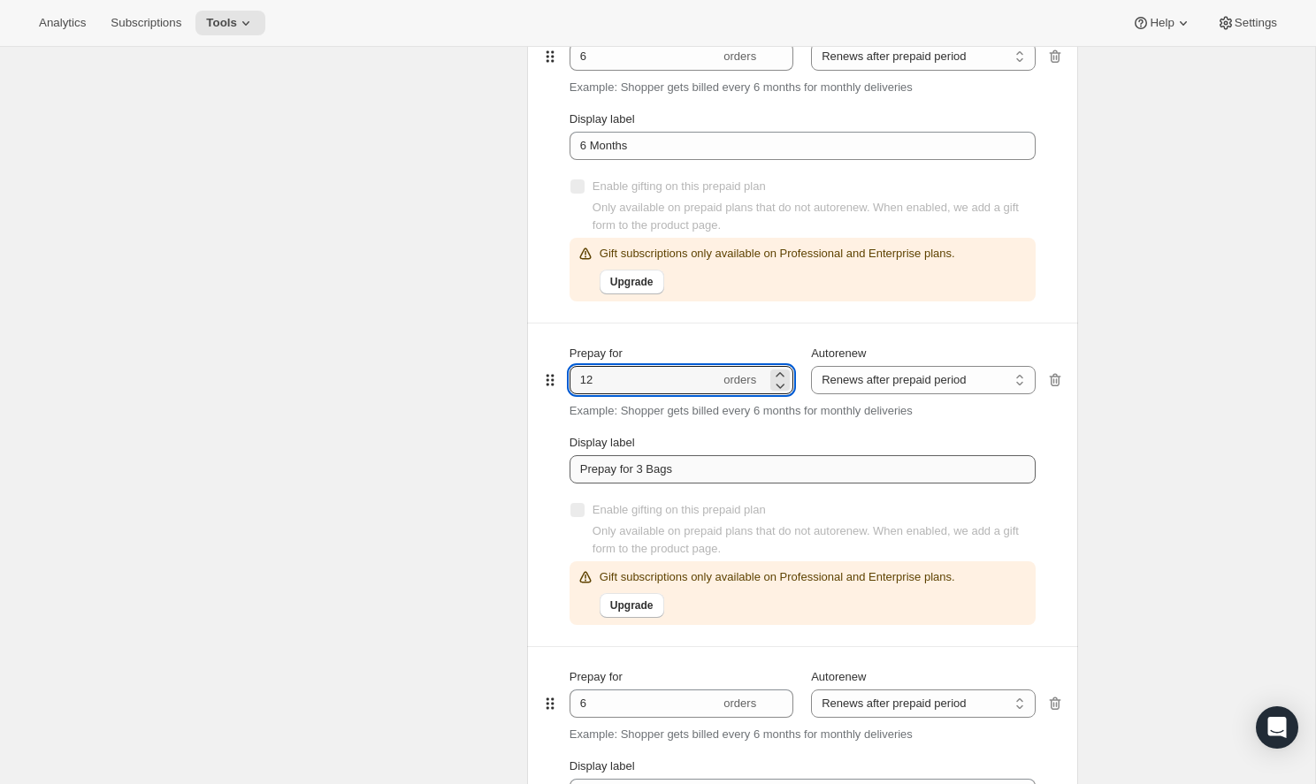
type input "12"
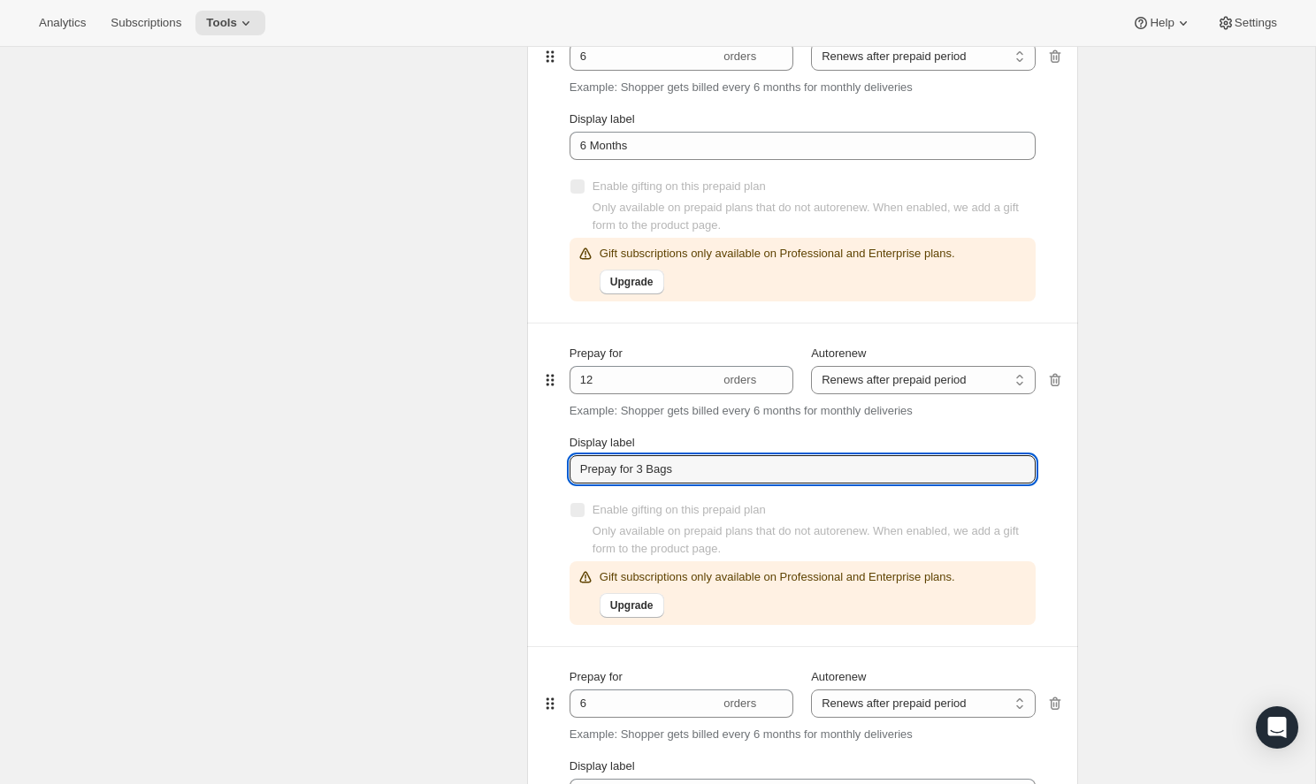
drag, startPoint x: 686, startPoint y: 469, endPoint x: 546, endPoint y: 451, distance: 140.8
click at [546, 451] on div "Prepay for 12 orders Autorenew Does not autorenew Renews after prepaid period R…" at bounding box center [802, 485] width 523 height 323
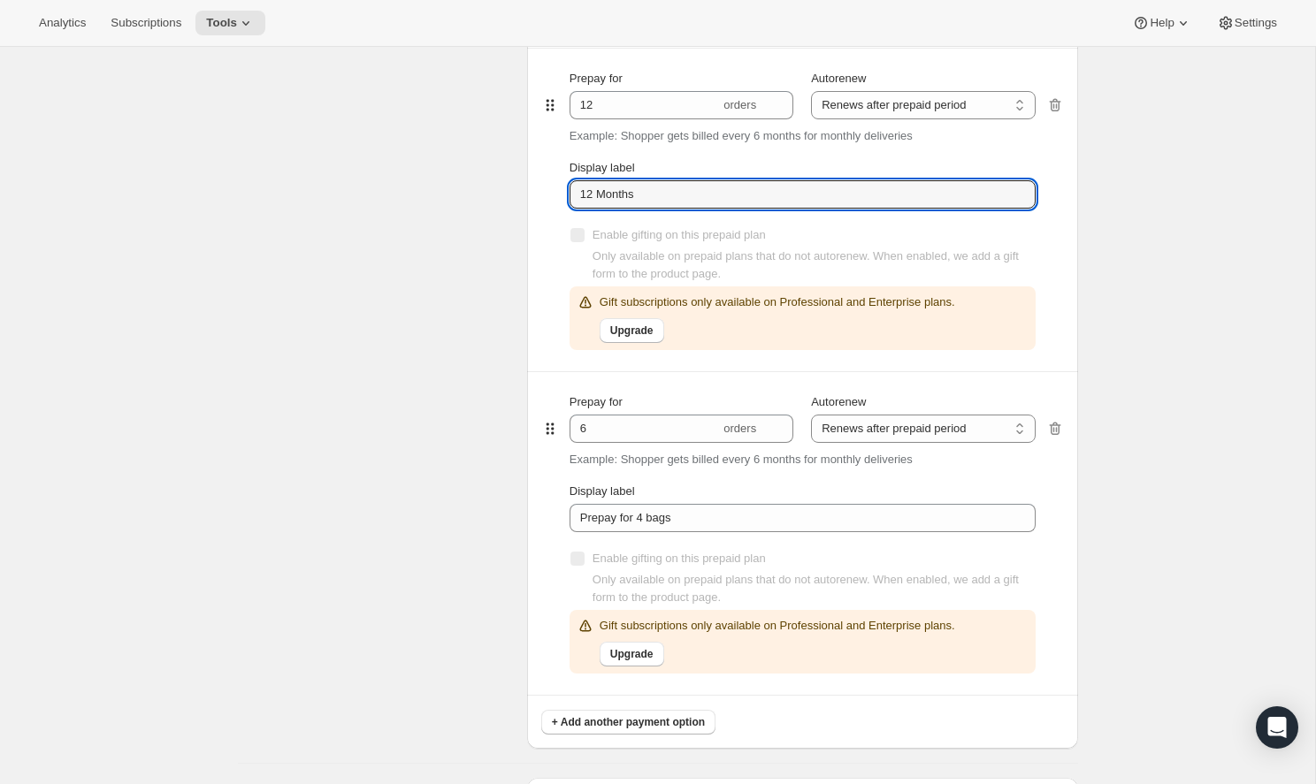
scroll to position [1295, 0]
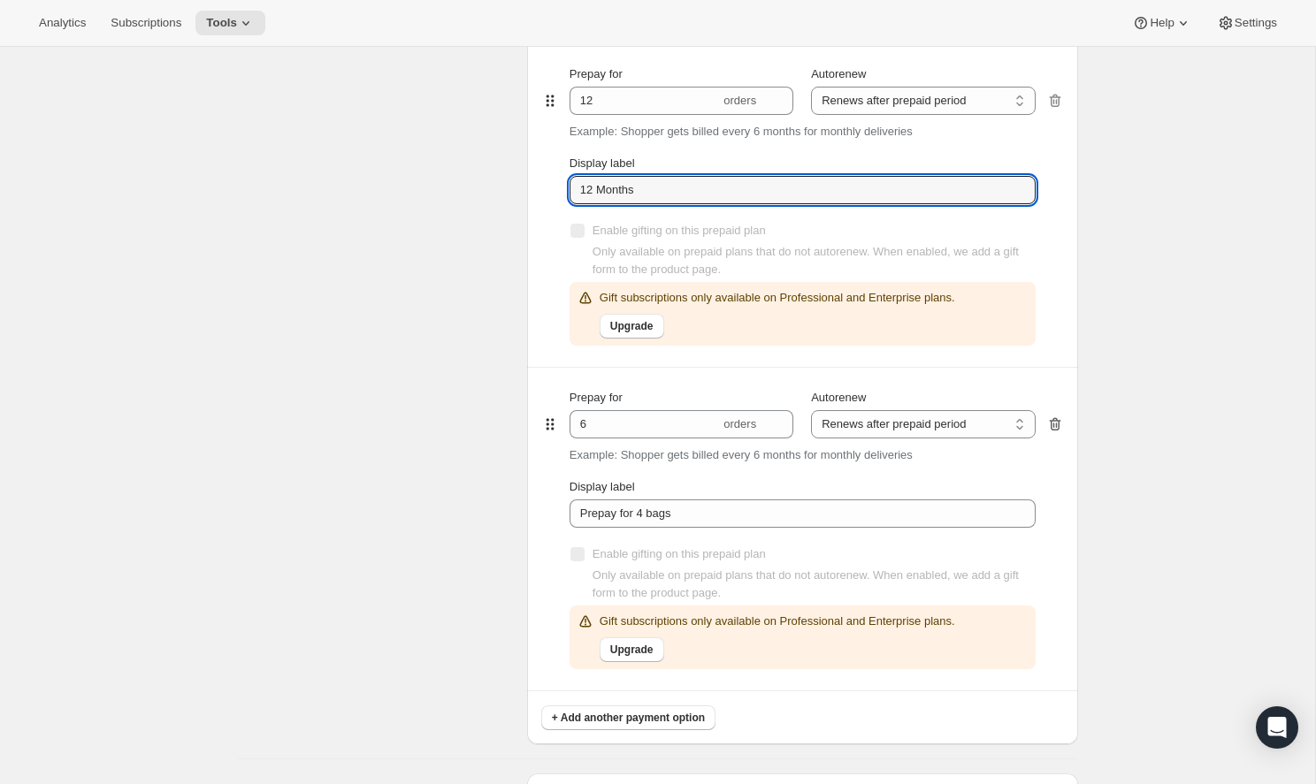
click at [1052, 419] on icon "button" at bounding box center [1055, 425] width 18 height 18
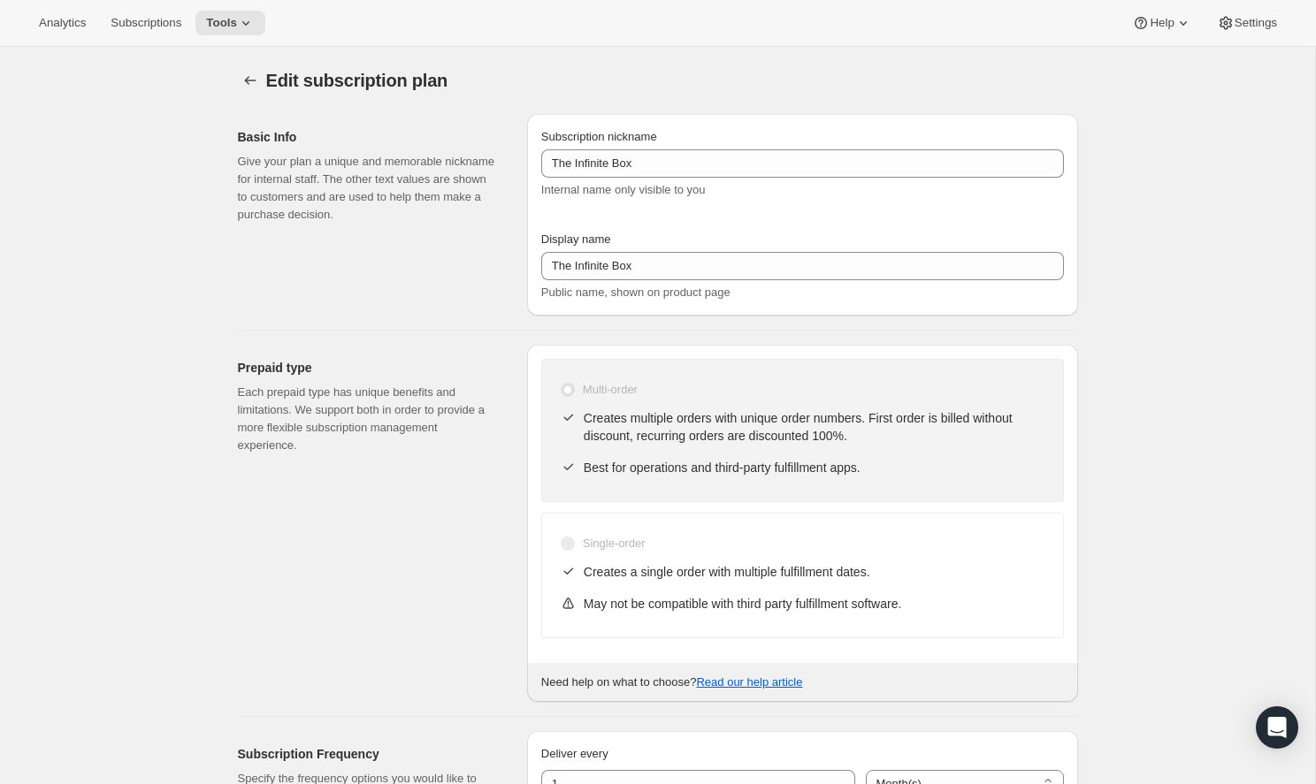
scroll to position [0, 0]
type input "12 Months"
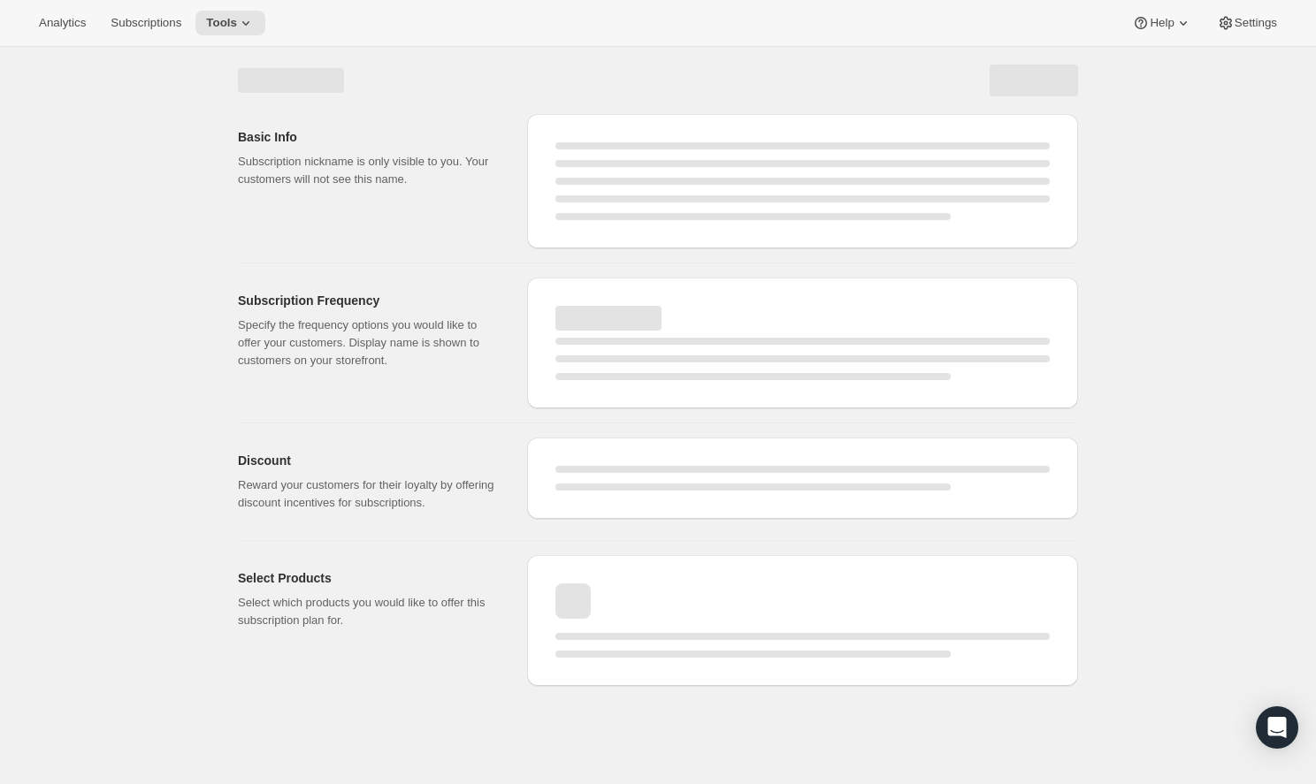
select select "MONTH"
select select "ENABLED"
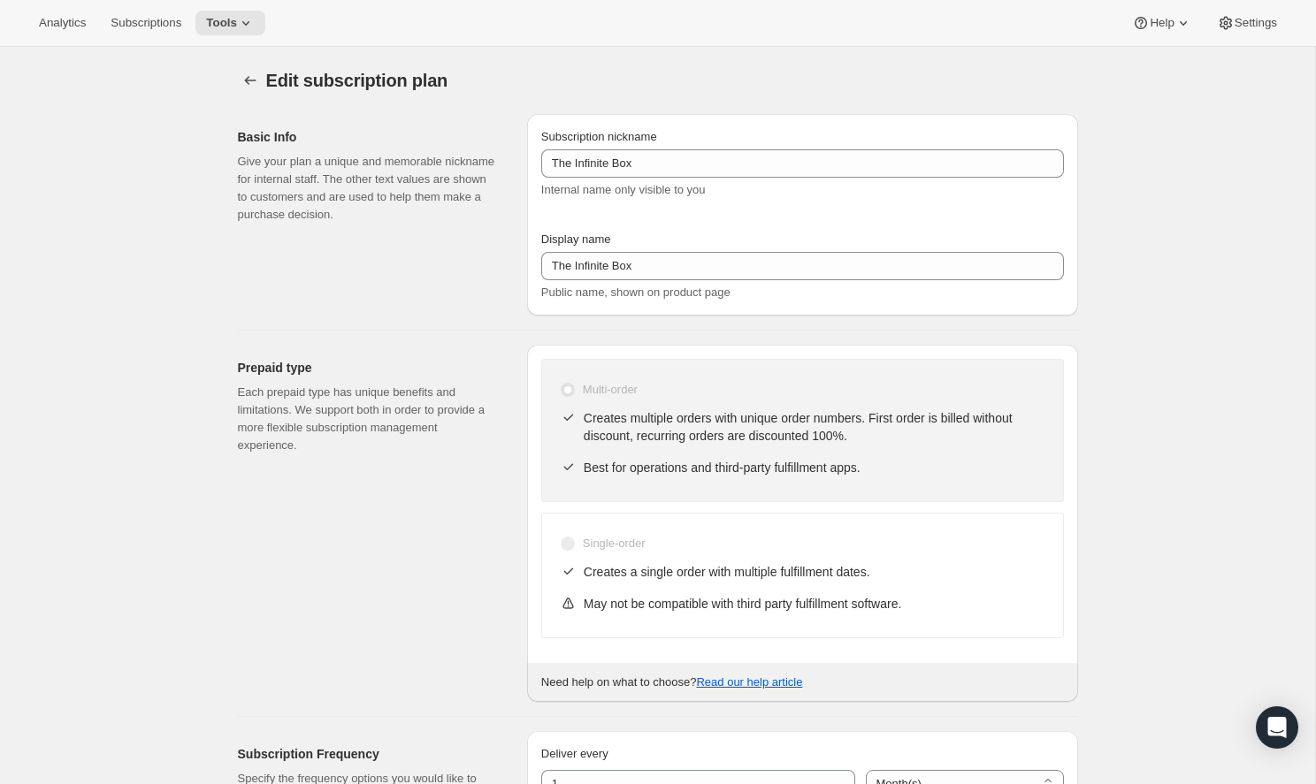
type input "6 Months"
type input "12 Months"
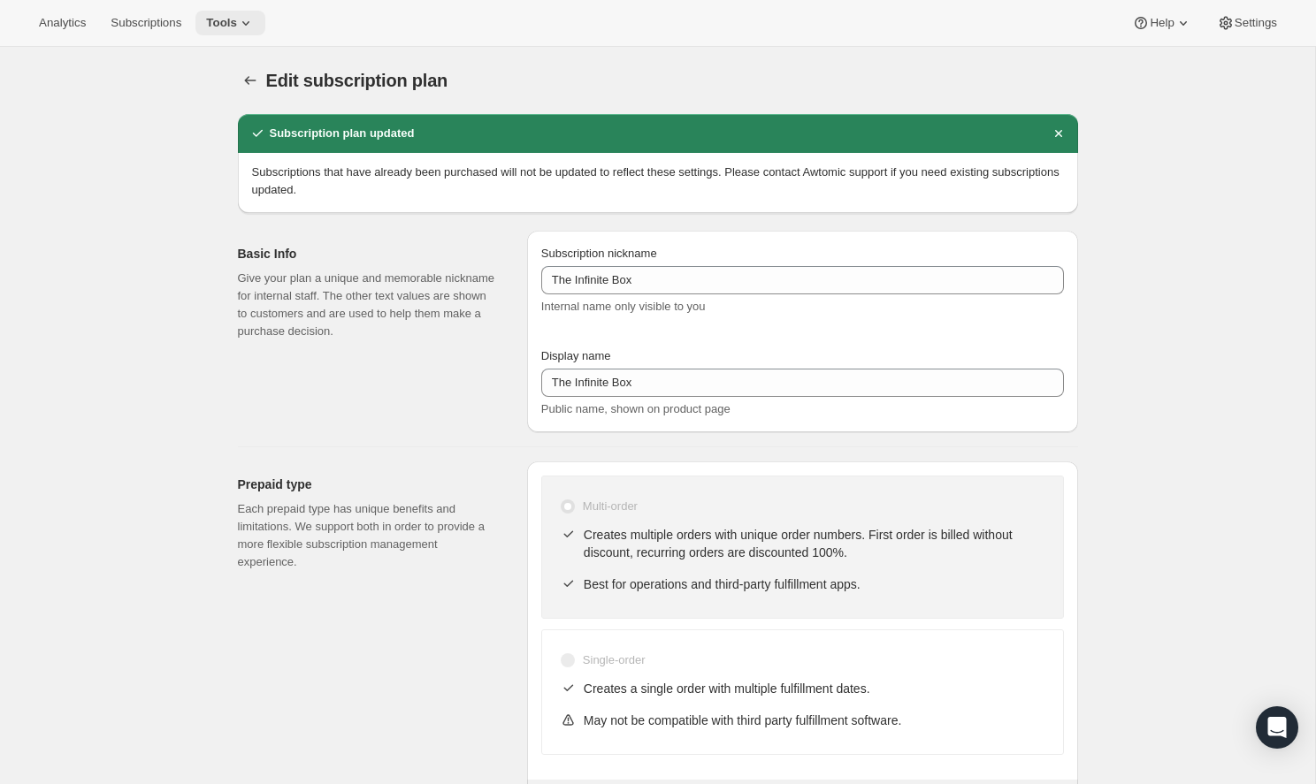
click at [206, 23] on span "Tools" at bounding box center [221, 23] width 31 height 14
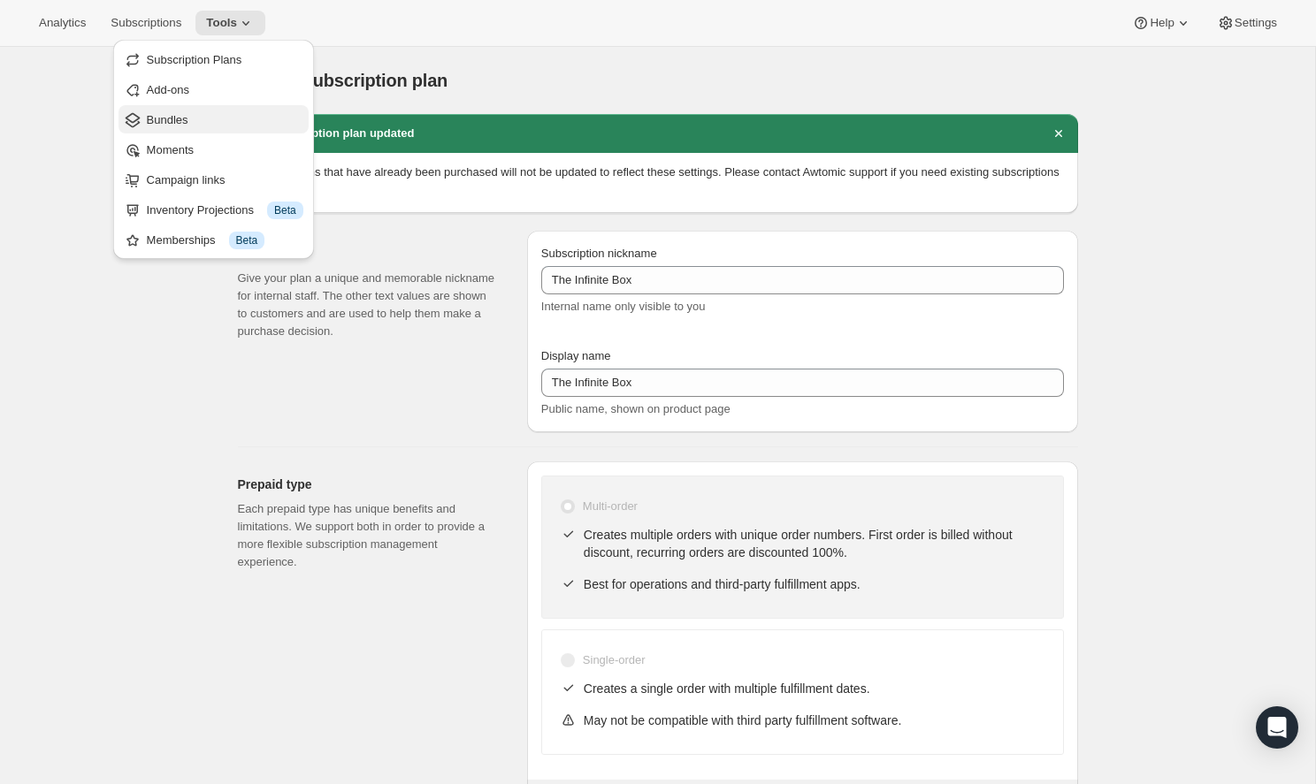
click at [175, 119] on span "Bundles" at bounding box center [168, 119] width 42 height 13
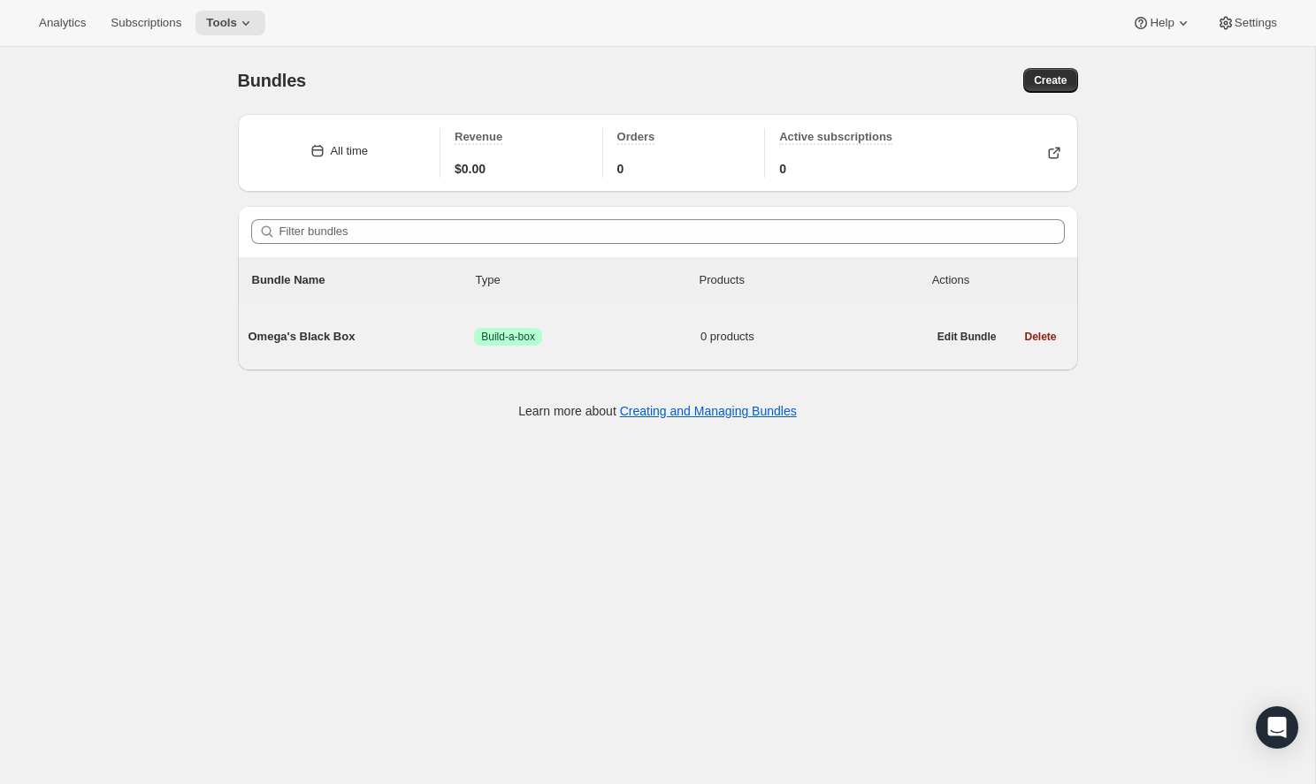
click at [357, 327] on div "Omega's Black Box Success Build-a-box 0 products" at bounding box center [587, 337] width 678 height 46
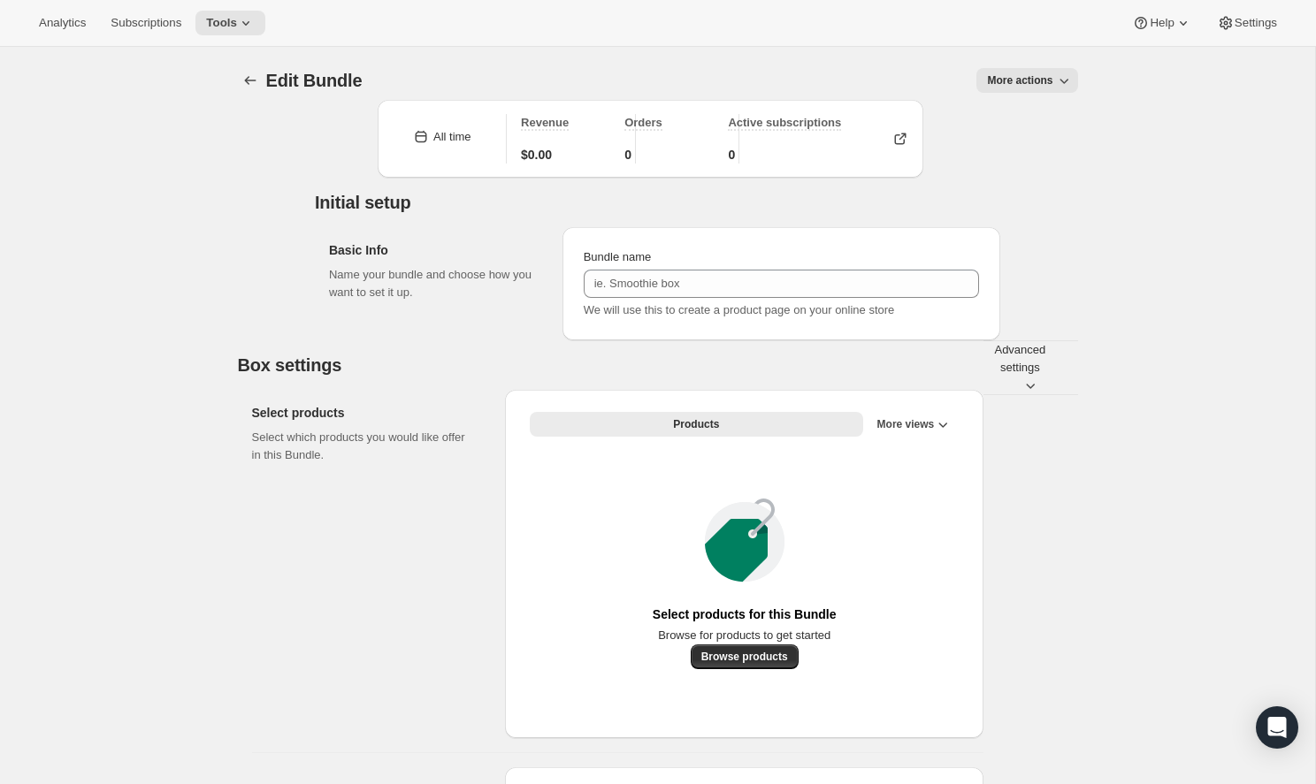
type input "Omega's Black Box"
radio input "true"
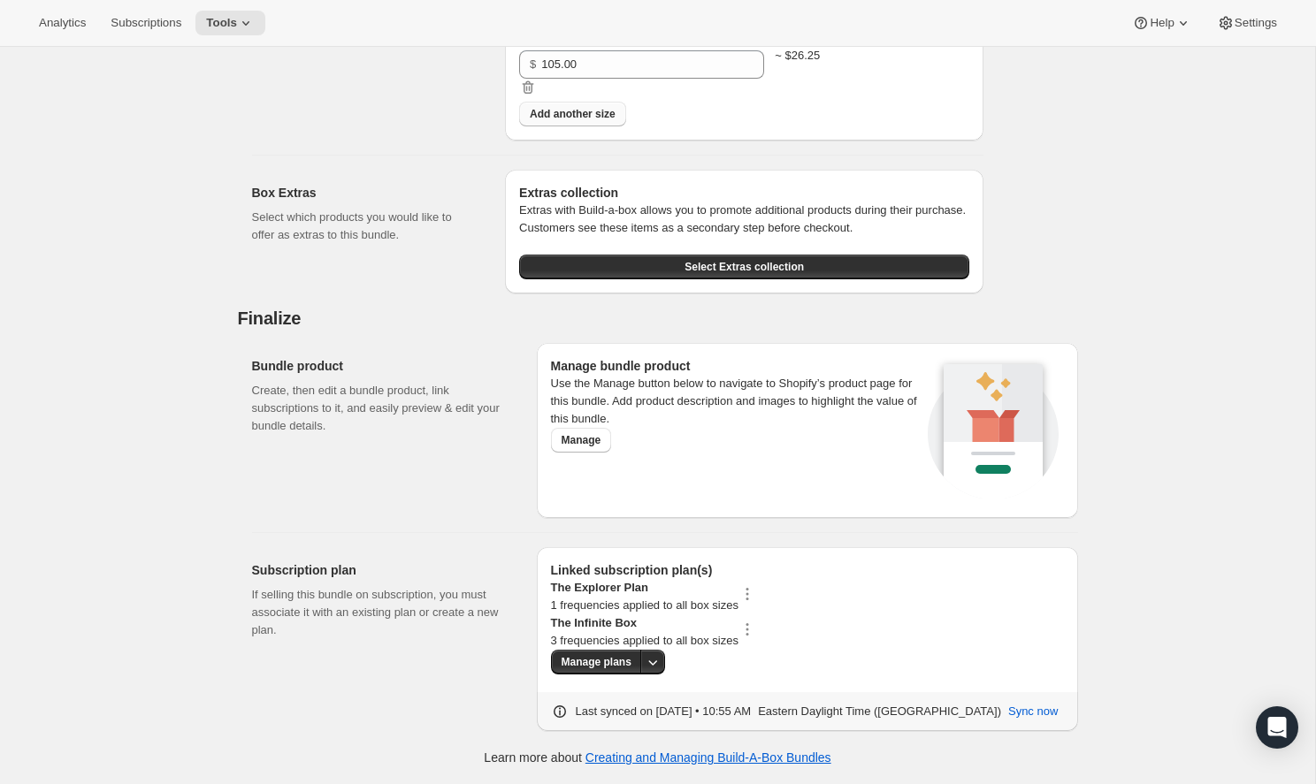
scroll to position [1477, 0]
click at [756, 621] on icon "button" at bounding box center [747, 630] width 18 height 18
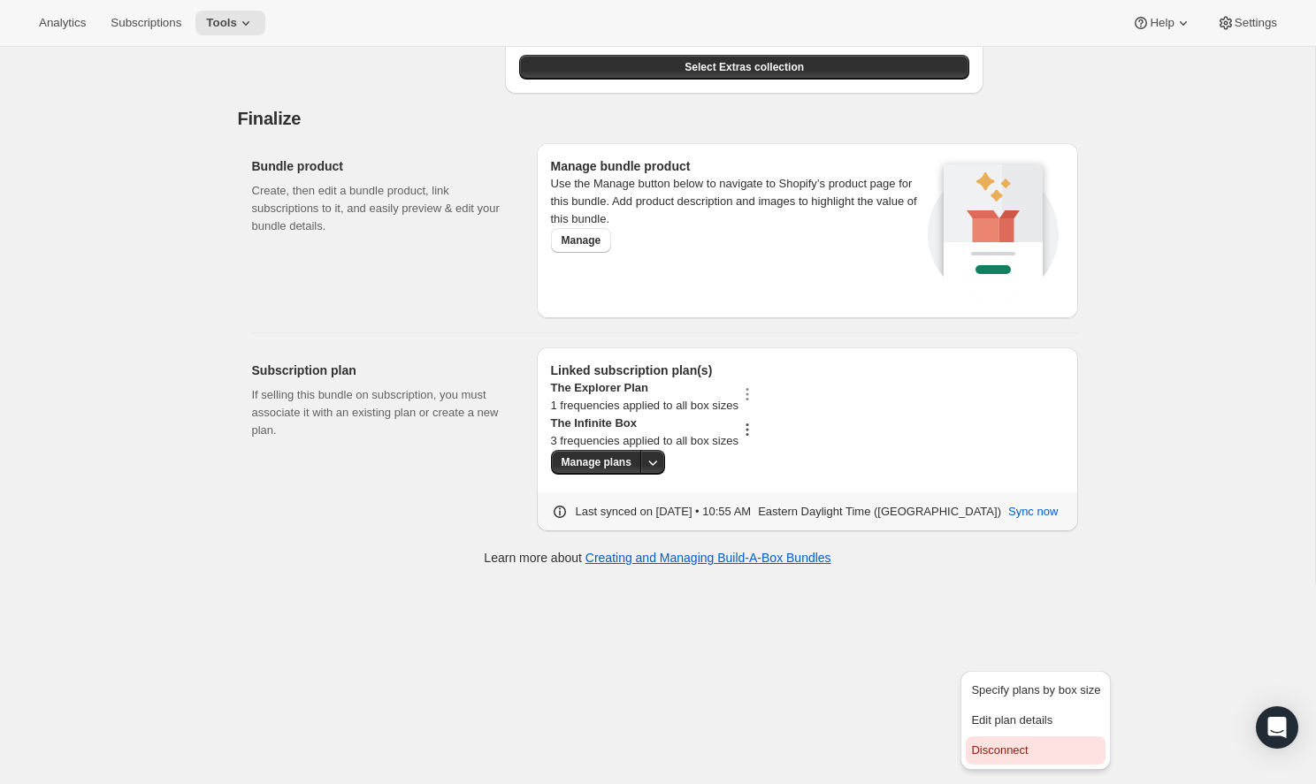
click at [1006, 736] on button "Disconnect" at bounding box center [1035, 750] width 140 height 28
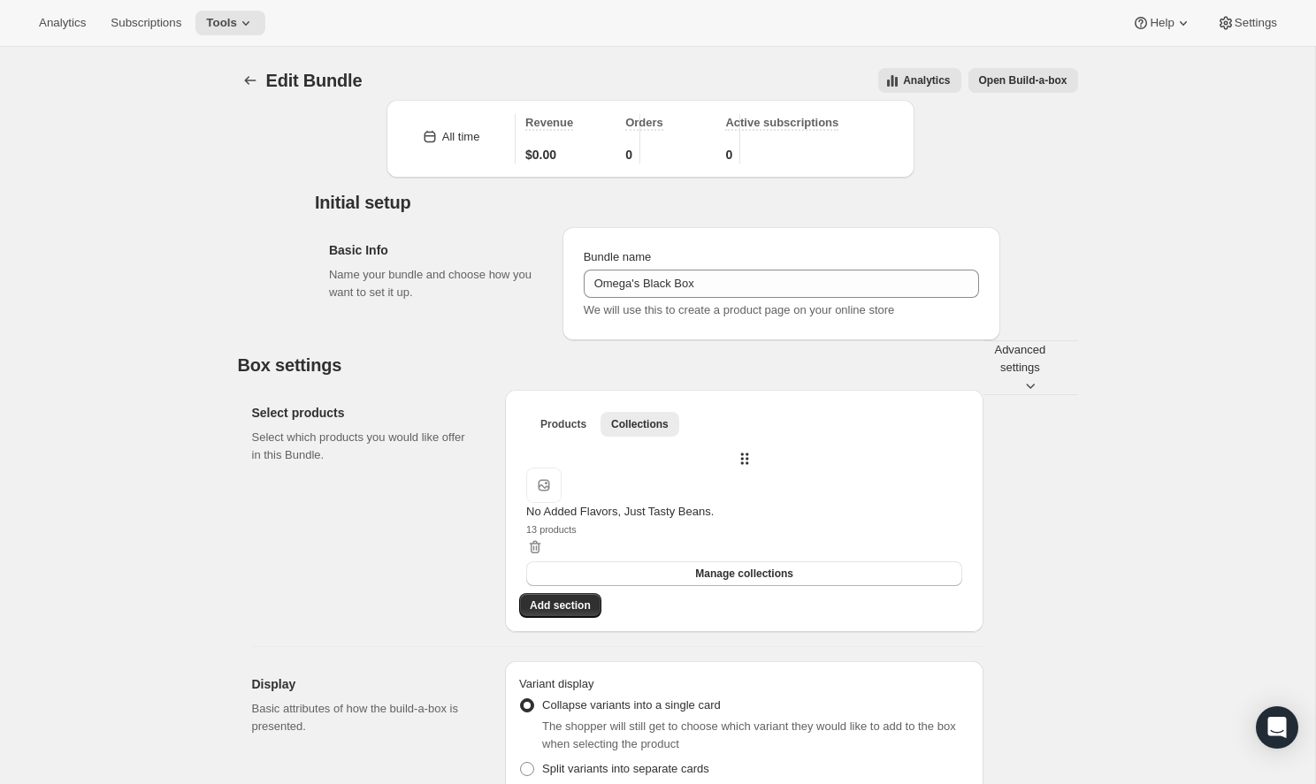
scroll to position [0, 0]
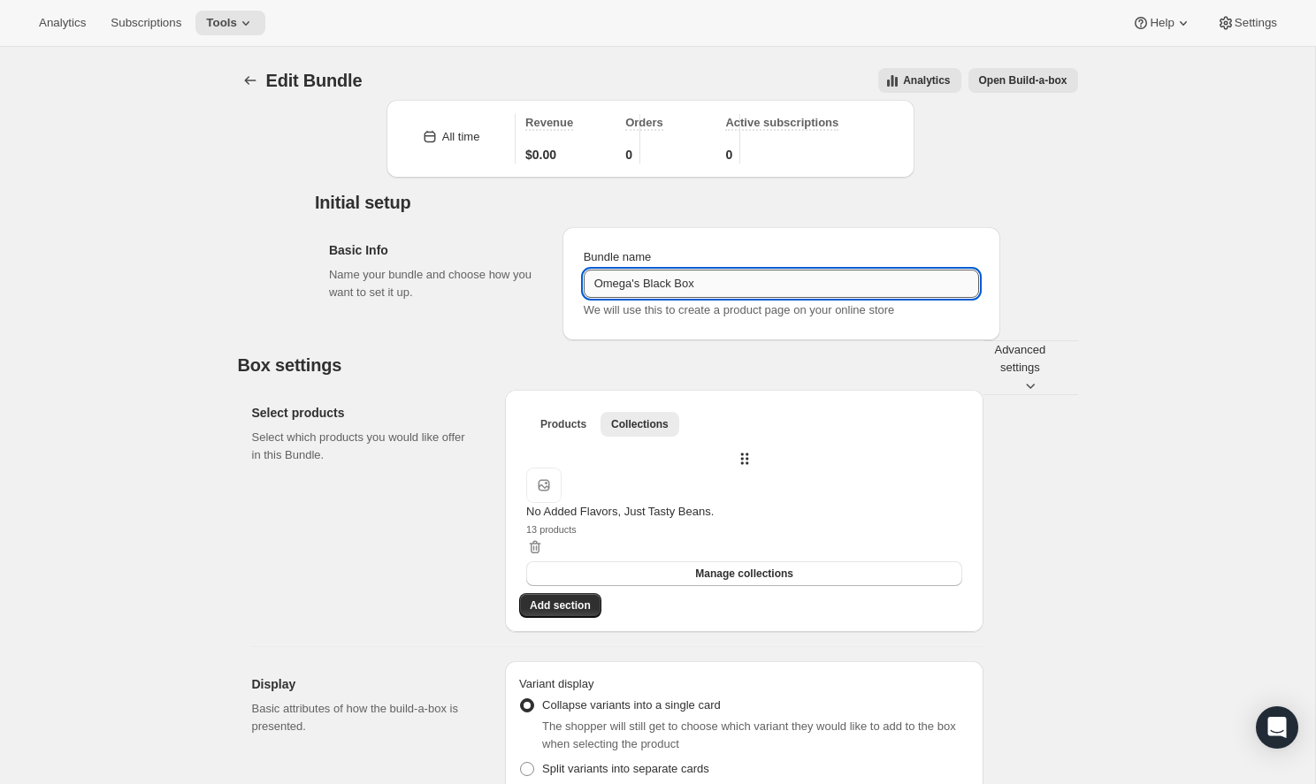
click at [668, 298] on input "Omega's Black Box" at bounding box center [781, 284] width 395 height 28
drag, startPoint x: 608, startPoint y: 311, endPoint x: 536, endPoint y: 300, distance: 73.4
click at [562, 302] on div "Bundle name [PERSON_NAME]'s Black Box We will use this to create a product page…" at bounding box center [781, 283] width 438 height 113
type input "Explorer Black Box"
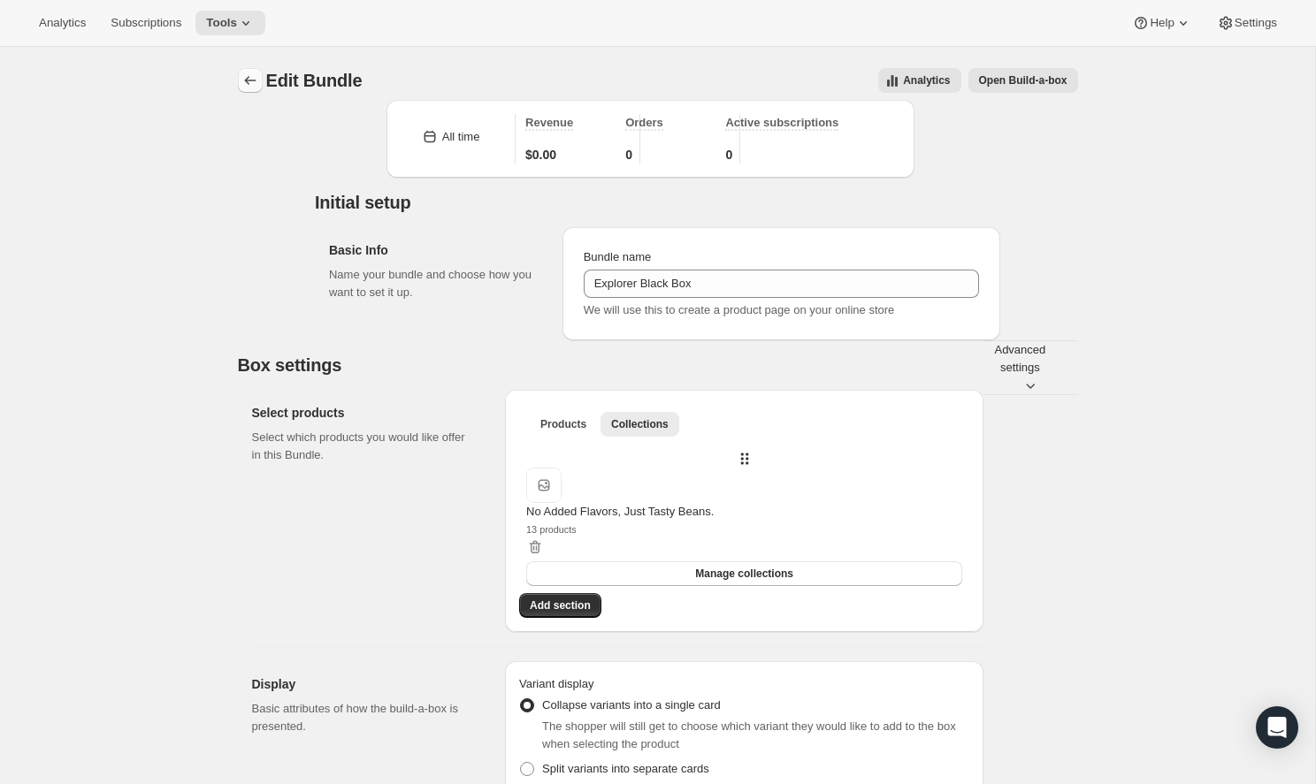
click at [253, 81] on icon "Bundles" at bounding box center [250, 81] width 18 height 18
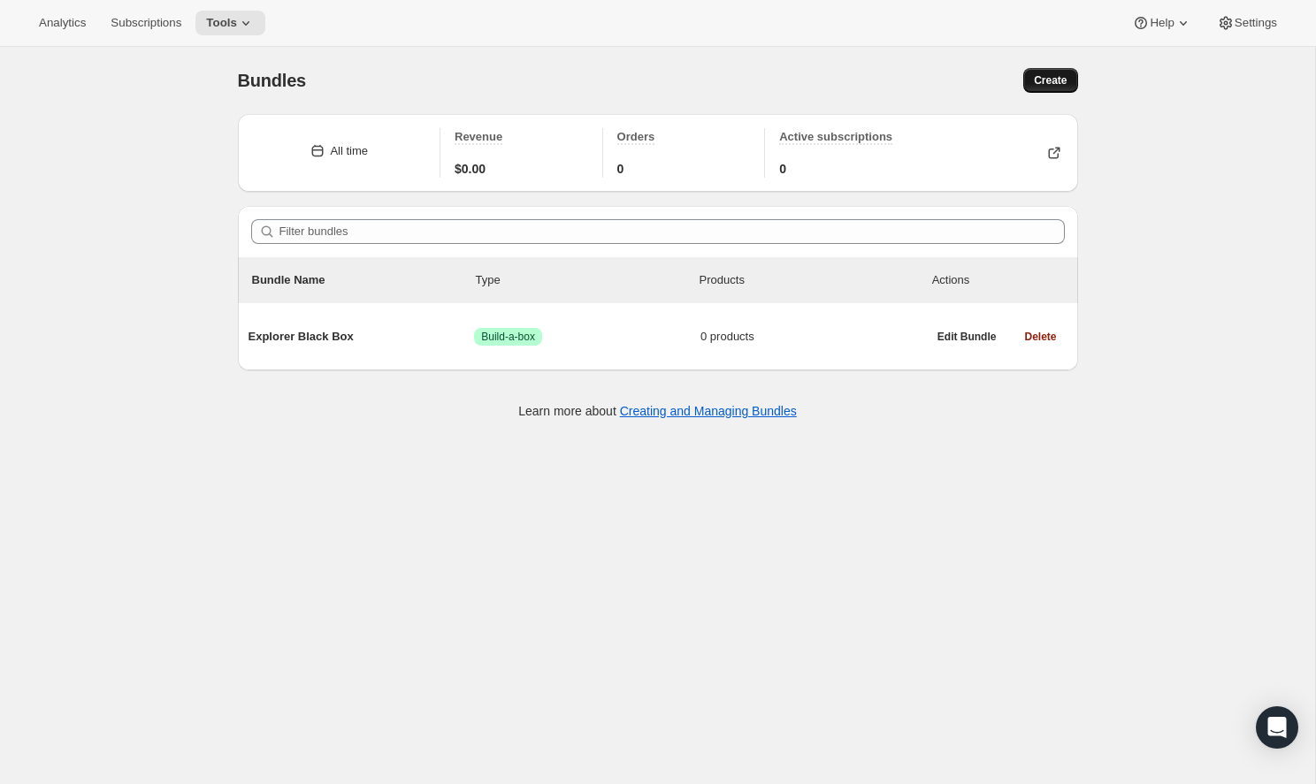
click at [1040, 84] on span "Create" at bounding box center [1050, 80] width 33 height 14
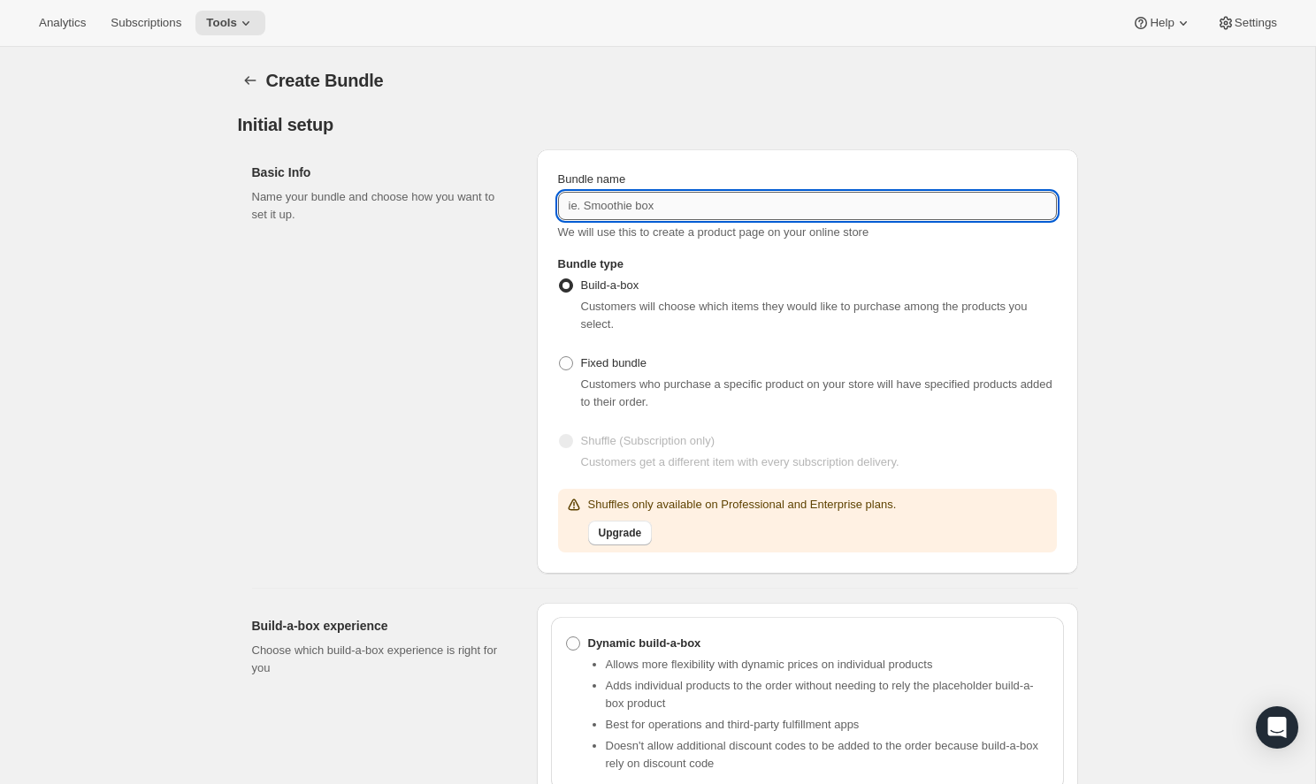
click at [657, 220] on input "Bundle name" at bounding box center [807, 206] width 499 height 28
type input "P"
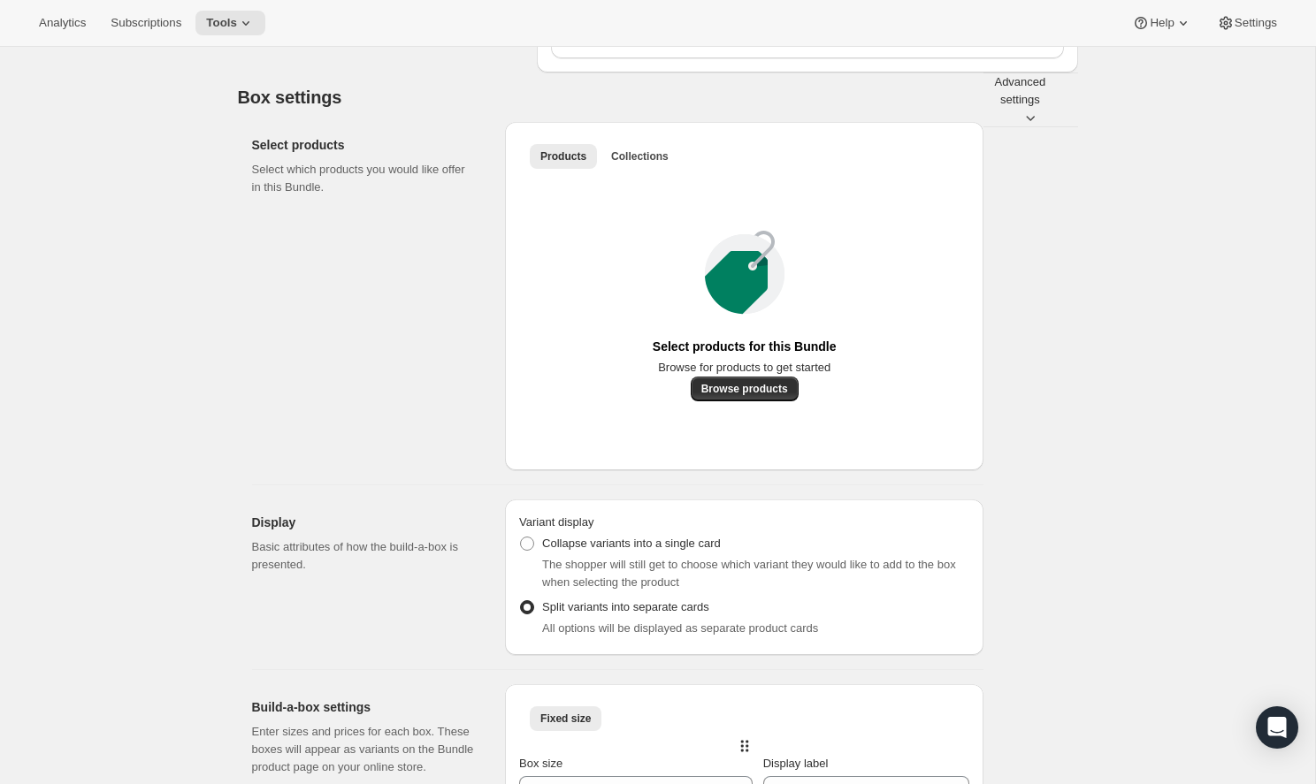
scroll to position [894, 0]
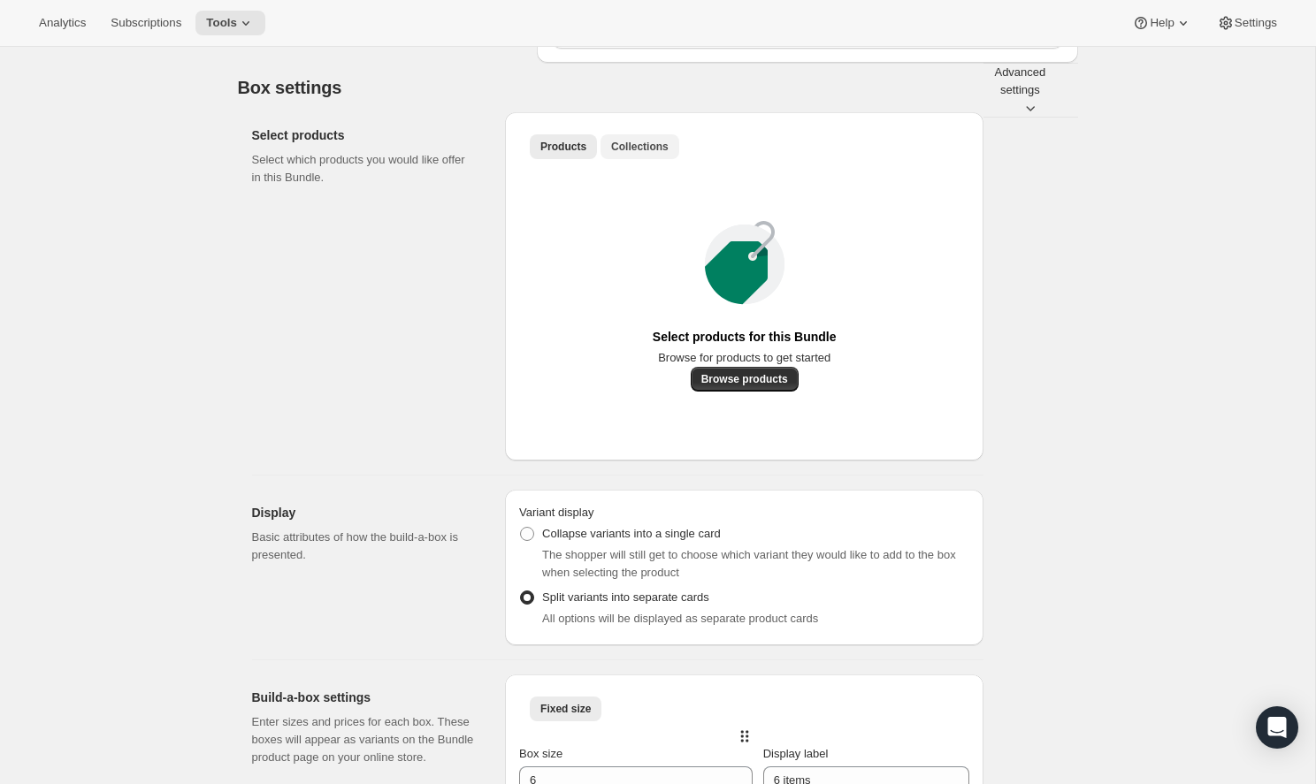
type input "Infinite Black Box"
click at [651, 154] on span "Collections" at bounding box center [639, 147] width 57 height 14
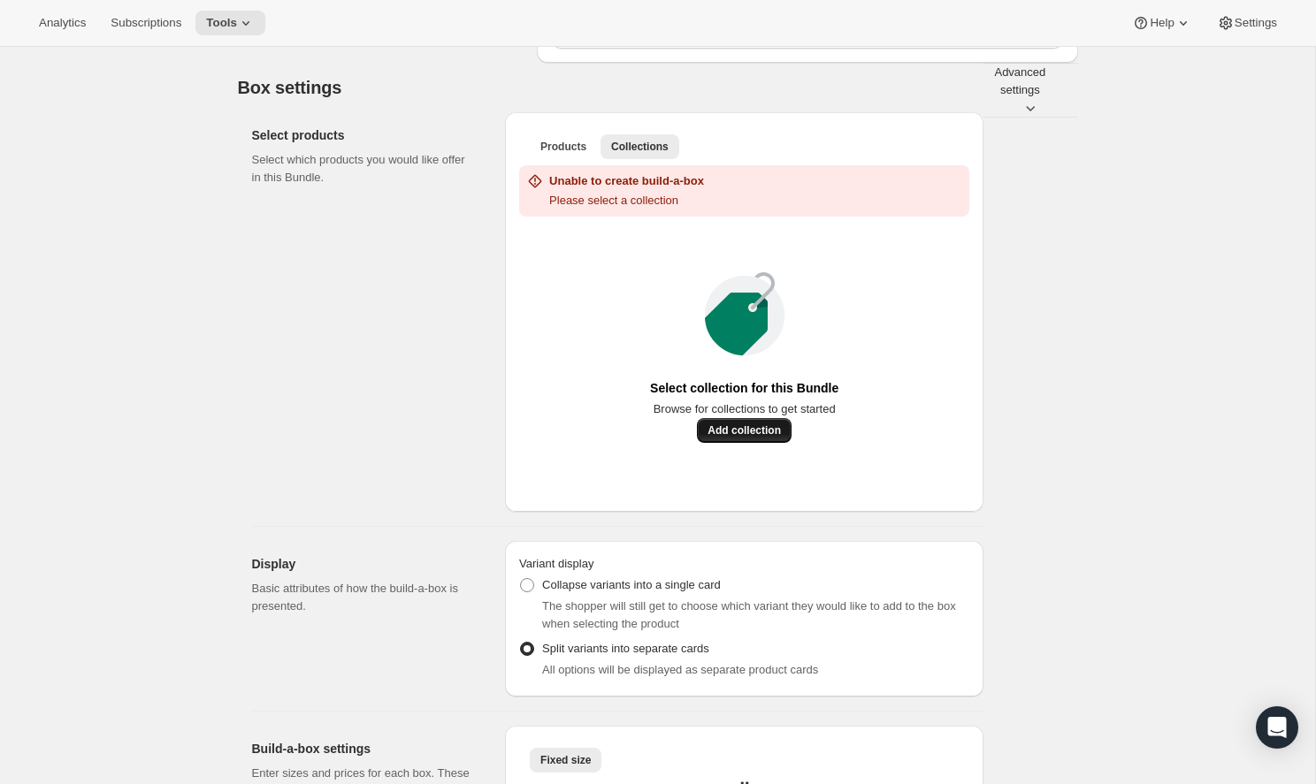
click at [781, 438] on span "Add collection" at bounding box center [743, 431] width 73 height 14
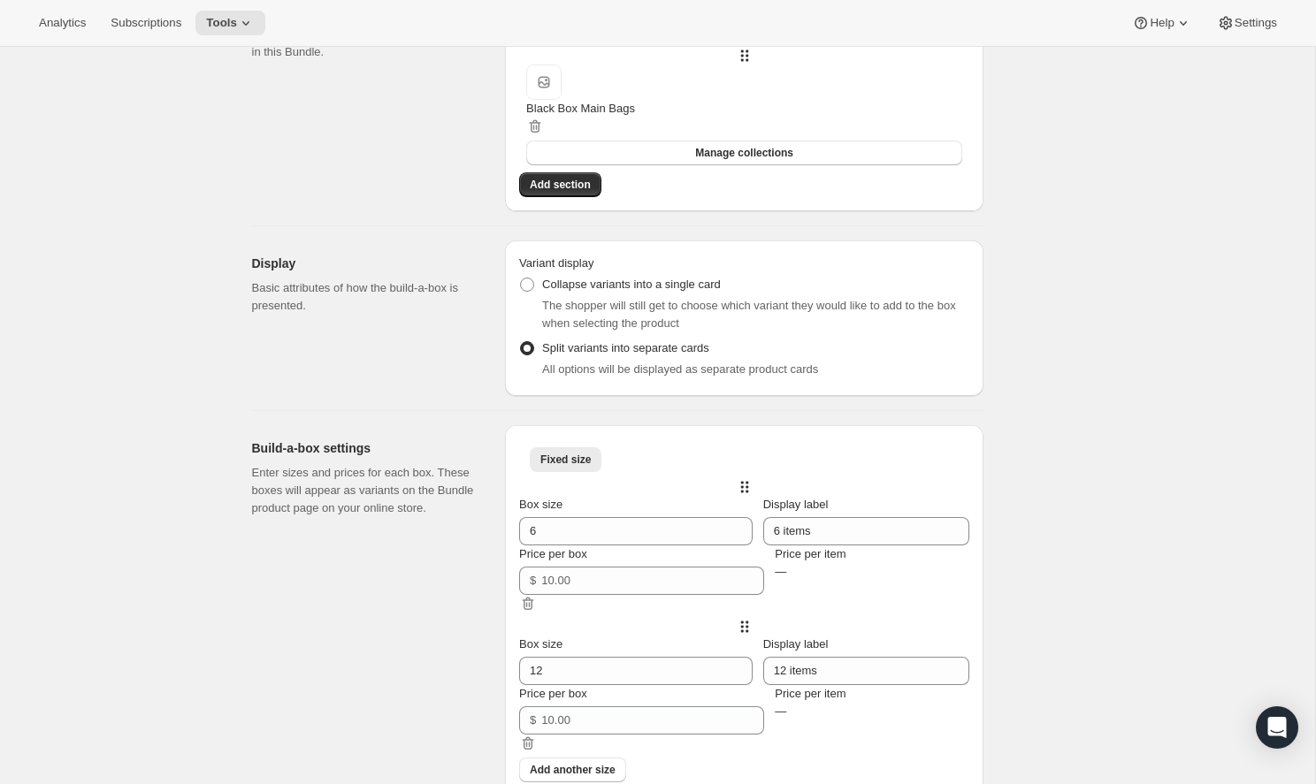
scroll to position [993, 0]
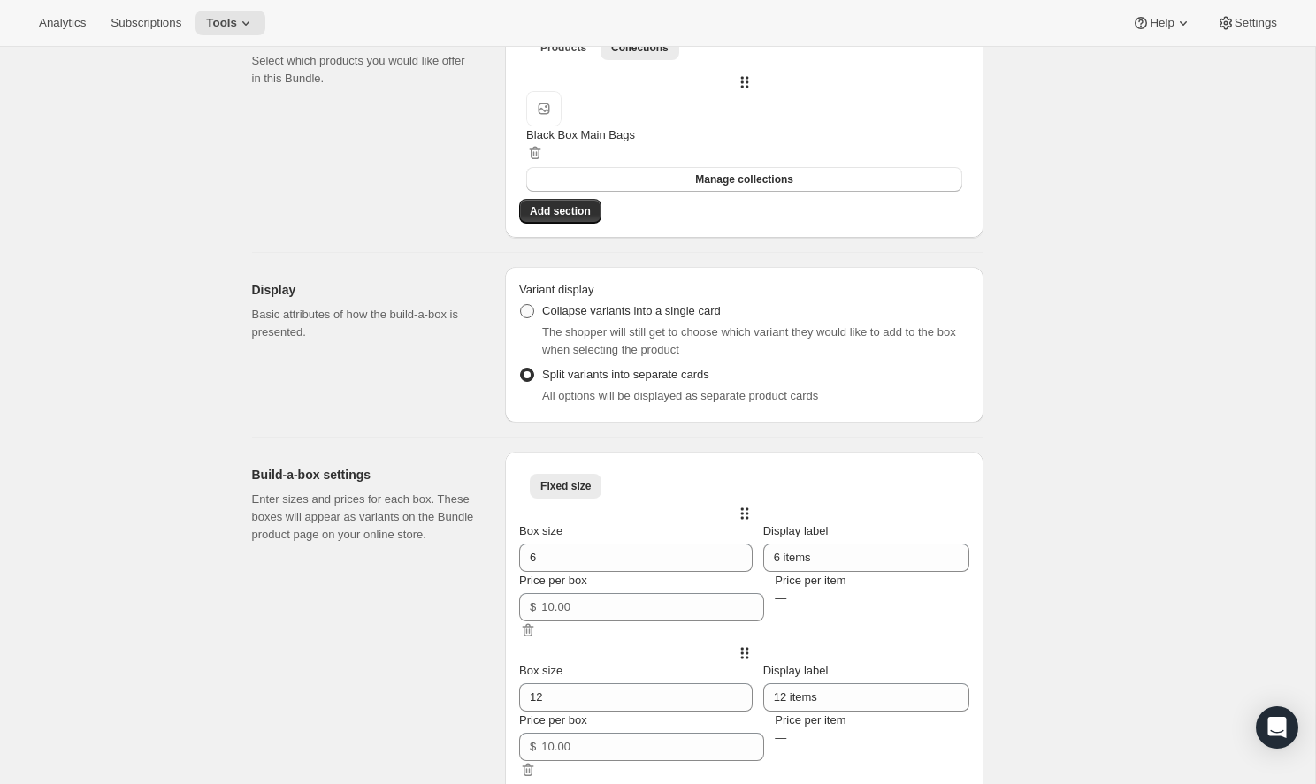
click at [620, 317] on span "Collapse variants into a single card" at bounding box center [631, 310] width 179 height 13
click at [521, 305] on input "Collapse variants into a single card" at bounding box center [520, 304] width 1 height 1
radio input "true"
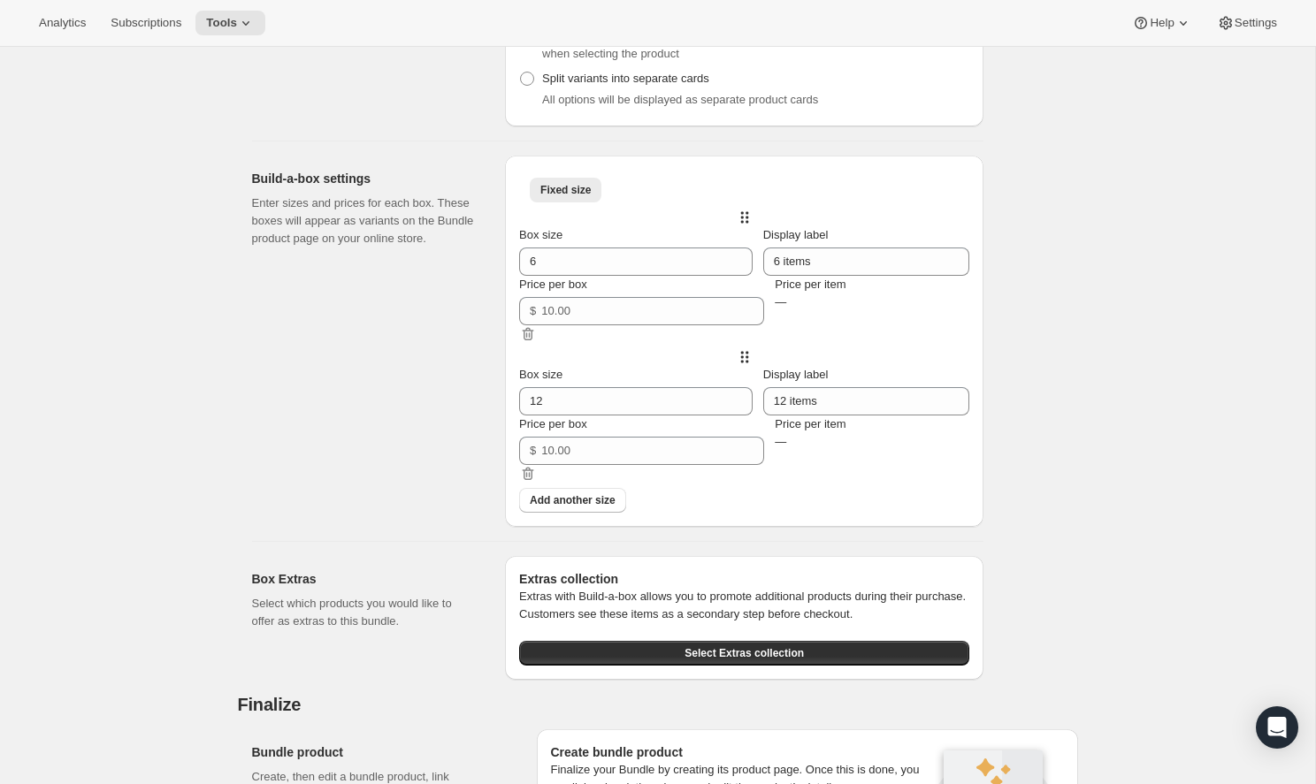
scroll to position [1332, 0]
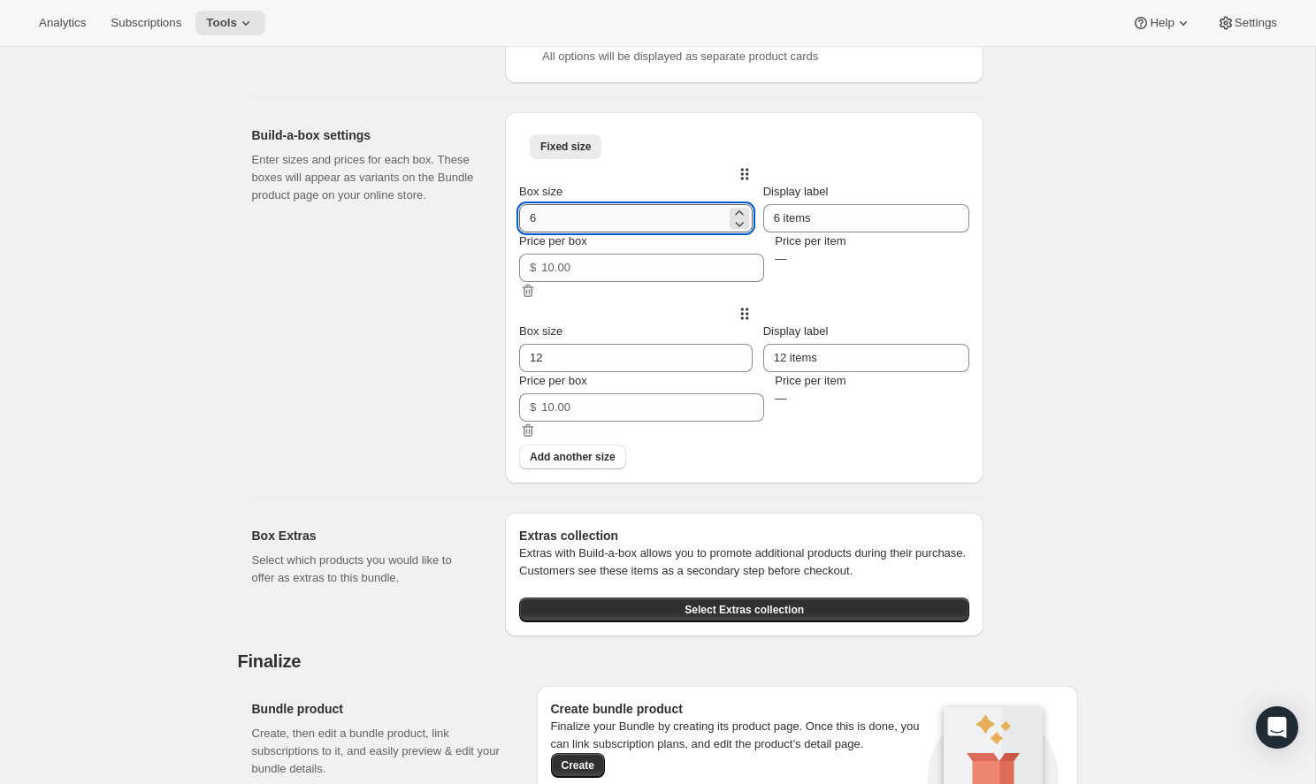
click at [621, 233] on input "6" at bounding box center [622, 218] width 207 height 28
type input "2"
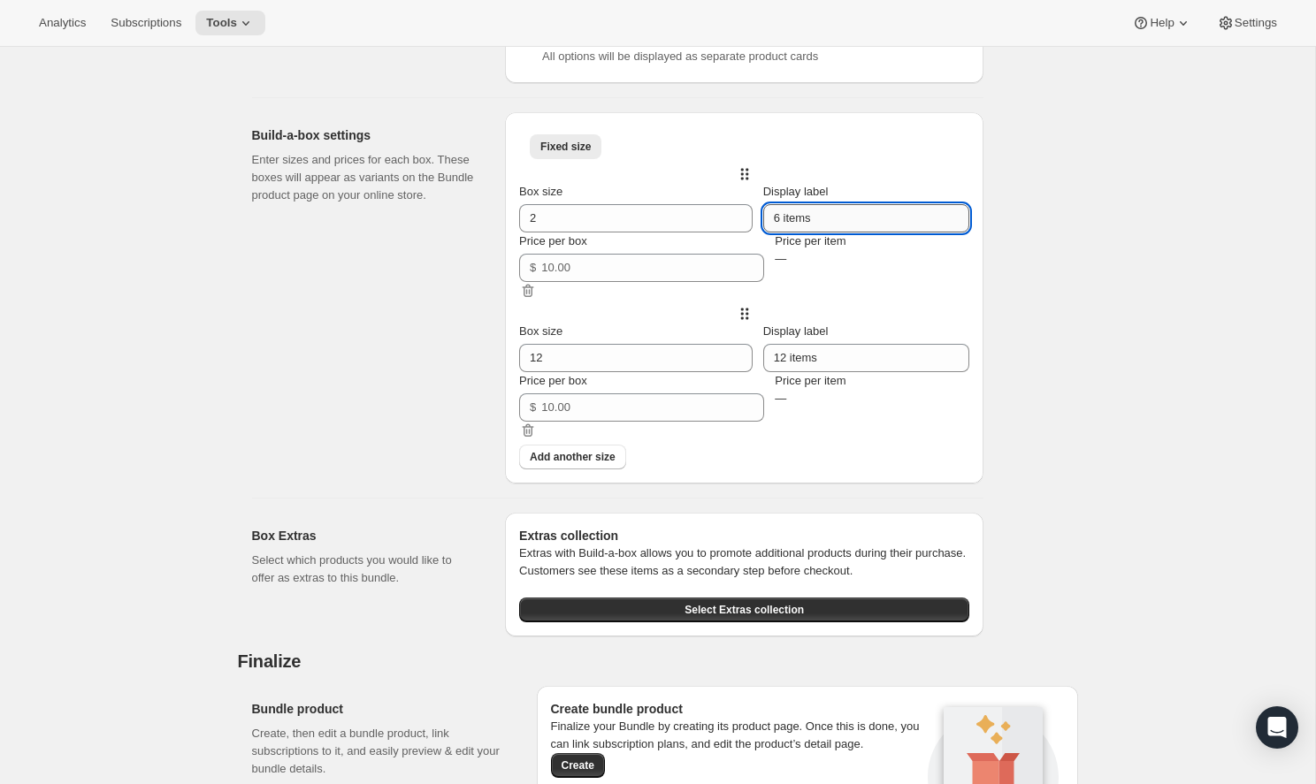
drag, startPoint x: 892, startPoint y: 265, endPoint x: 807, endPoint y: 262, distance: 85.0
click at [807, 233] on input "6 items" at bounding box center [866, 218] width 207 height 28
type input "2 bags"
click at [608, 233] on input "2" at bounding box center [622, 218] width 207 height 28
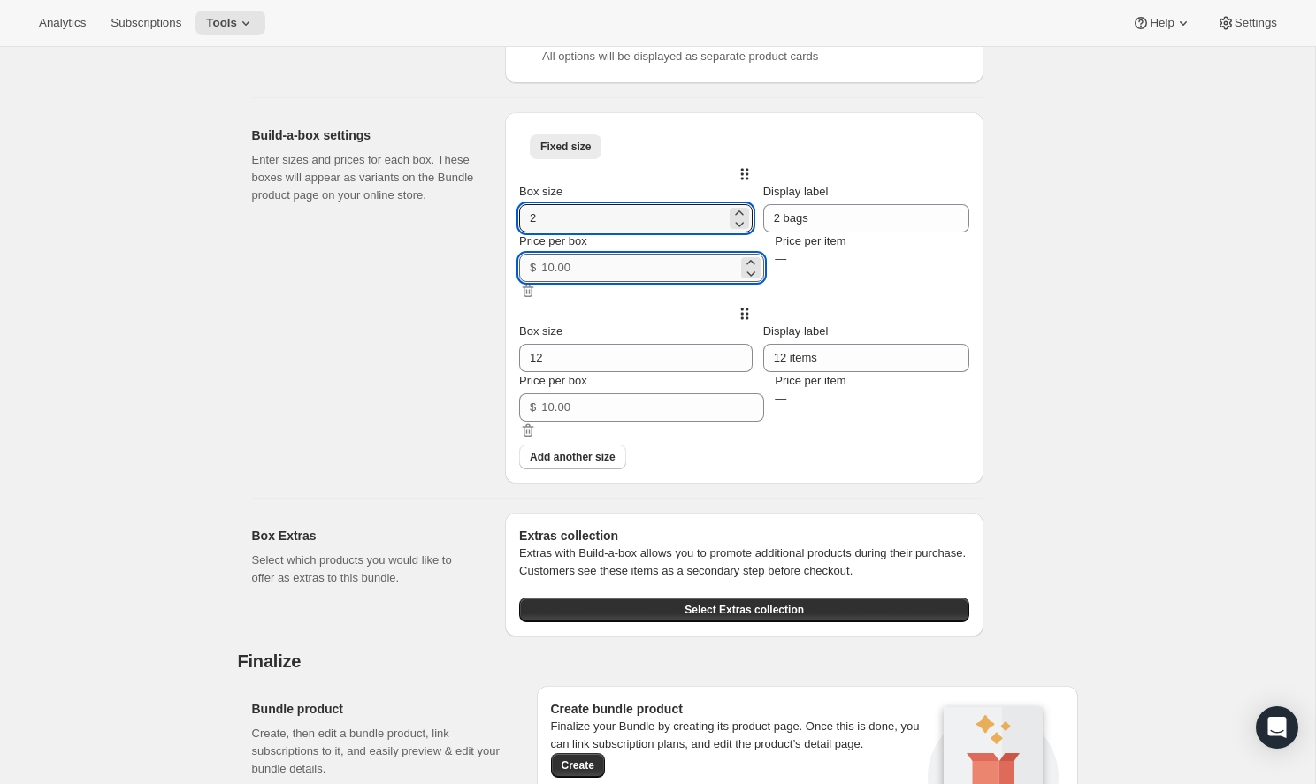
click at [645, 282] on input "Price per box" at bounding box center [639, 268] width 196 height 28
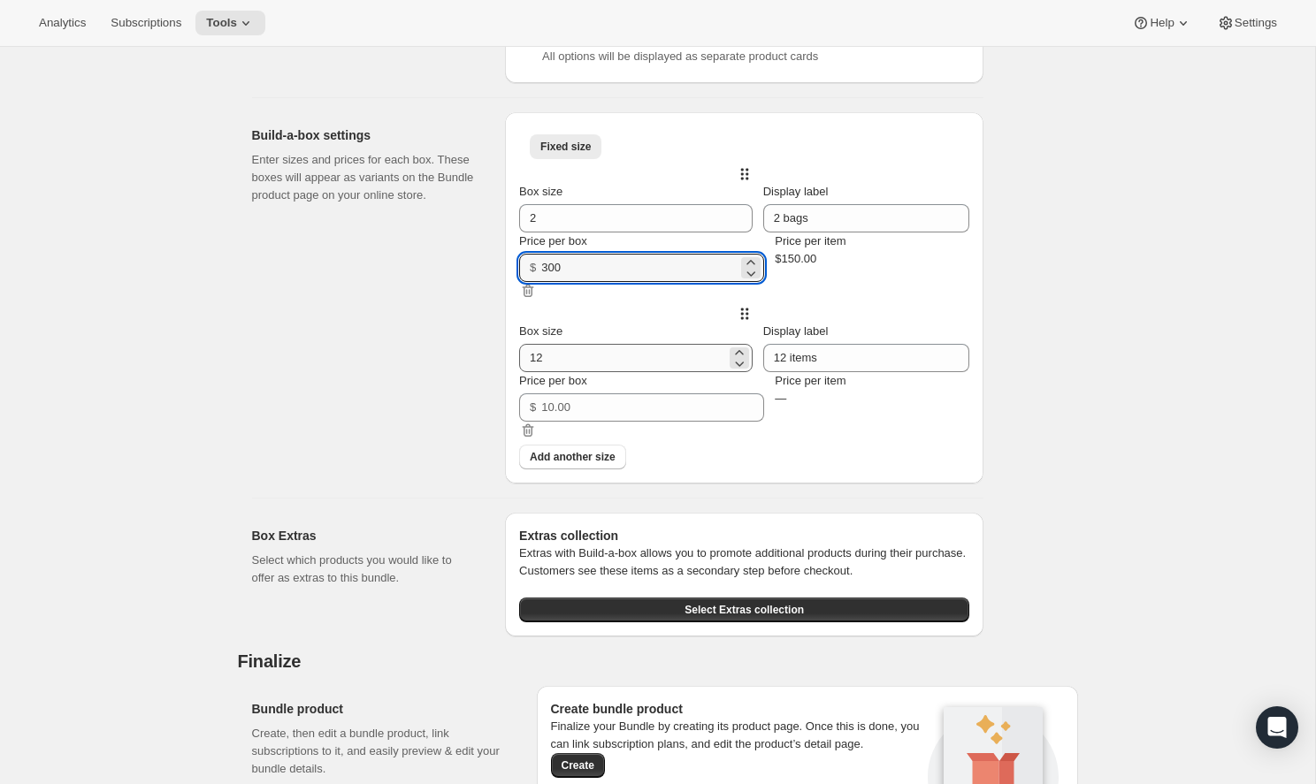
type input "300"
click at [633, 372] on input "12" at bounding box center [622, 358] width 207 height 28
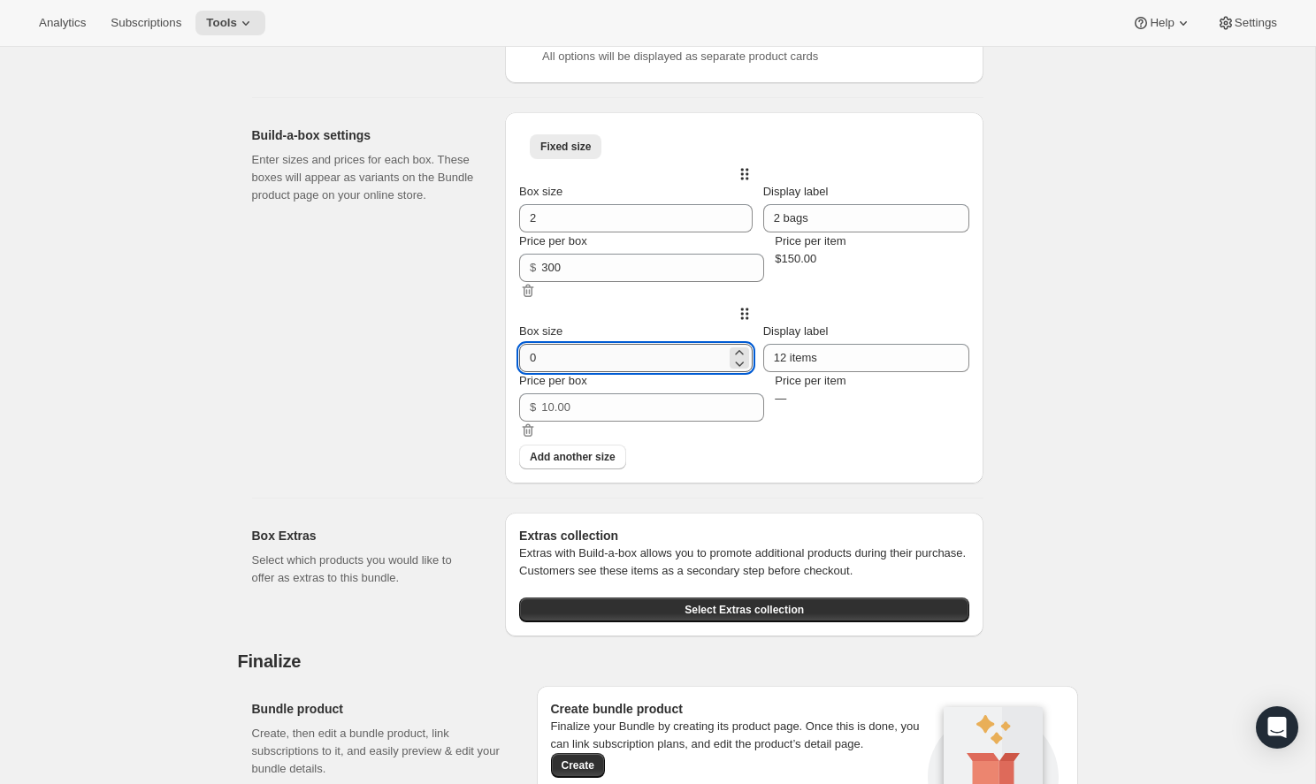
type input "3"
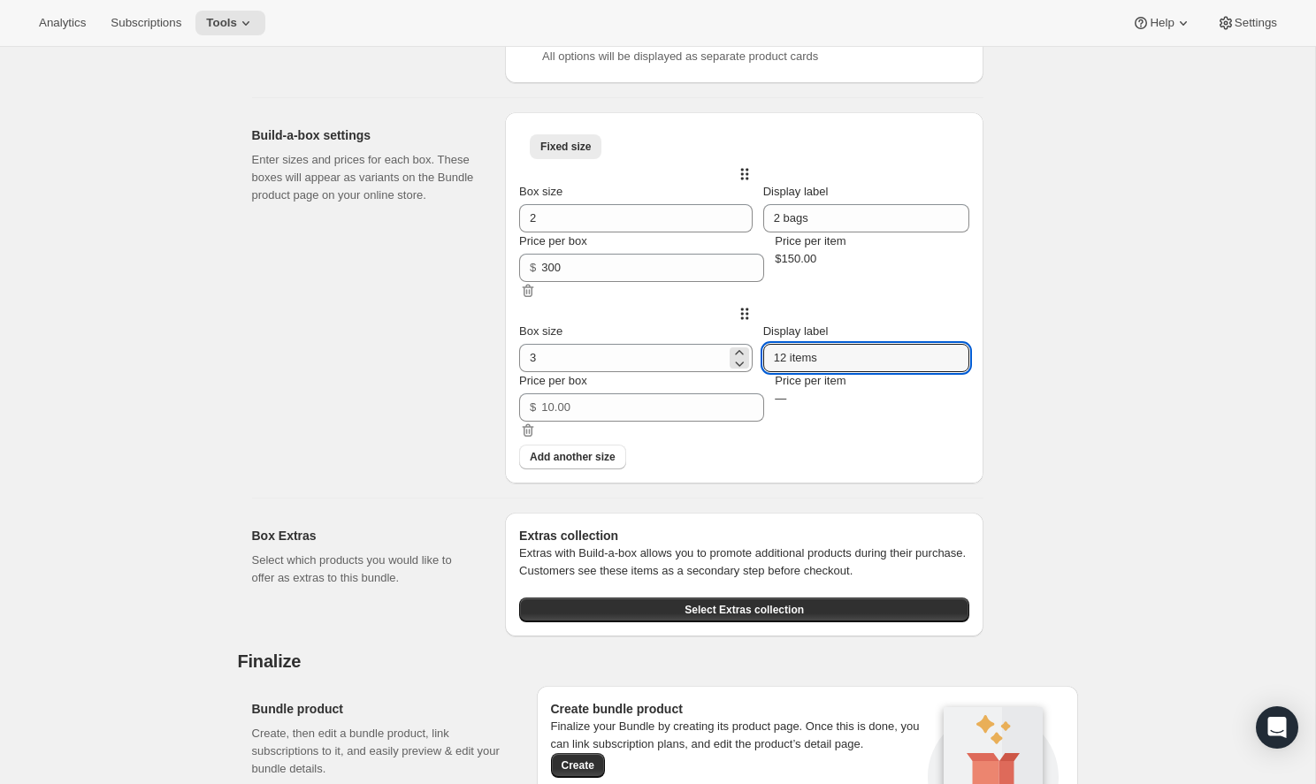
drag, startPoint x: 871, startPoint y: 402, endPoint x: 795, endPoint y: 402, distance: 76.0
click at [795, 372] on div "Box size 3 Display label 12 items" at bounding box center [744, 348] width 450 height 50
type input "3 Bags"
click at [718, 422] on input "Price per box" at bounding box center [639, 407] width 196 height 28
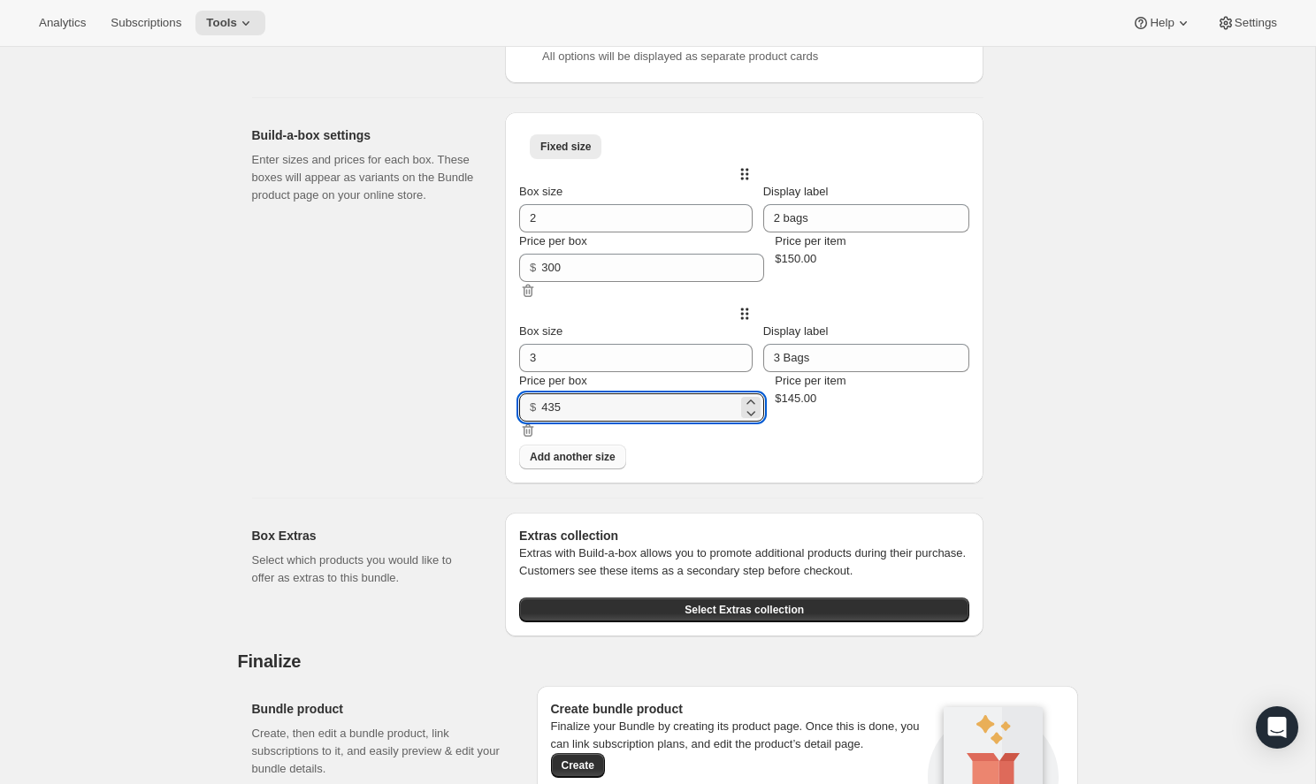
type input "435"
click at [626, 469] on button "Add another size" at bounding box center [572, 457] width 107 height 25
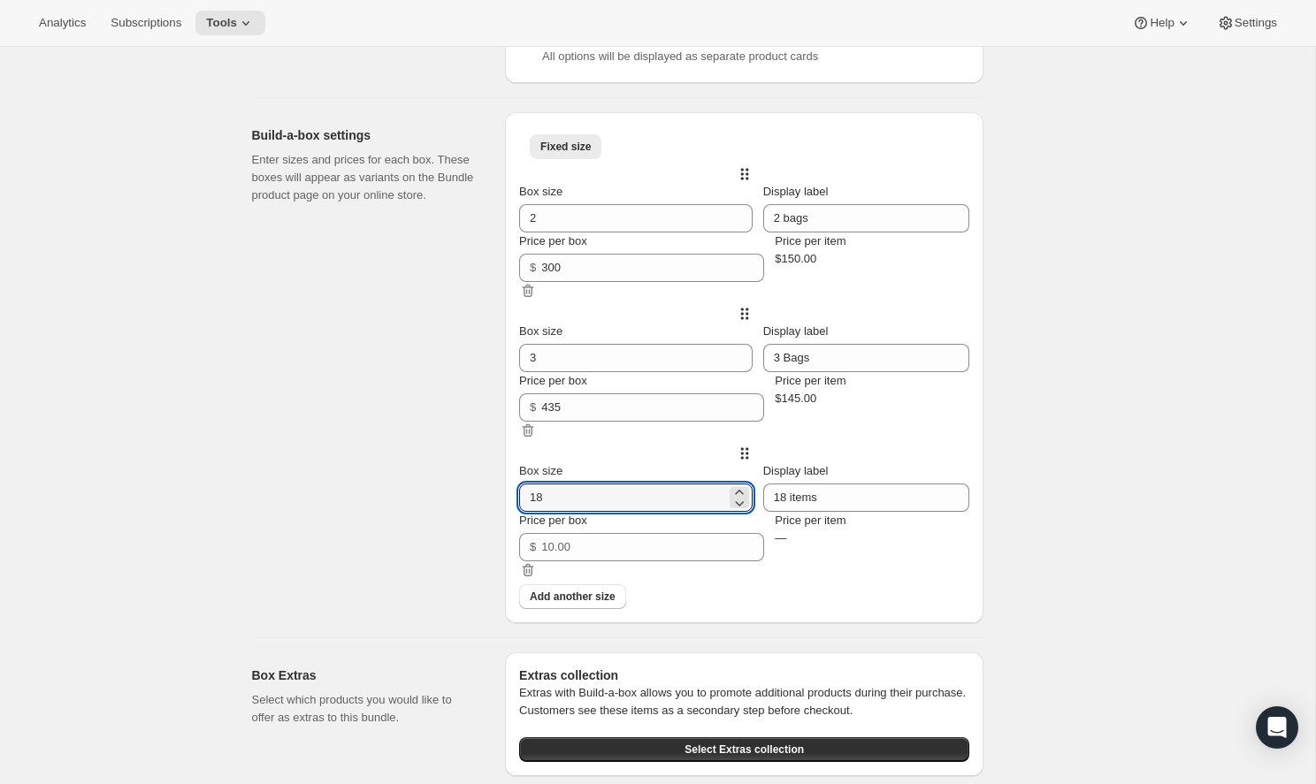
drag, startPoint x: 653, startPoint y: 548, endPoint x: 563, endPoint y: 525, distance: 93.1
click at [563, 525] on div "Box size 18 Display label 18 items Price per box $ Price per item —" at bounding box center [744, 511] width 450 height 99
type input "4"
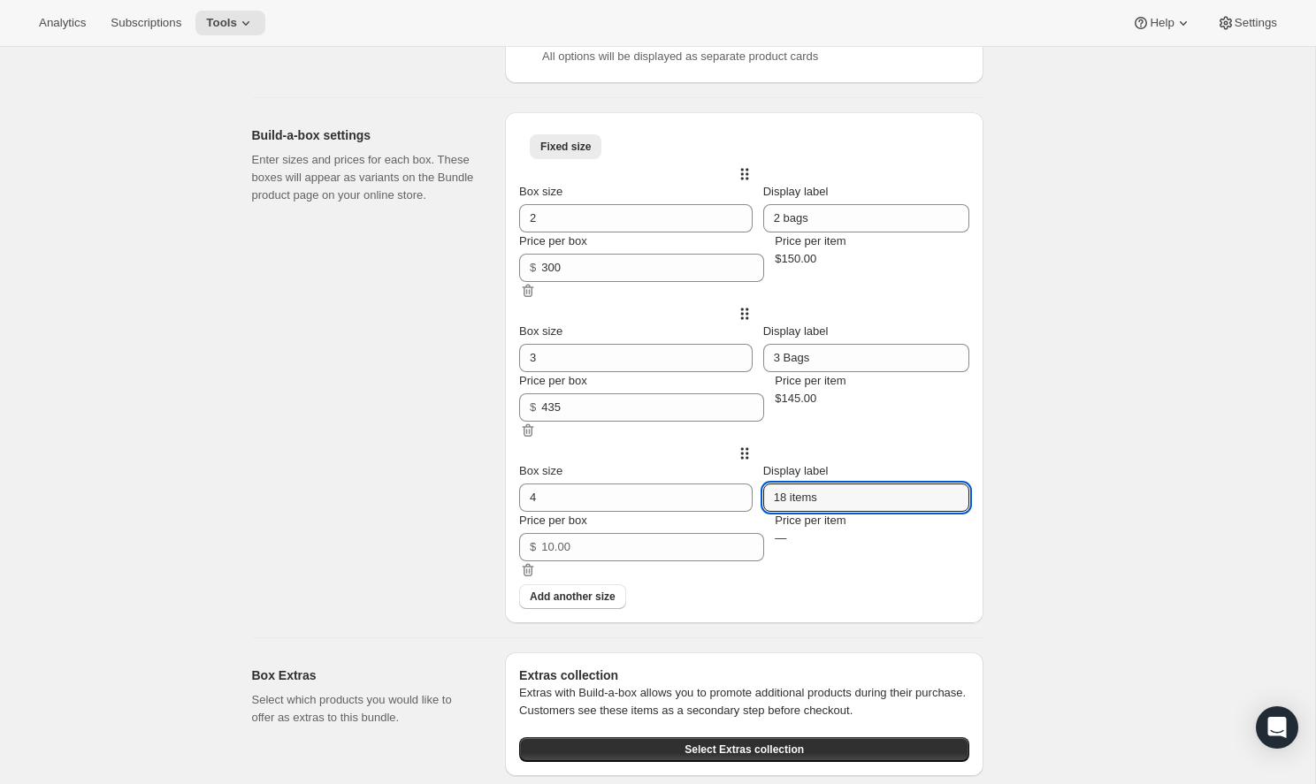
drag, startPoint x: 875, startPoint y: 539, endPoint x: 800, endPoint y: 538, distance: 75.2
click at [803, 512] on div "Box size 4 Display label 18 items" at bounding box center [744, 487] width 450 height 50
type input "4 Bags"
click at [836, 233] on input "2 bags" at bounding box center [866, 218] width 207 height 28
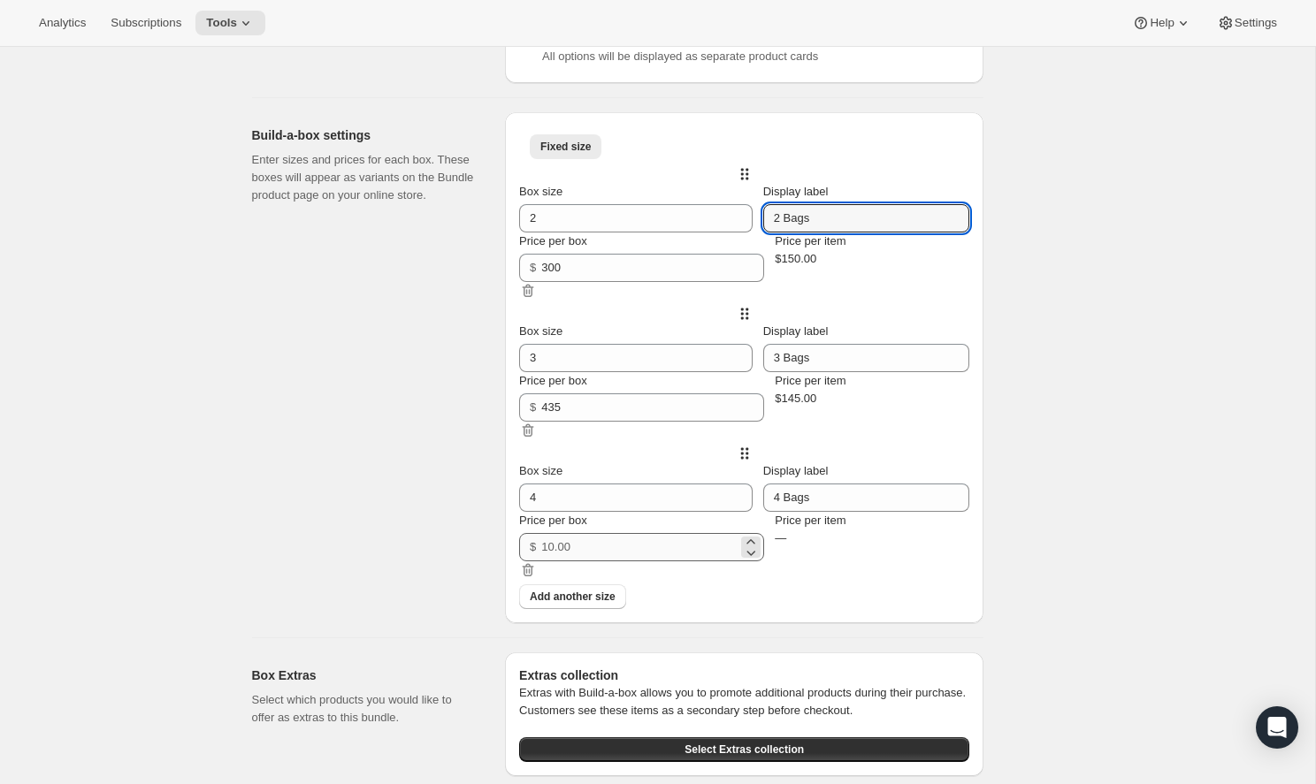
type input "2 Bags"
click at [637, 561] on input "Price per box" at bounding box center [639, 547] width 196 height 28
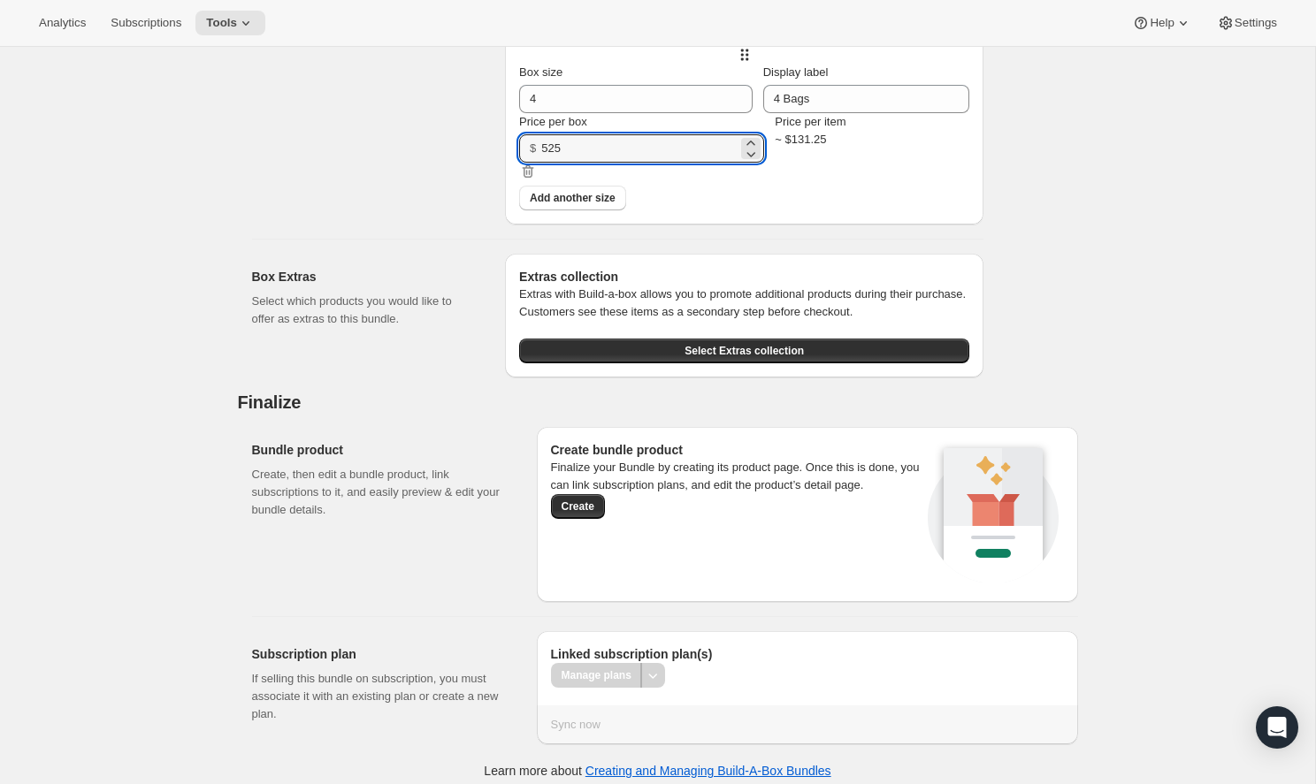
scroll to position [1740, 0]
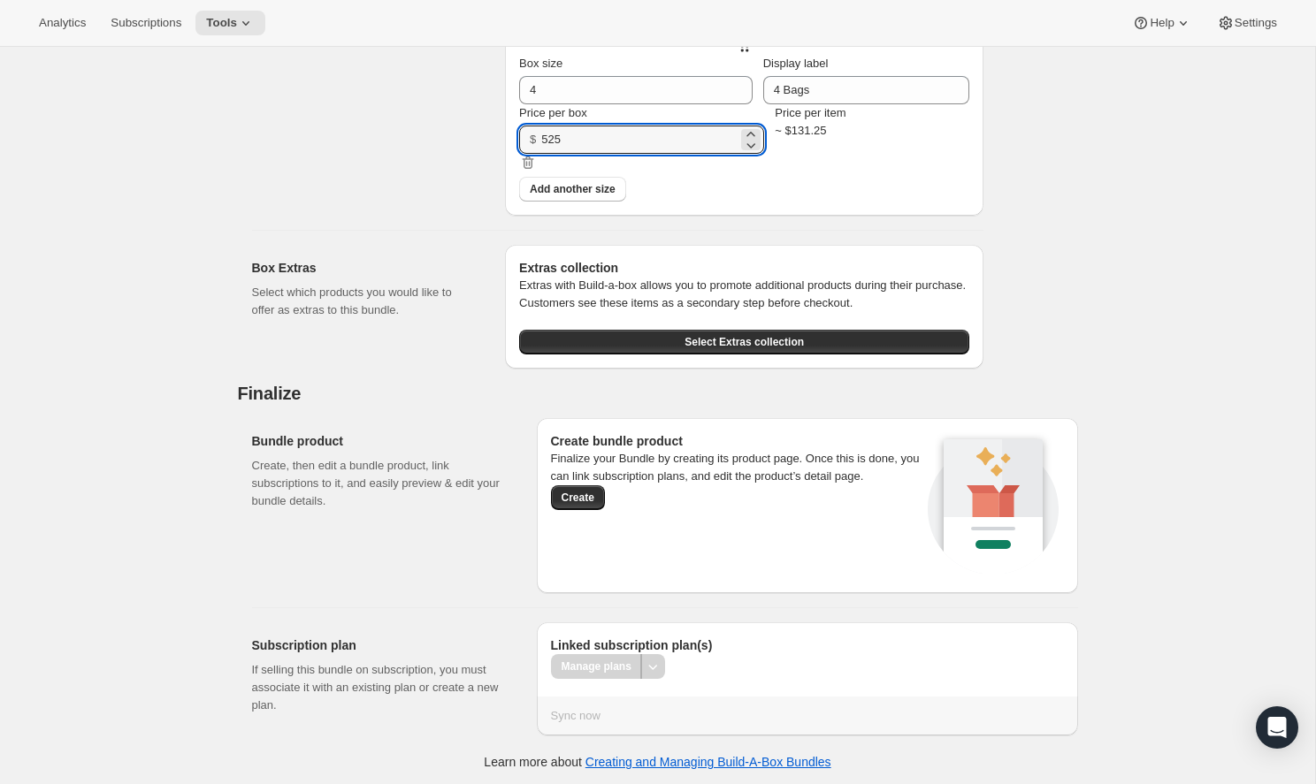
type input "525"
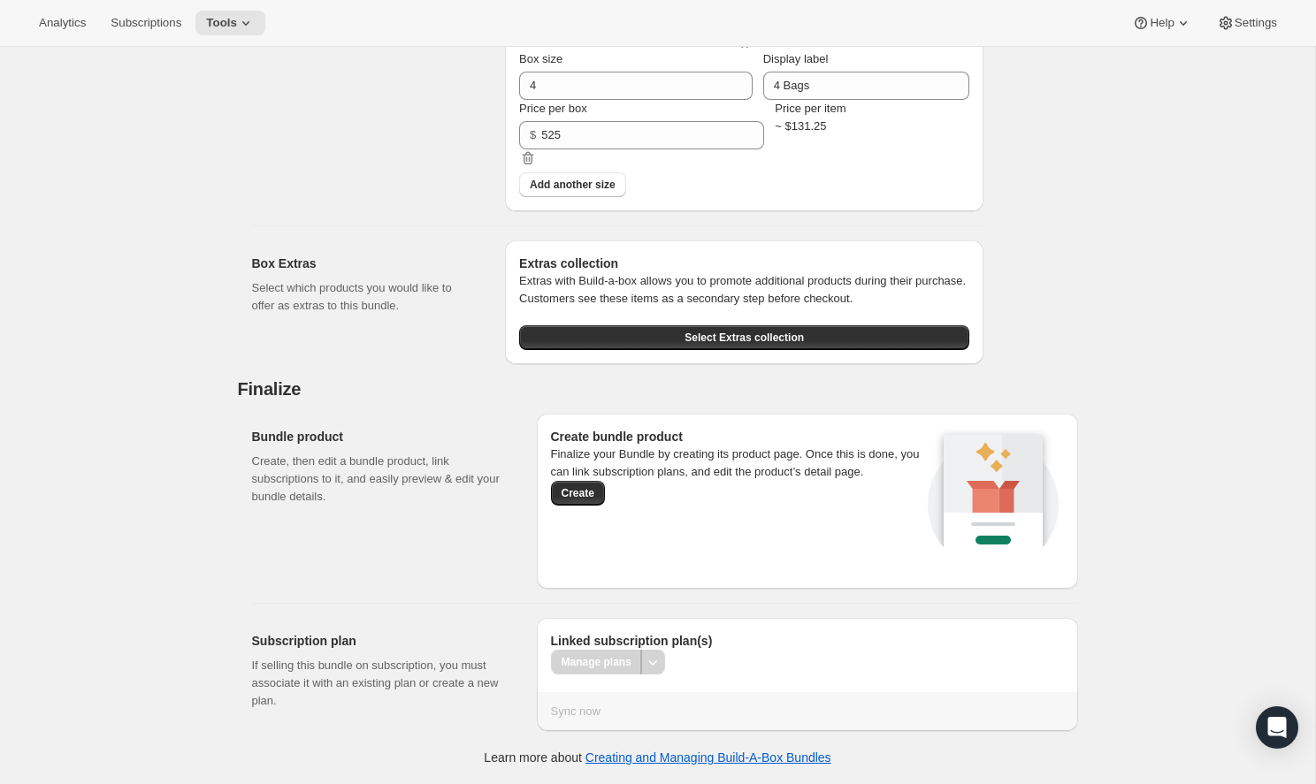
scroll to position [1975, 0]
click at [574, 500] on span "Create" at bounding box center [577, 493] width 33 height 14
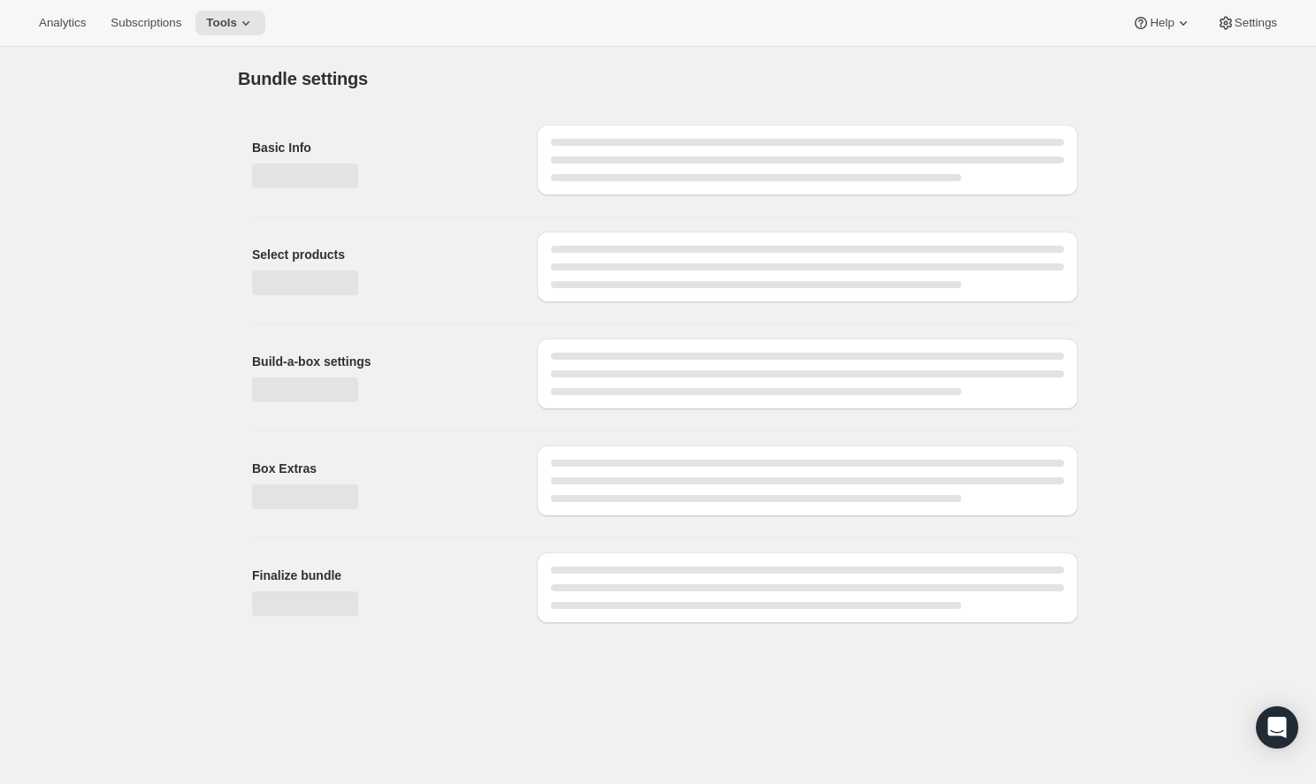
scroll to position [0, 0]
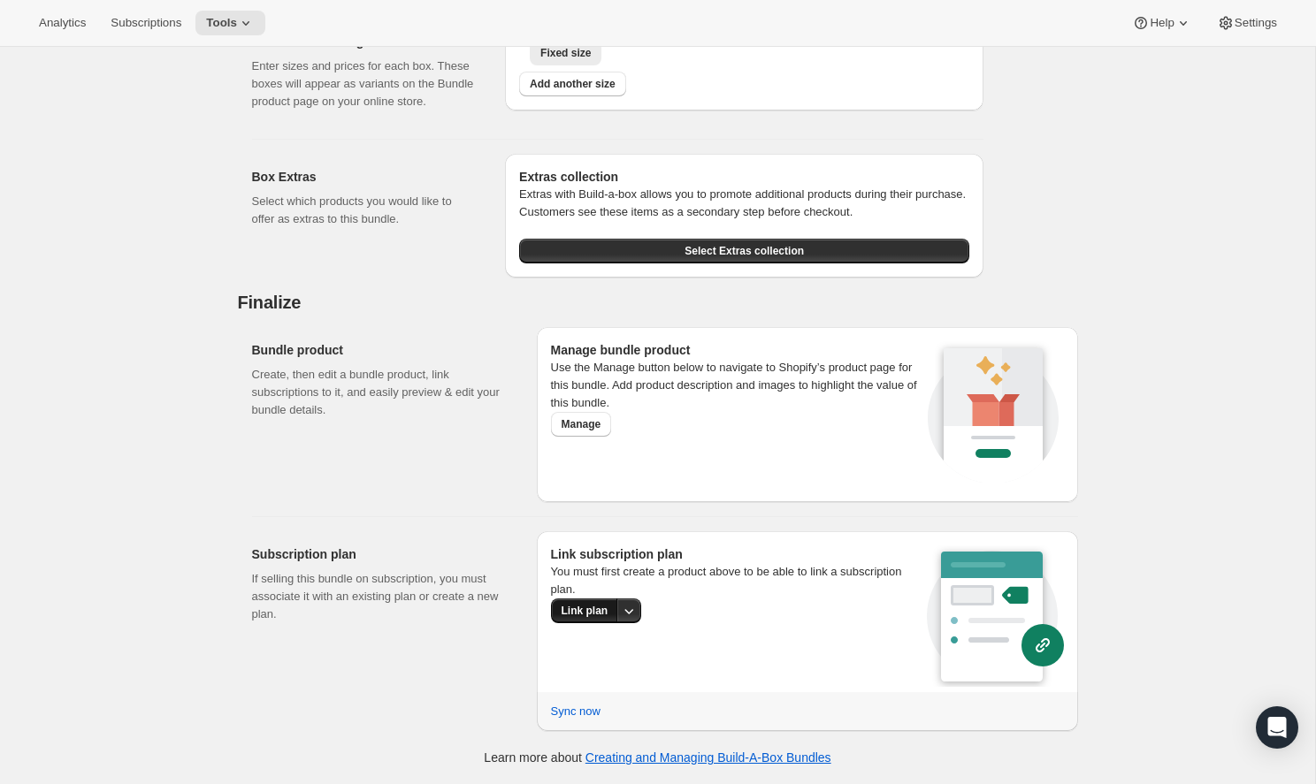
scroll to position [982, 0]
click at [620, 620] on icon "More actions" at bounding box center [629, 611] width 18 height 18
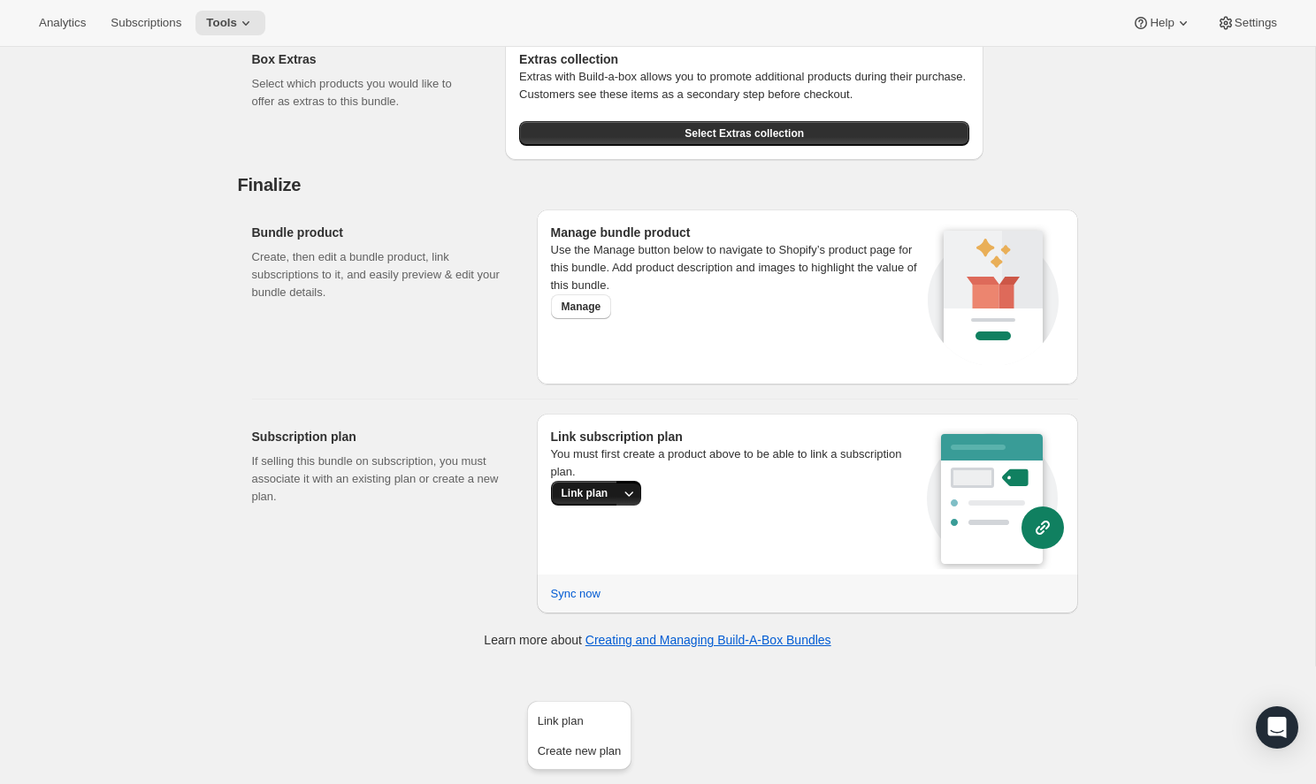
click at [584, 500] on span "Link plan" at bounding box center [584, 493] width 47 height 14
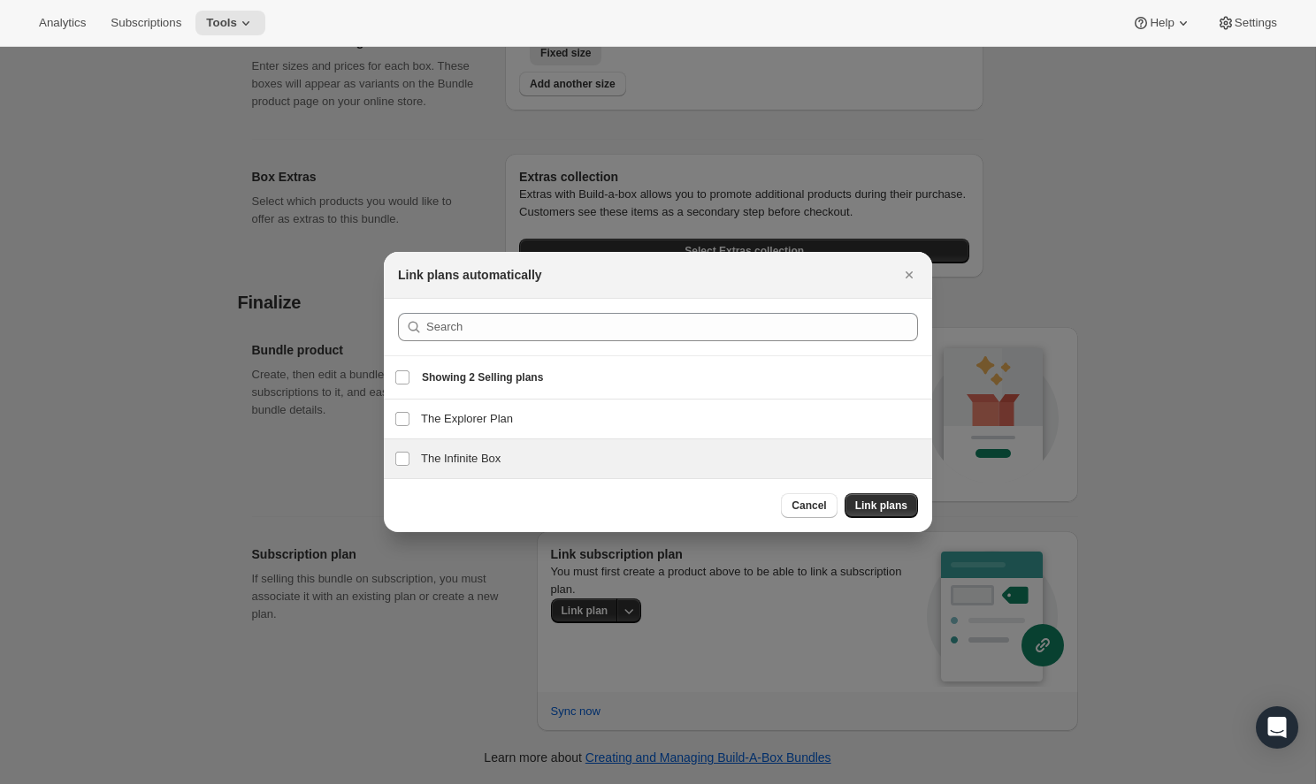
click at [594, 446] on div "The Infinite Box The Infinite Box" at bounding box center [658, 458] width 548 height 39
checkbox input "true"
click at [876, 507] on span "Link plans" at bounding box center [881, 506] width 52 height 14
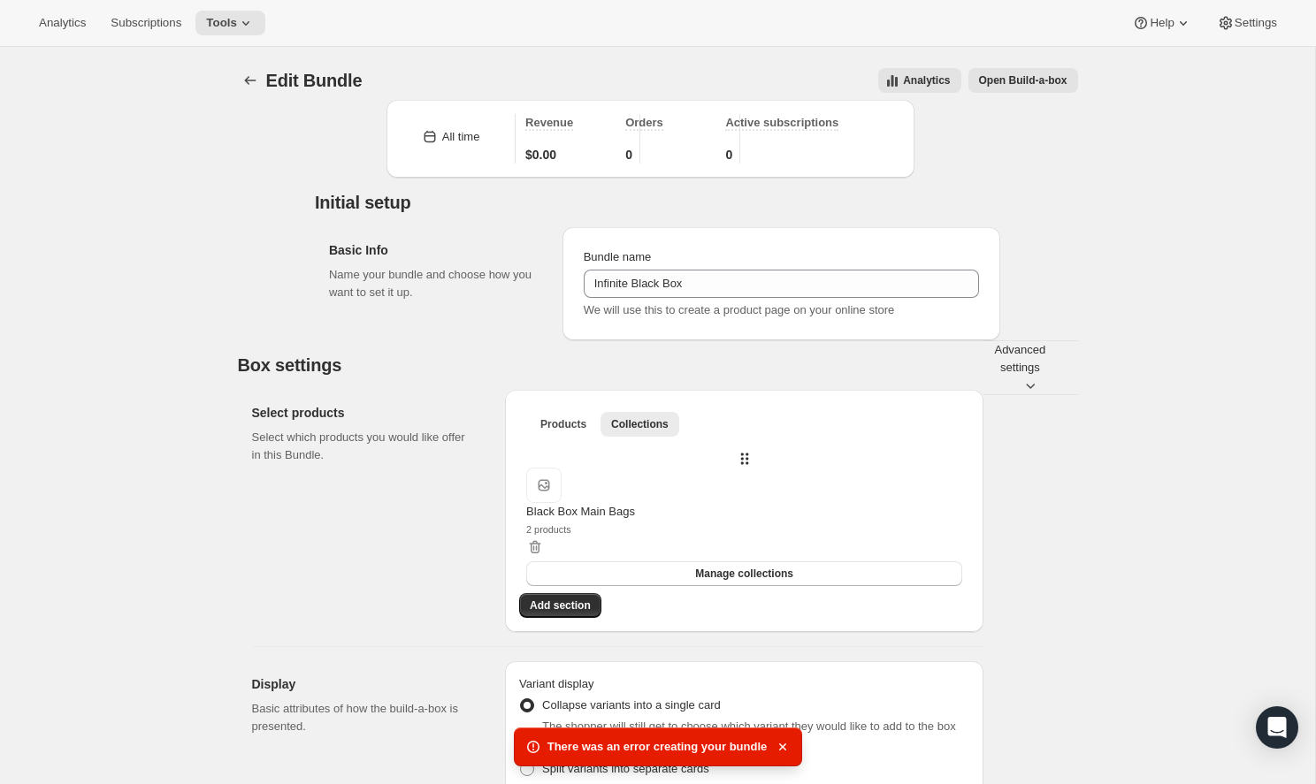
scroll to position [0, 0]
click at [1024, 80] on span "Open Build-a-box" at bounding box center [1023, 80] width 88 height 14
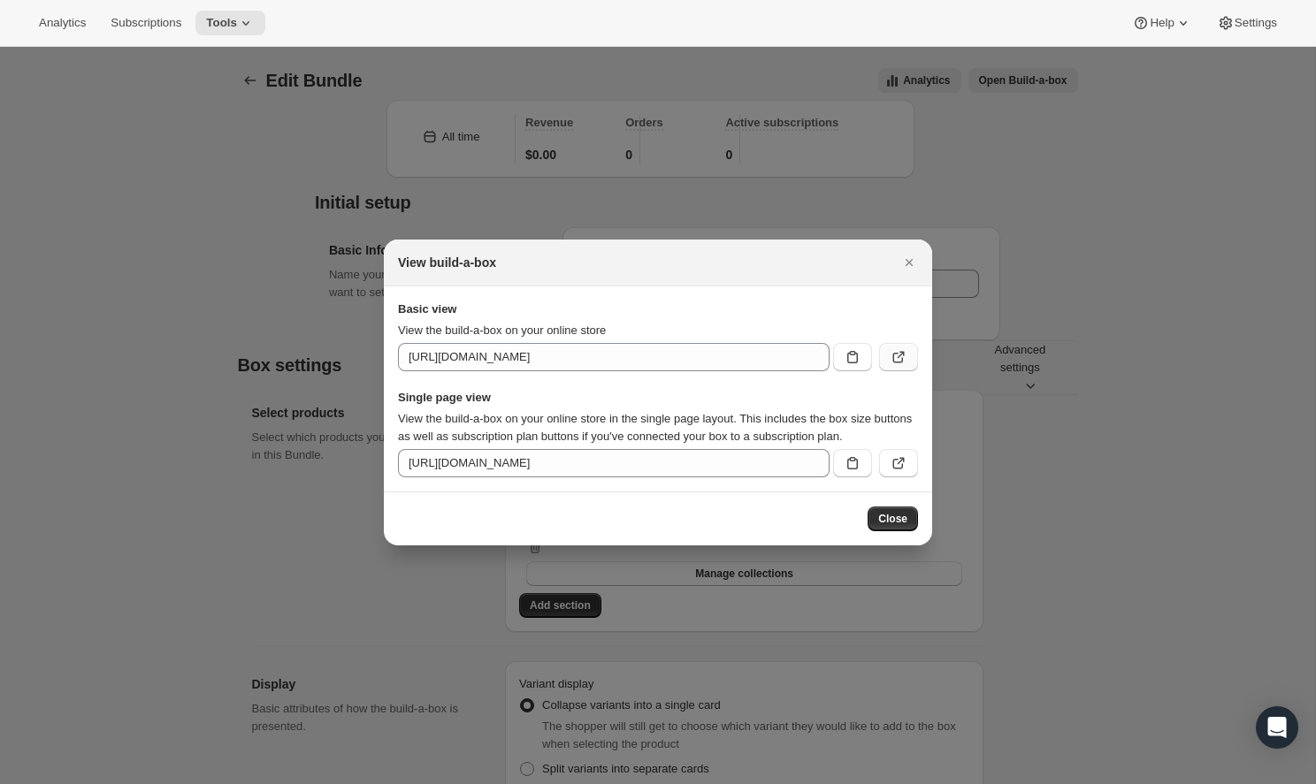
click at [889, 348] on icon ":rjc:" at bounding box center [898, 357] width 18 height 18
click at [672, 188] on div at bounding box center [658, 392] width 1316 height 784
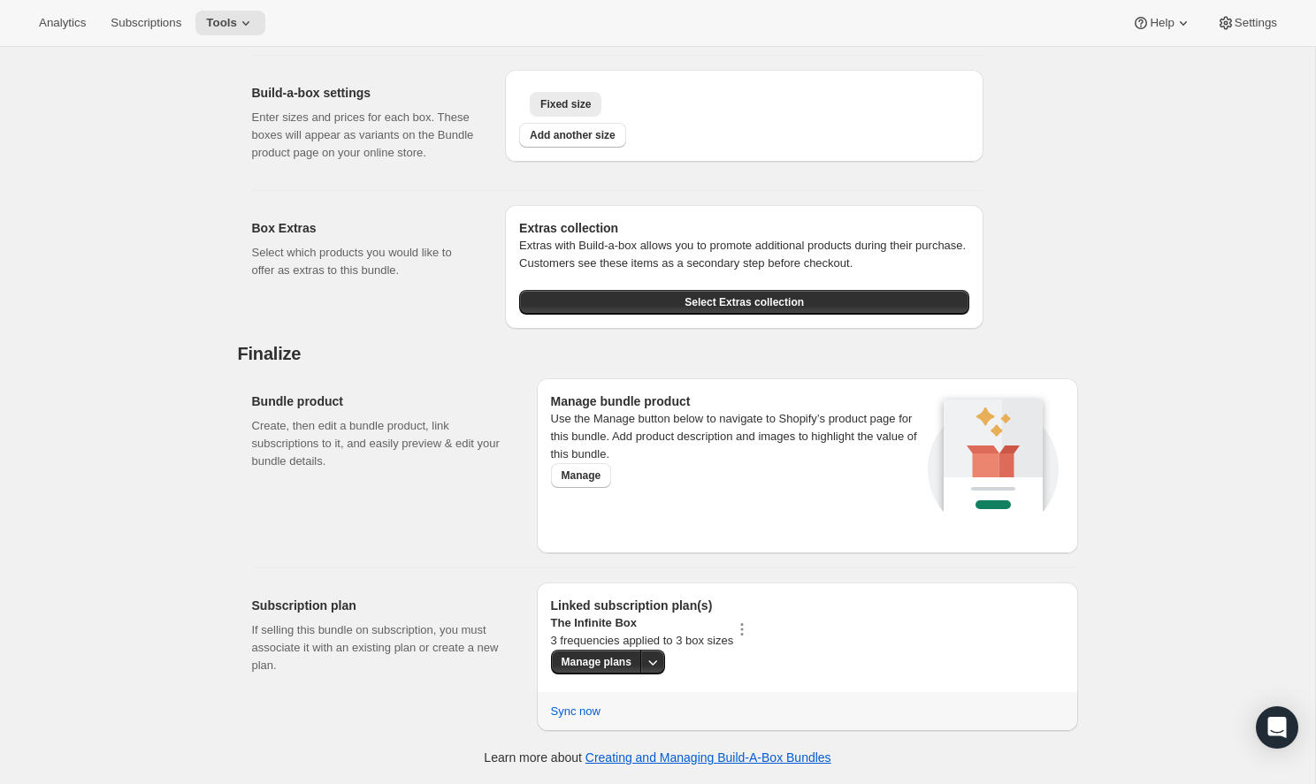
scroll to position [997, 0]
click at [570, 713] on span "Sync now" at bounding box center [576, 712] width 50 height 18
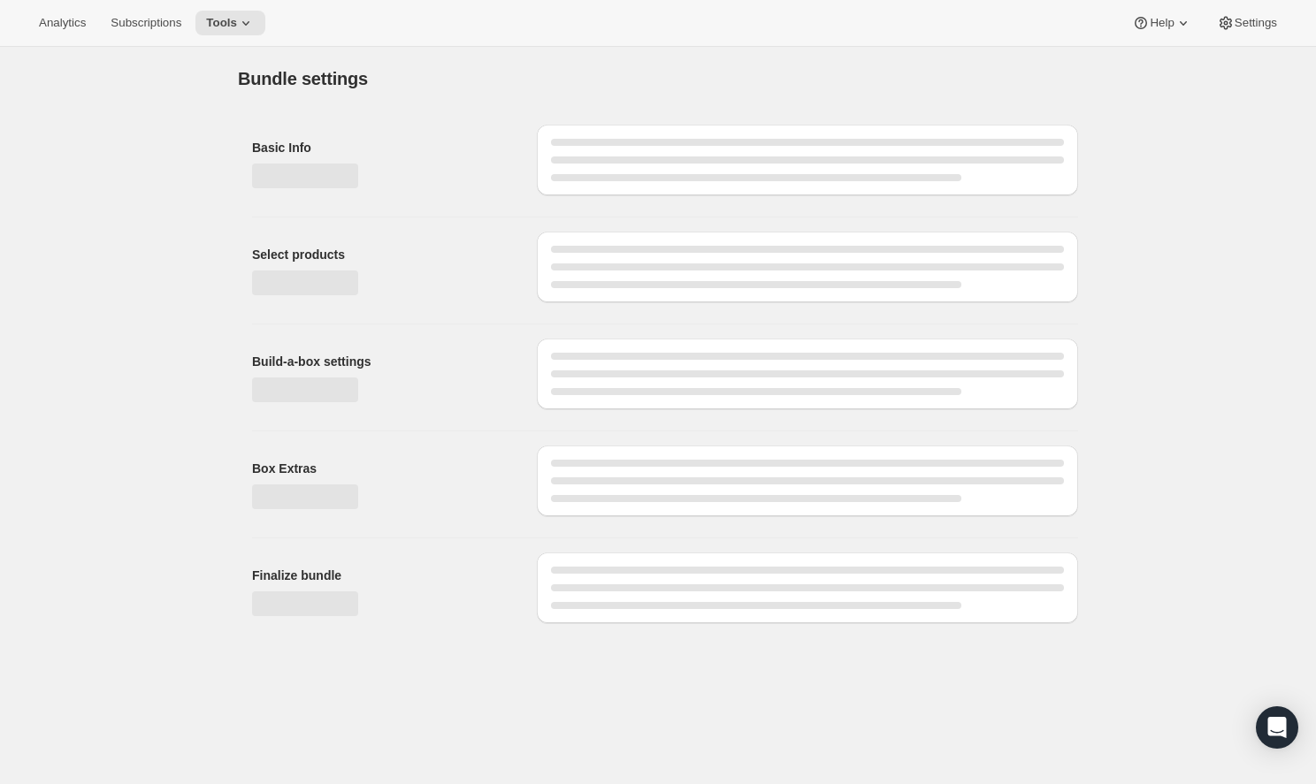
scroll to position [0, 0]
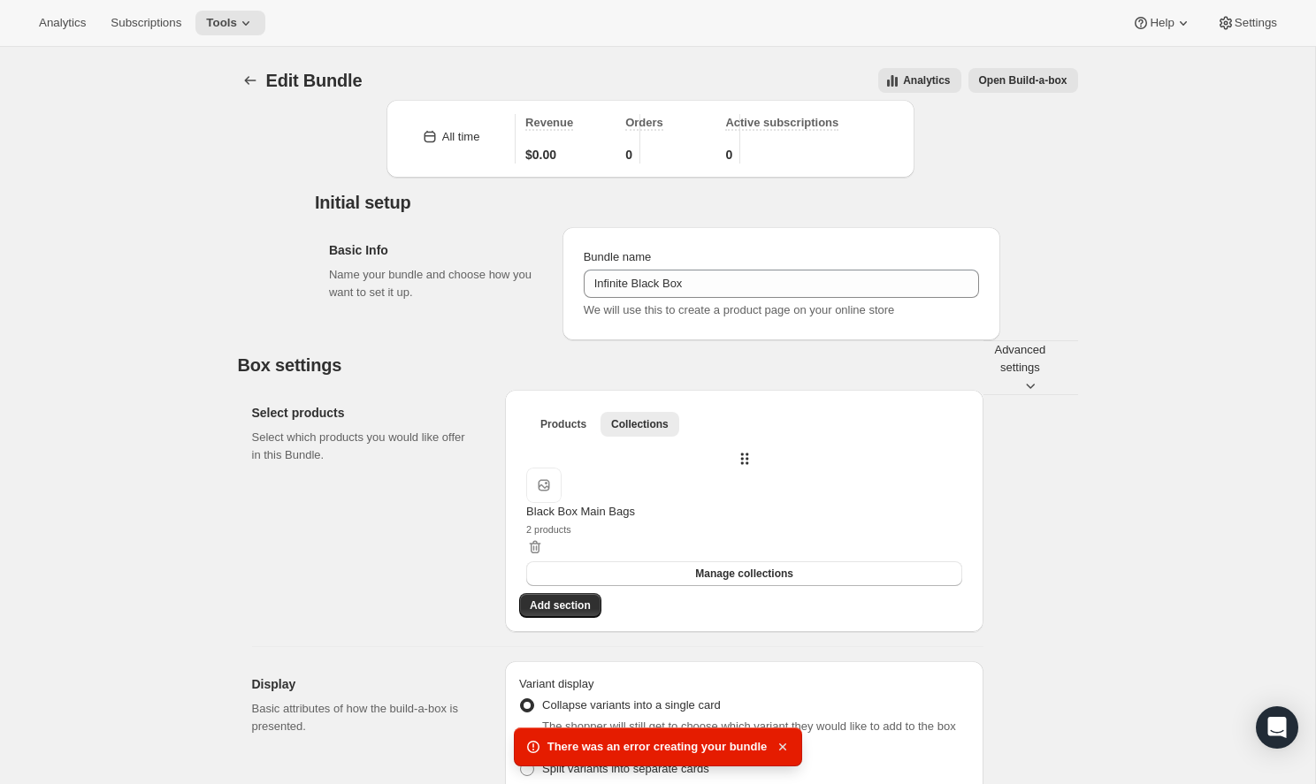
click at [791, 749] on icon "button" at bounding box center [783, 747] width 18 height 18
